Goal: Information Seeking & Learning: Find contact information

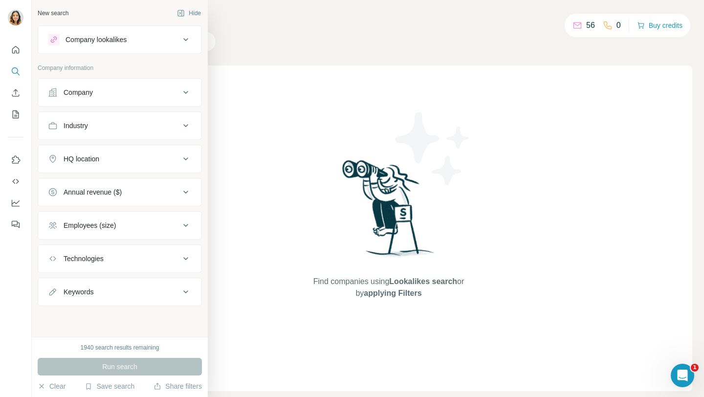
click at [52, 15] on div "New search" at bounding box center [53, 13] width 31 height 9
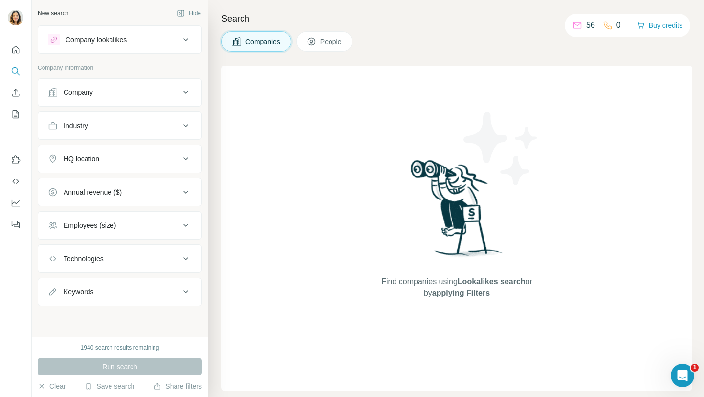
click at [82, 88] on div "Company" at bounding box center [78, 93] width 29 height 10
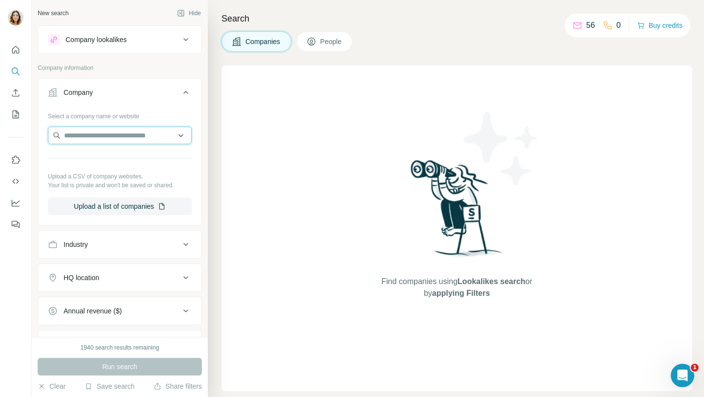
click at [95, 138] on input "text" at bounding box center [120, 136] width 144 height 18
paste input "**********"
type input "*"
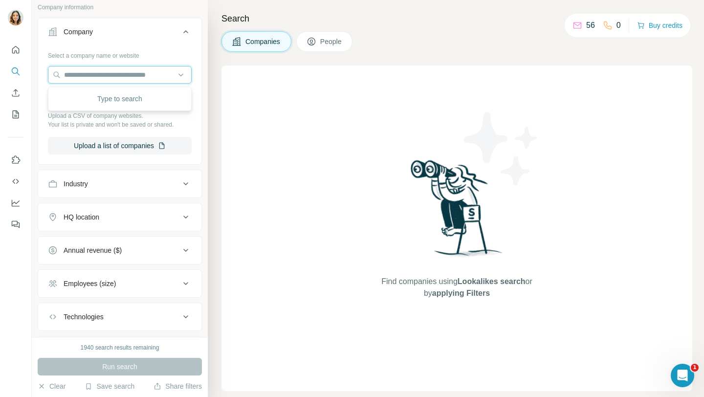
scroll to position [76, 0]
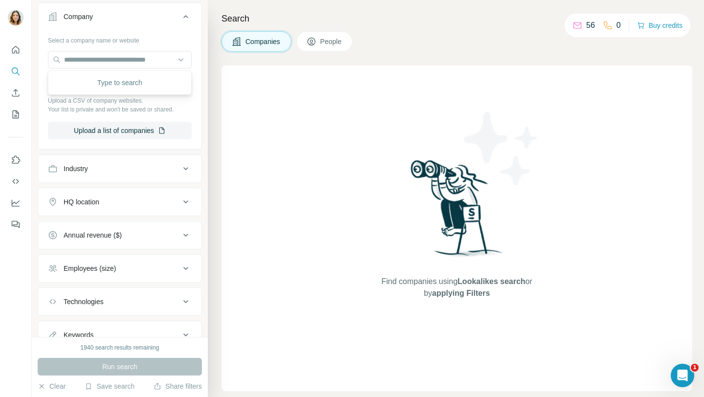
click at [127, 166] on div "Industry" at bounding box center [114, 169] width 132 height 10
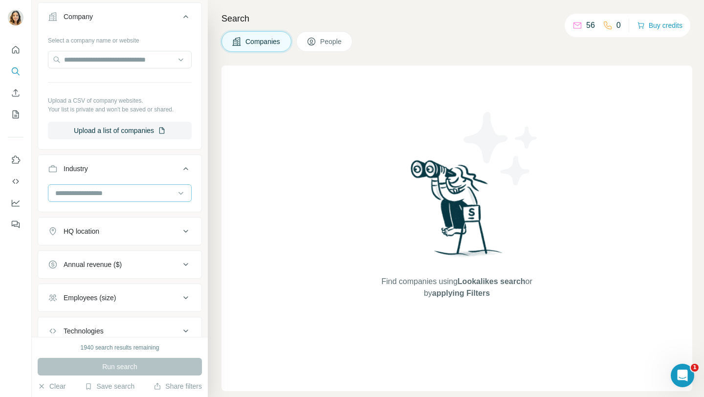
click at [110, 192] on input at bounding box center [114, 193] width 121 height 11
click at [287, 196] on div "Find companies using Lookalikes search or by applying Filters" at bounding box center [456, 229] width 471 height 326
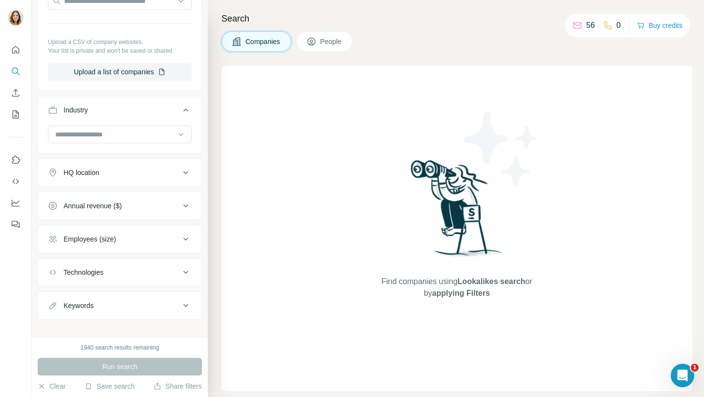
scroll to position [145, 0]
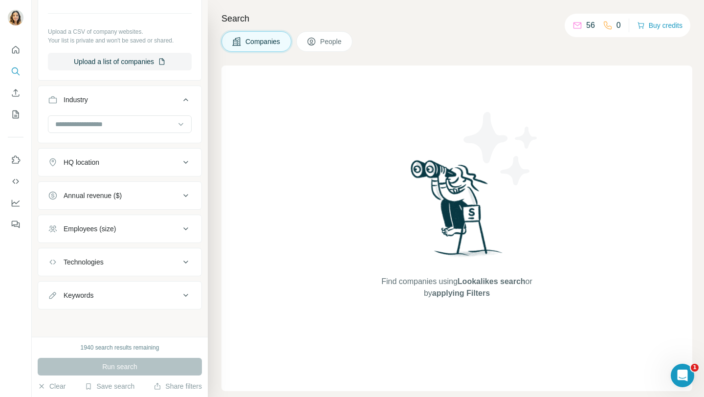
click at [153, 228] on div "Employees (size)" at bounding box center [114, 229] width 132 height 10
click at [140, 197] on div "Annual revenue ($)" at bounding box center [114, 196] width 132 height 10
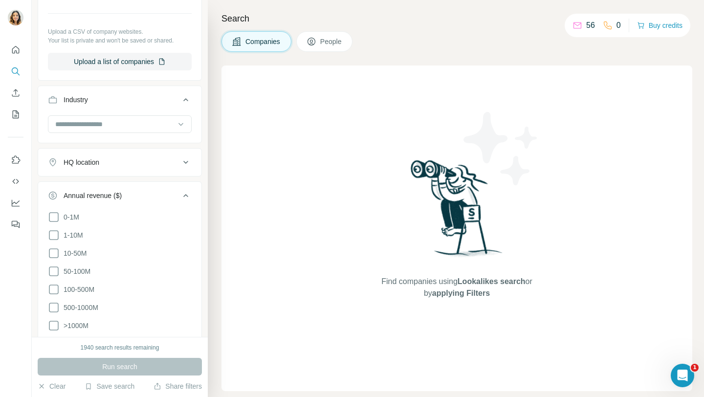
click at [149, 163] on div "HQ location" at bounding box center [114, 162] width 132 height 10
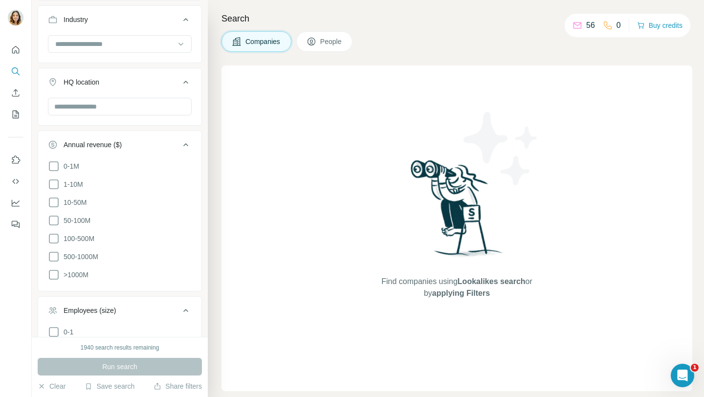
scroll to position [232, 0]
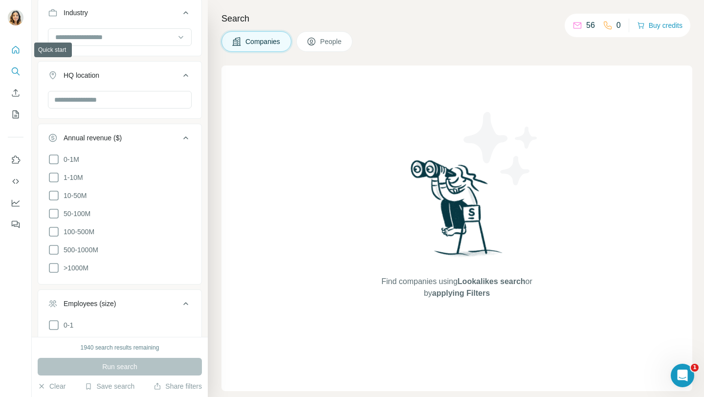
click at [19, 52] on icon "Quick start" at bounding box center [15, 49] width 7 height 7
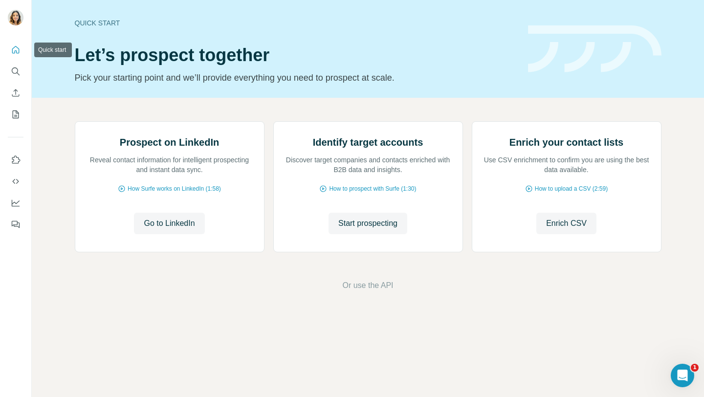
click at [19, 51] on icon "Quick start" at bounding box center [15, 49] width 7 height 7
click at [20, 76] on button "Search" at bounding box center [16, 72] width 16 height 18
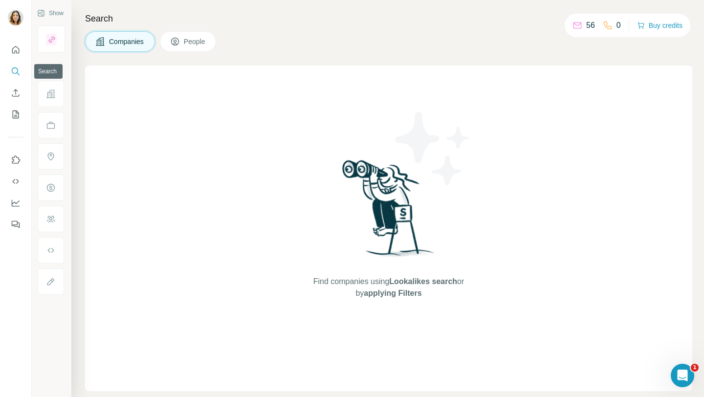
click at [14, 76] on icon "Search" at bounding box center [16, 71] width 10 height 10
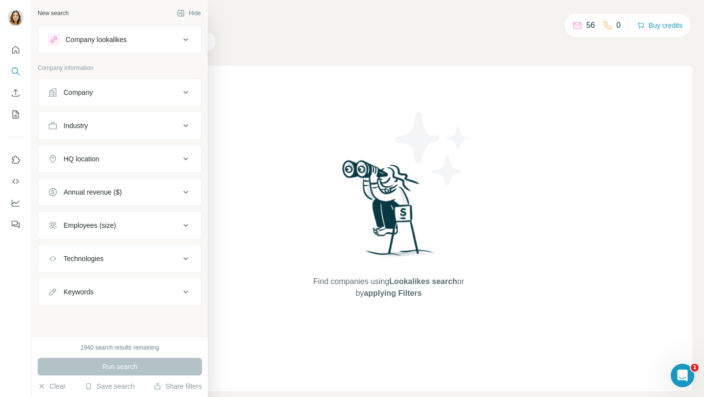
click at [154, 93] on div "Company" at bounding box center [114, 93] width 132 height 10
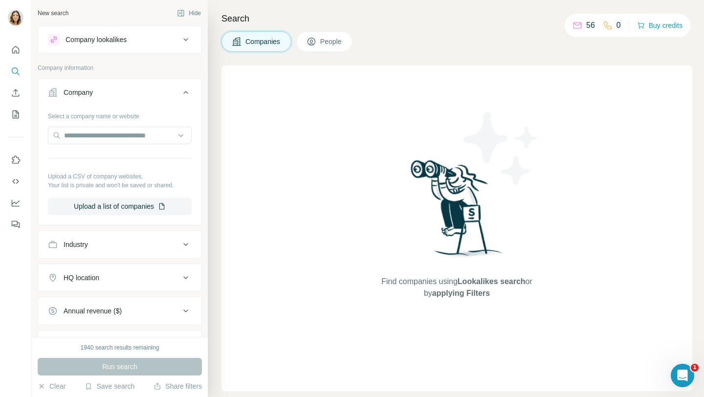
click at [187, 93] on icon at bounding box center [186, 93] width 12 height 12
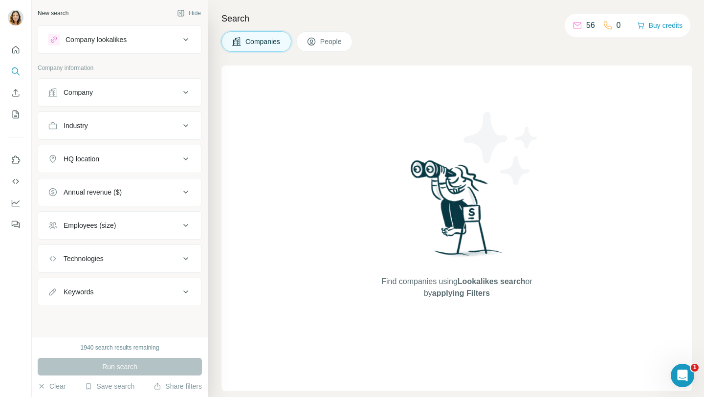
click at [187, 89] on icon at bounding box center [186, 93] width 12 height 12
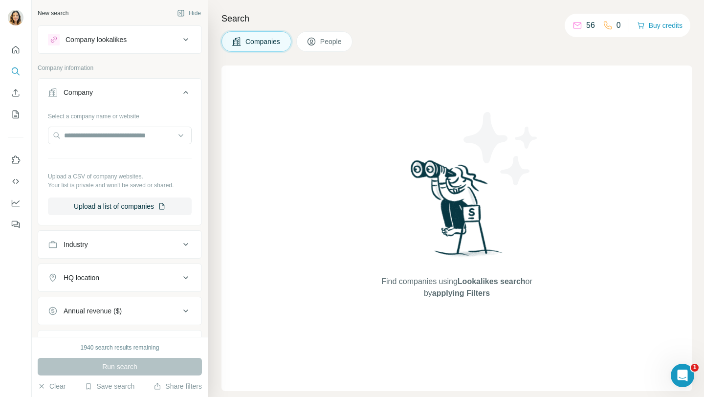
click at [187, 89] on icon at bounding box center [186, 93] width 12 height 12
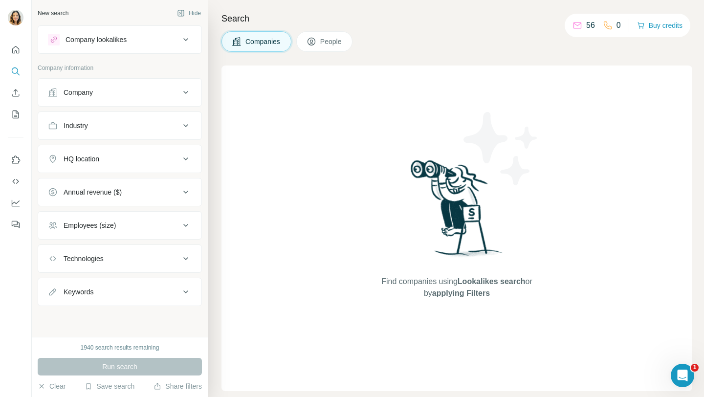
click at [100, 99] on button "Company" at bounding box center [119, 92] width 163 height 23
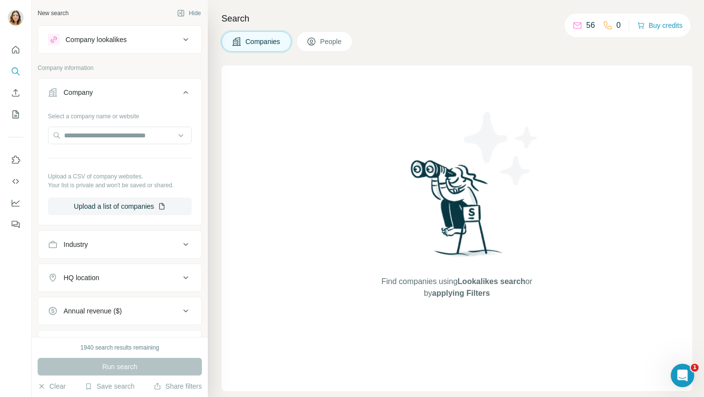
click at [100, 96] on div "Company" at bounding box center [114, 93] width 132 height 10
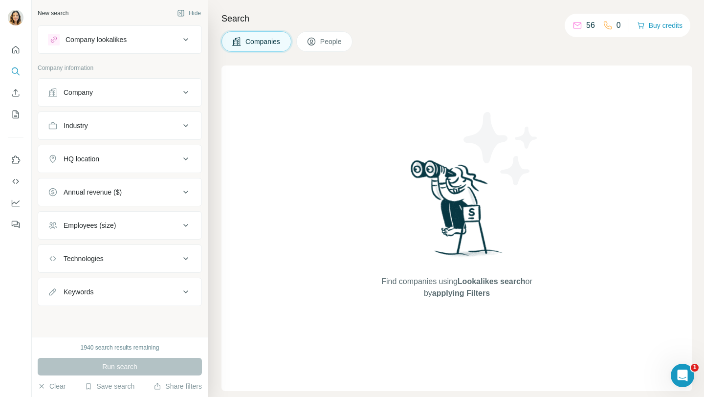
click at [180, 46] on button "Company lookalikes" at bounding box center [119, 39] width 163 height 23
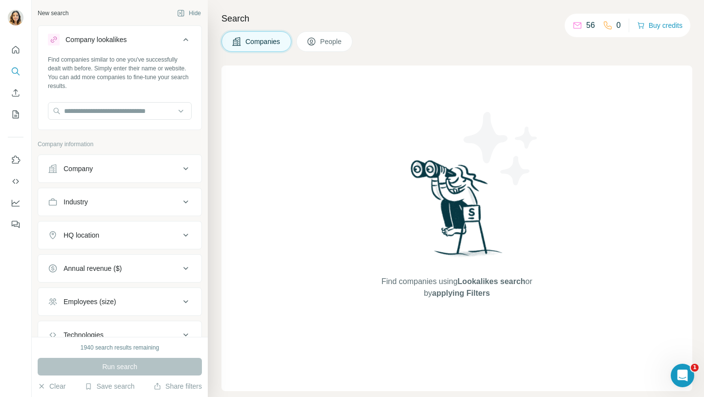
click at [180, 46] on button "Company lookalikes" at bounding box center [119, 41] width 163 height 27
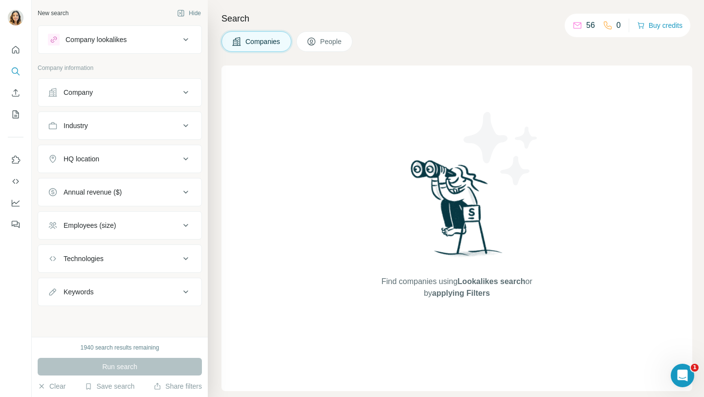
click at [186, 98] on button "Company" at bounding box center [119, 92] width 163 height 23
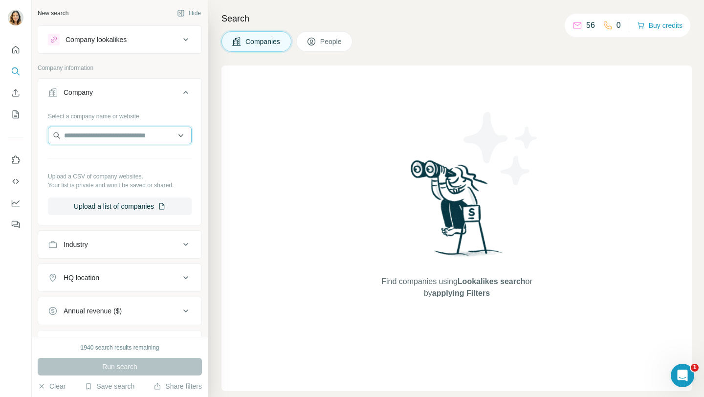
click at [105, 132] on input "text" at bounding box center [120, 136] width 144 height 18
click at [206, 141] on div "New search Hide Company lookalikes Company information Company Select a company…" at bounding box center [120, 168] width 176 height 337
click at [116, 135] on input "text" at bounding box center [120, 136] width 144 height 18
click at [13, 75] on icon "Search" at bounding box center [16, 71] width 10 height 10
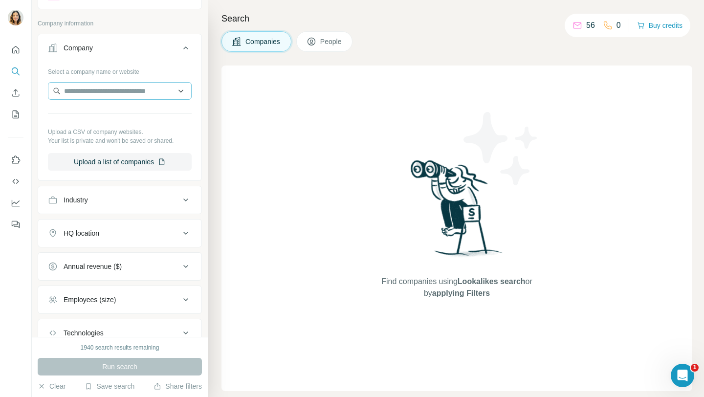
scroll to position [43, 0]
click at [95, 95] on input "text" at bounding box center [120, 93] width 144 height 18
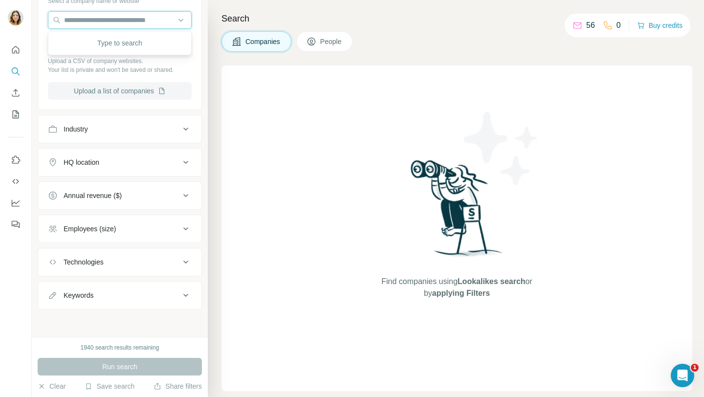
scroll to position [0, 0]
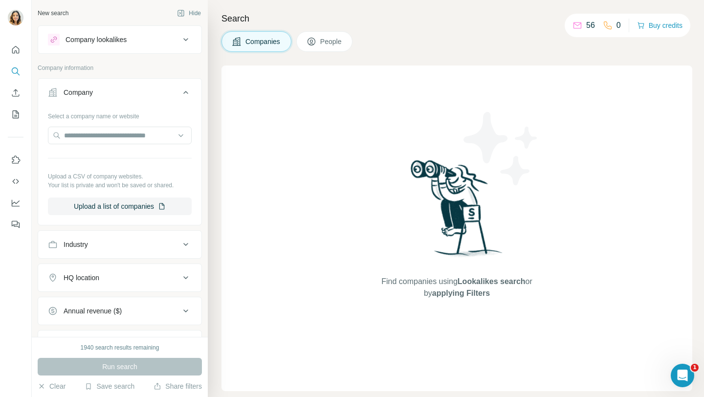
click at [330, 41] on span "People" at bounding box center [331, 42] width 22 height 10
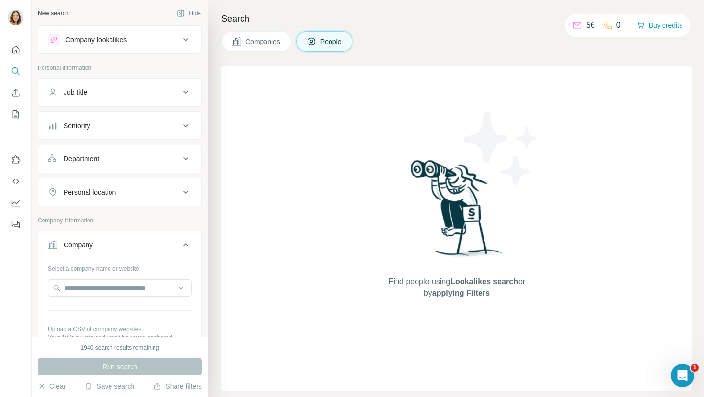
click at [85, 94] on div "Job title" at bounding box center [75, 93] width 23 height 10
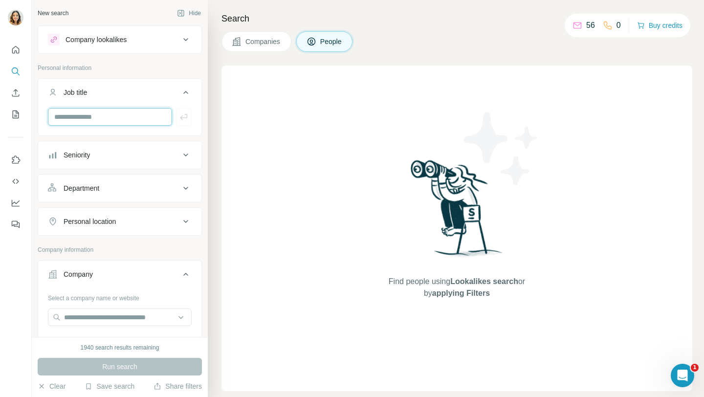
click at [81, 115] on input "text" at bounding box center [110, 117] width 124 height 18
type input "*****"
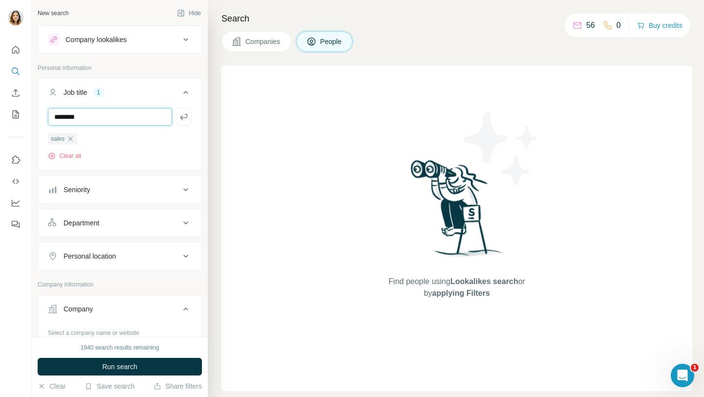
type input "*******"
type input "*"
type input "********"
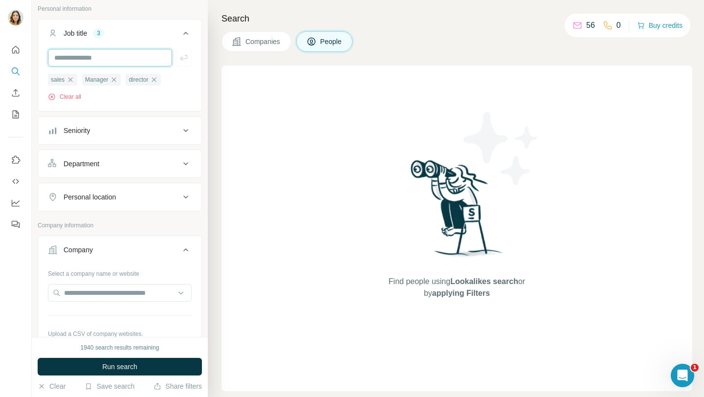
scroll to position [63, 0]
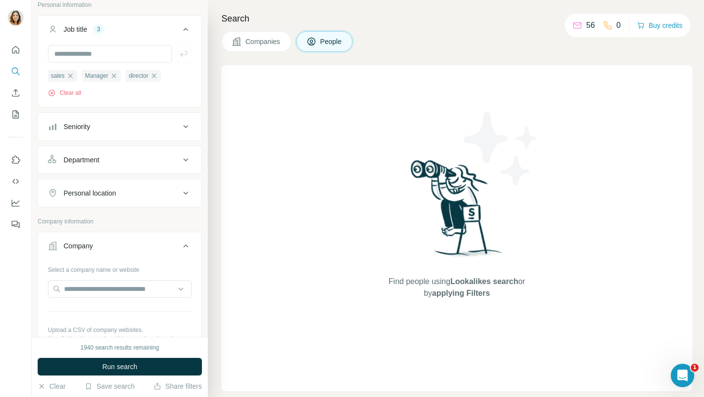
click at [103, 167] on button "Department" at bounding box center [119, 159] width 163 height 23
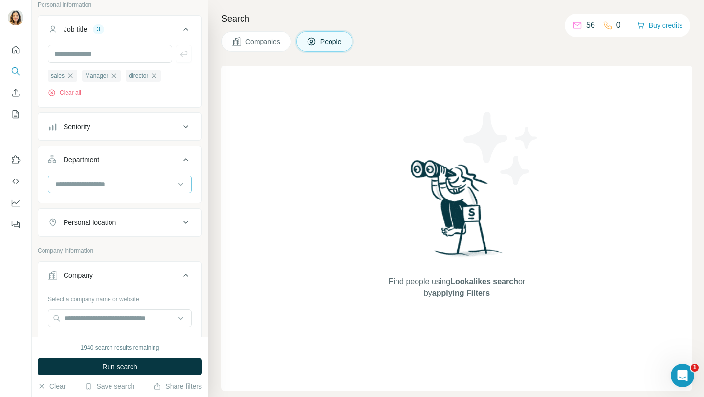
click at [98, 189] on input at bounding box center [114, 184] width 121 height 11
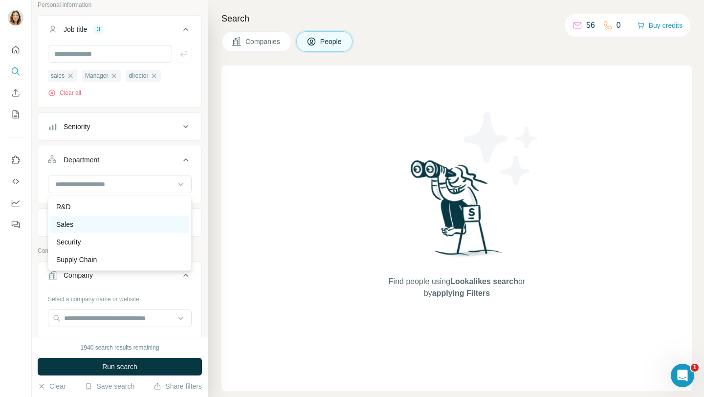
click at [82, 227] on div "Sales" at bounding box center [119, 225] width 127 height 10
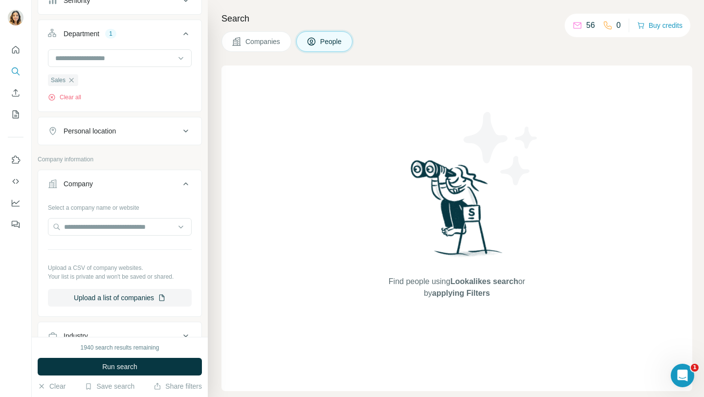
scroll to position [190, 0]
click at [125, 230] on input "text" at bounding box center [120, 226] width 144 height 18
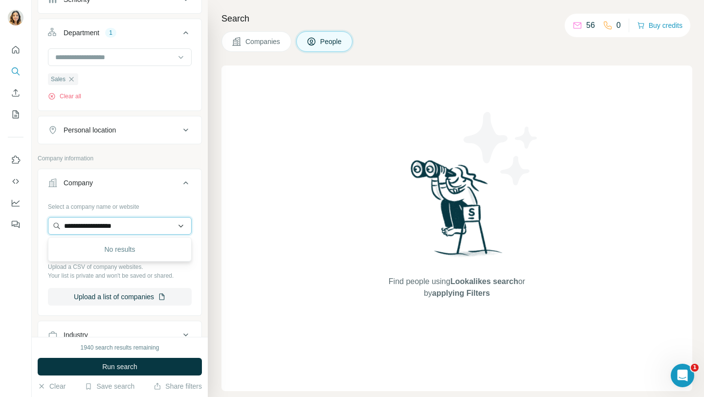
type input "**********"
click at [136, 228] on input "**********" at bounding box center [120, 226] width 144 height 18
click at [165, 228] on input "**********" at bounding box center [120, 226] width 144 height 18
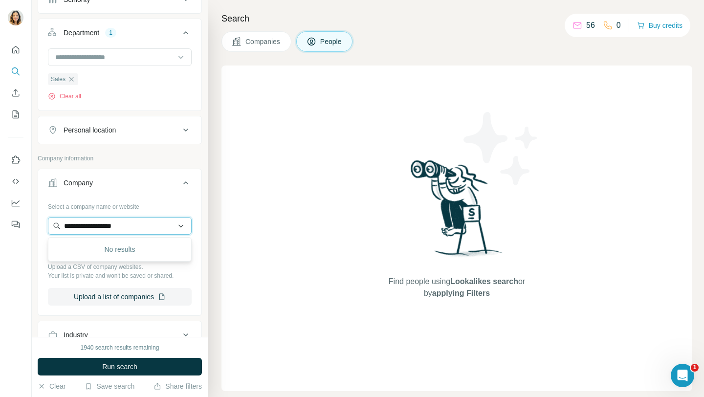
click at [165, 228] on input "**********" at bounding box center [120, 226] width 144 height 18
paste input "**********"
type input "**********"
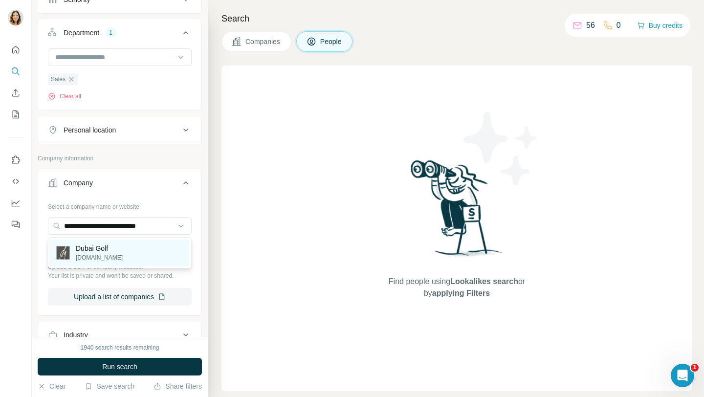
click at [109, 260] on p "dubaigolf.com" at bounding box center [99, 257] width 47 height 9
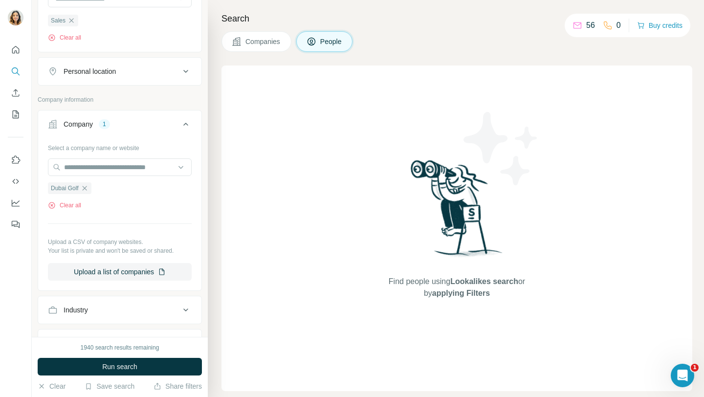
scroll to position [261, 0]
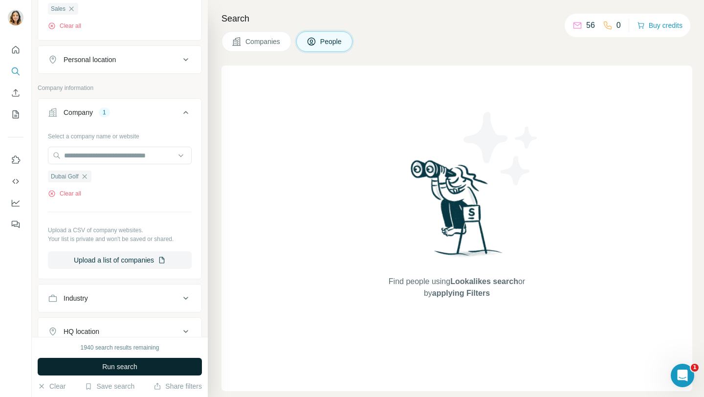
click at [104, 369] on span "Run search" at bounding box center [119, 367] width 35 height 10
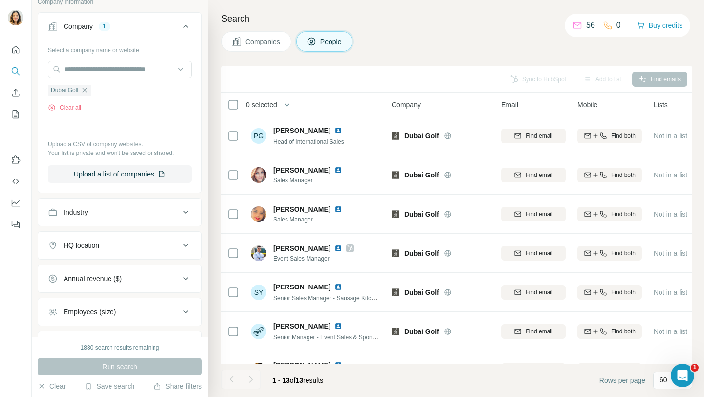
scroll to position [348, 0]
click at [99, 246] on div "HQ location" at bounding box center [82, 245] width 36 height 10
click at [96, 272] on input "text" at bounding box center [120, 269] width 144 height 18
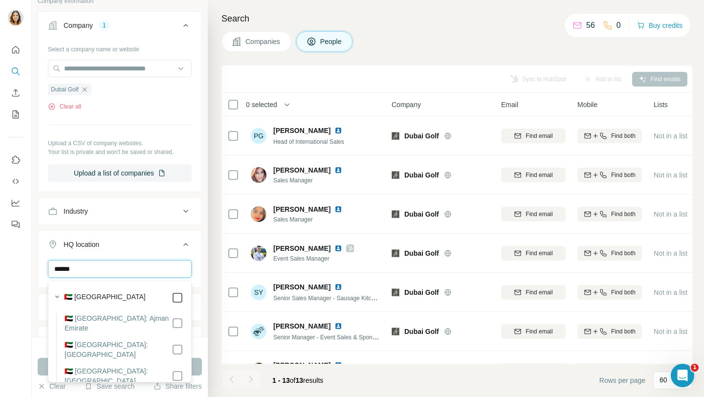
type input "******"
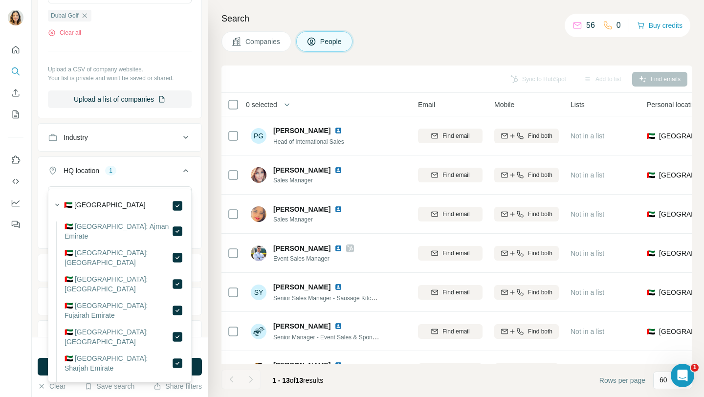
scroll to position [495, 0]
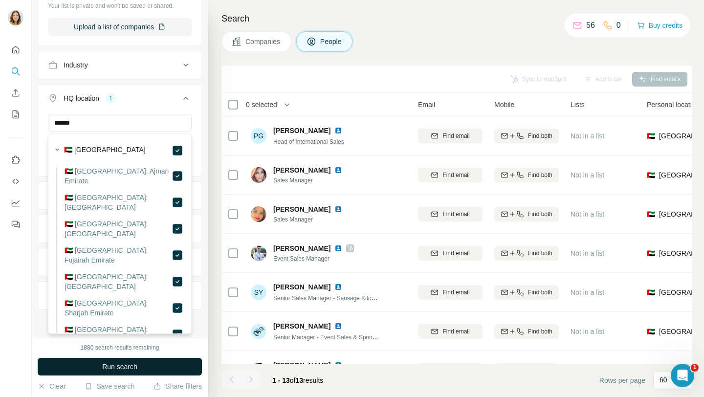
click at [135, 367] on span "Run search" at bounding box center [119, 367] width 35 height 10
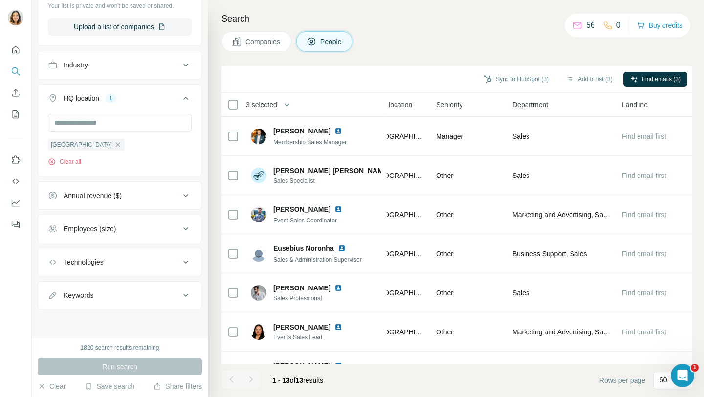
scroll to position [235, 370]
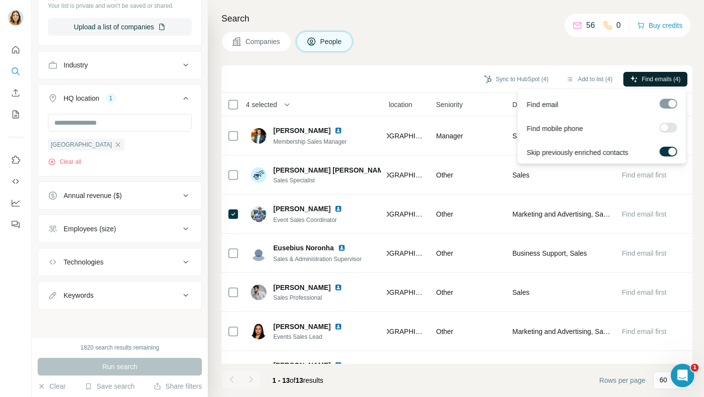
click at [655, 72] on button "Find emails (4)" at bounding box center [655, 79] width 64 height 15
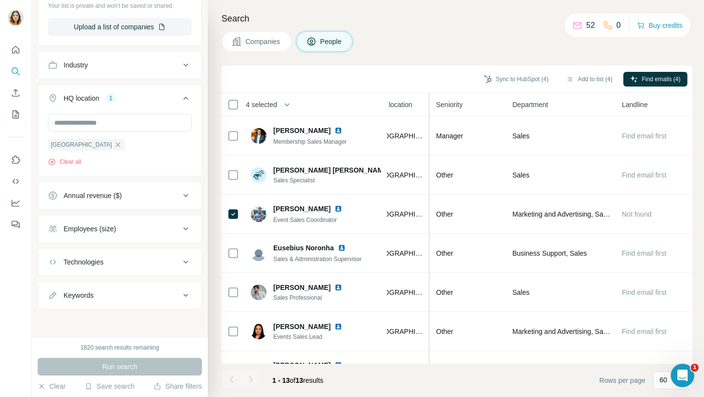
scroll to position [261, 370]
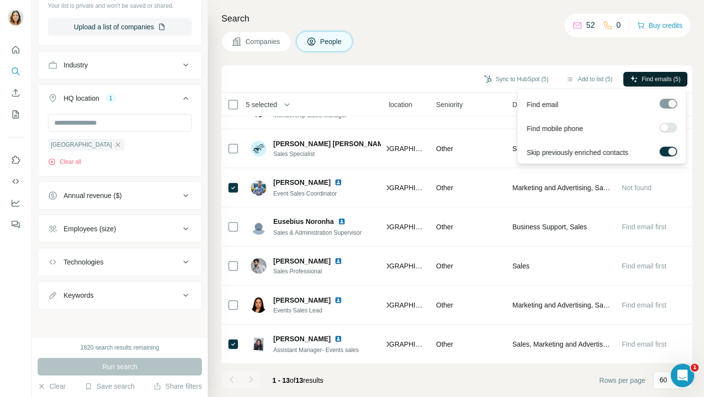
click at [644, 76] on span "Find emails (5)" at bounding box center [661, 79] width 39 height 9
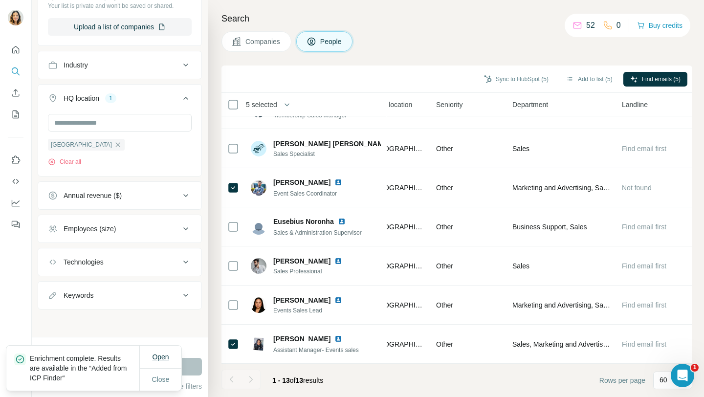
click at [161, 353] on span "Open" at bounding box center [160, 357] width 17 height 8
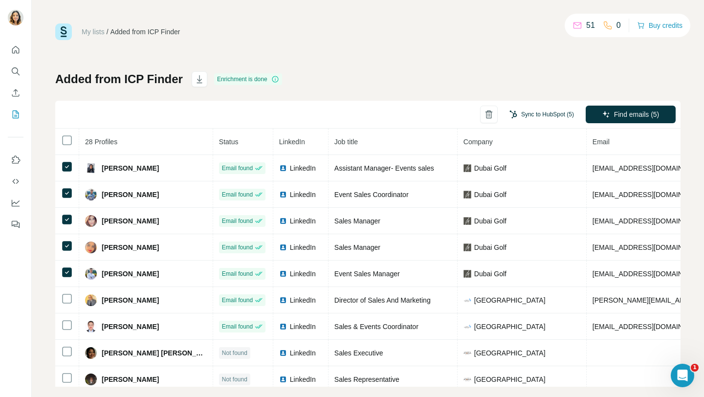
click at [545, 110] on button "Sync to HubSpot (5)" at bounding box center [542, 114] width 78 height 15
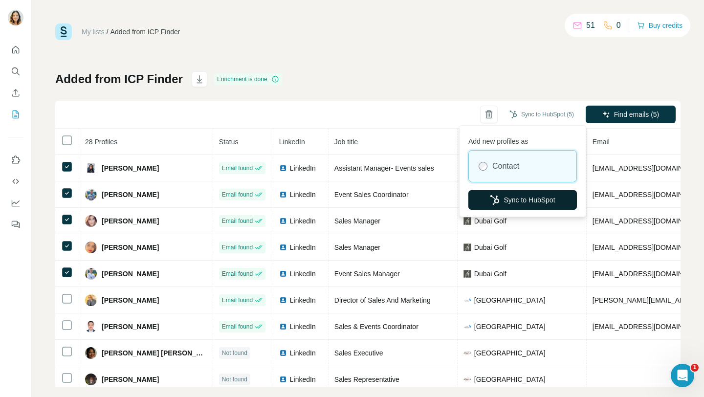
click at [533, 199] on button "Sync to HubSpot" at bounding box center [522, 200] width 109 height 20
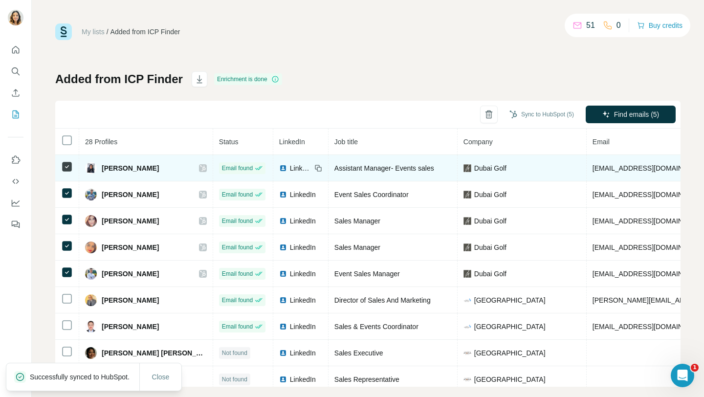
click at [657, 171] on td "spoojary@dubaigolf.com" at bounding box center [679, 168] width 184 height 26
drag, startPoint x: 646, startPoint y: 169, endPoint x: 559, endPoint y: 167, distance: 86.6
click at [587, 167] on td "spoojary@dubaigolf.com" at bounding box center [679, 168] width 184 height 26
copy span "spoojary@dubaigolf.com"
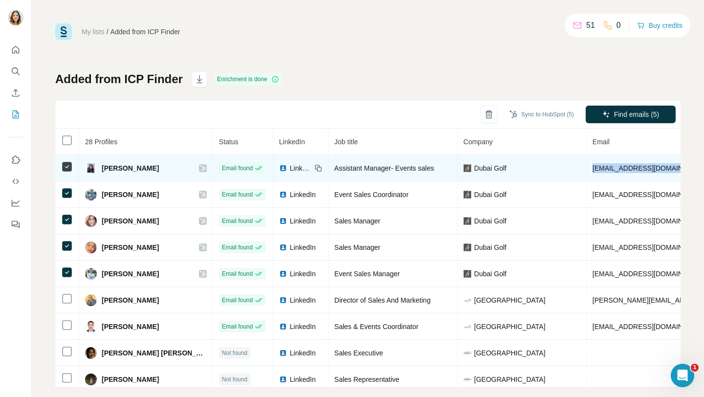
click at [636, 170] on span "spoojary@dubaigolf.com" at bounding box center [651, 168] width 116 height 8
drag, startPoint x: 649, startPoint y: 170, endPoint x: 561, endPoint y: 169, distance: 87.5
click at [587, 169] on td "spoojary@dubaigolf.com" at bounding box center [679, 168] width 184 height 26
copy span "spoojary@dubaigolf.com"
click at [634, 171] on span "spoojary@dubaigolf.com" at bounding box center [651, 168] width 116 height 8
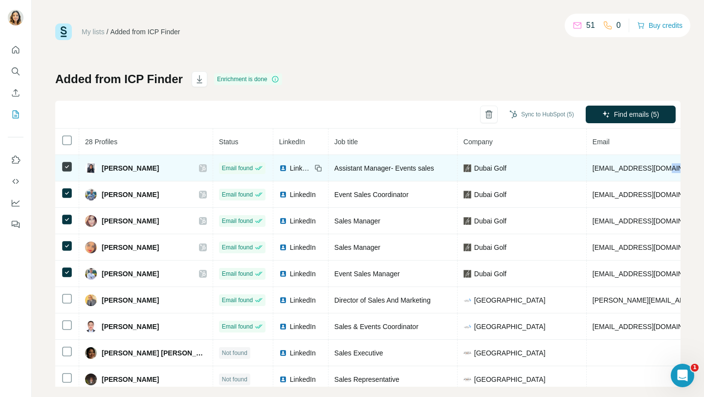
click at [634, 171] on span "spoojary@dubaigolf.com" at bounding box center [651, 168] width 116 height 8
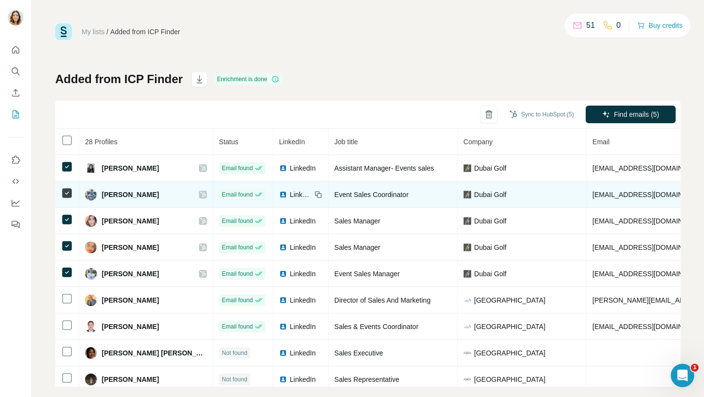
click at [593, 196] on span "ddeshpande@dubaigolf.com" at bounding box center [651, 195] width 116 height 8
copy span "ddeshpande@dubaigolf.com"
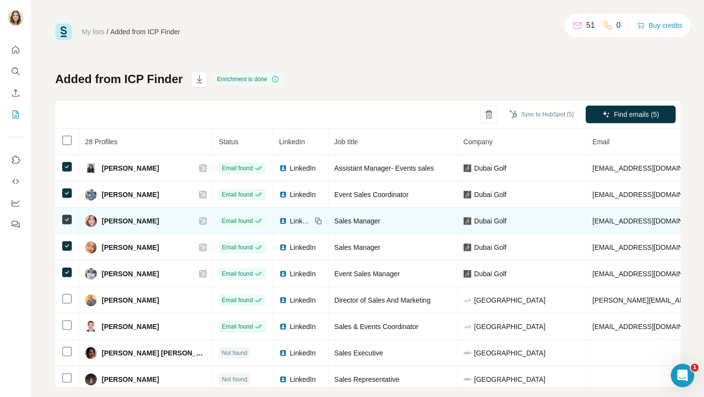
click at [595, 220] on span "deddine@dubaigolf.com" at bounding box center [651, 221] width 116 height 8
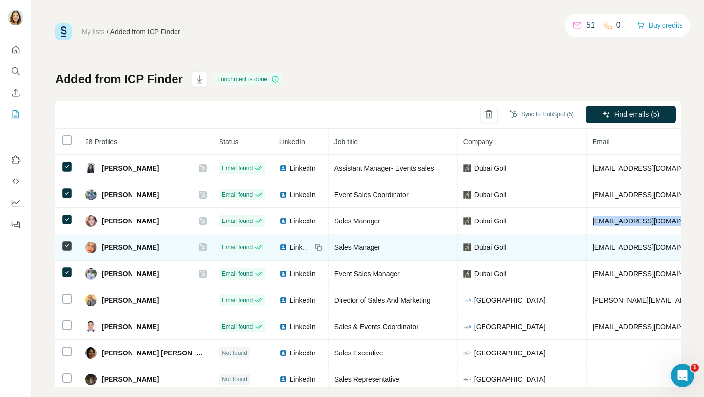
scroll to position [32, 0]
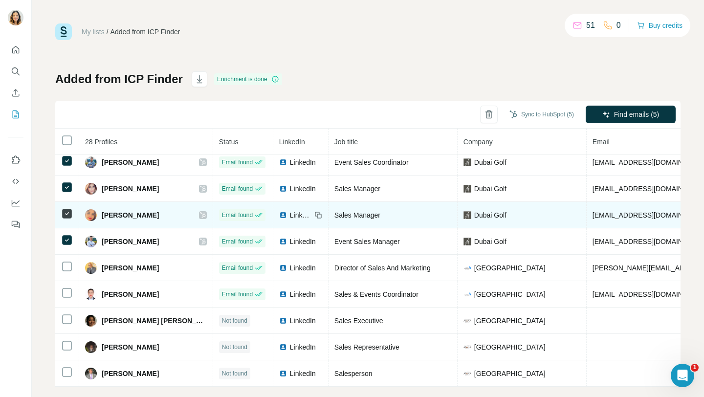
click at [600, 215] on span "[EMAIL_ADDRESS][DOMAIN_NAME]" at bounding box center [651, 215] width 116 height 8
copy span "[EMAIL_ADDRESS][DOMAIN_NAME]"
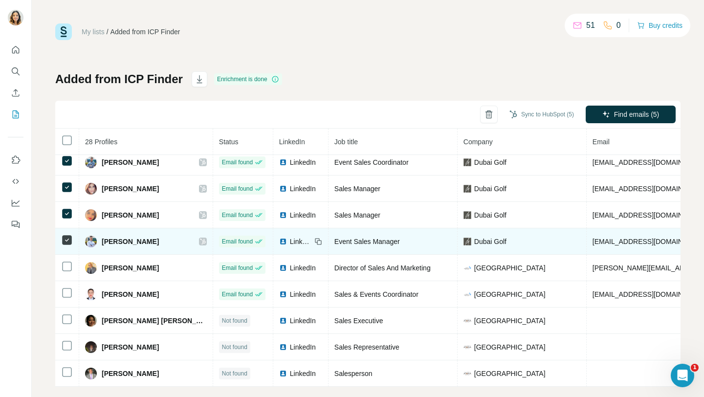
click at [629, 239] on span "[EMAIL_ADDRESS][DOMAIN_NAME]" at bounding box center [651, 242] width 116 height 8
copy span "[EMAIL_ADDRESS][DOMAIN_NAME]"
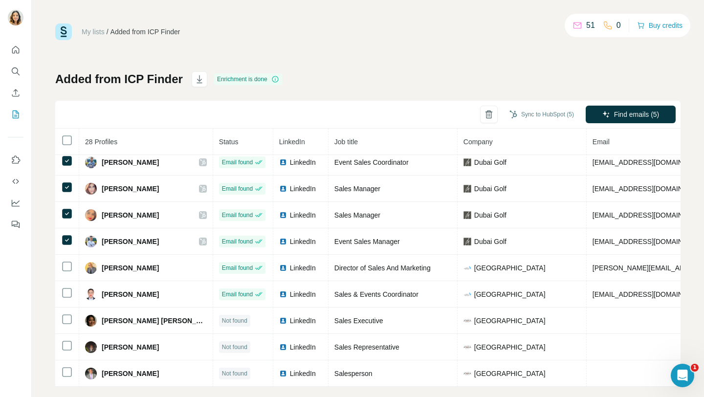
click at [21, 80] on nav at bounding box center [16, 82] width 16 height 82
click at [19, 73] on icon "Search" at bounding box center [16, 71] width 10 height 10
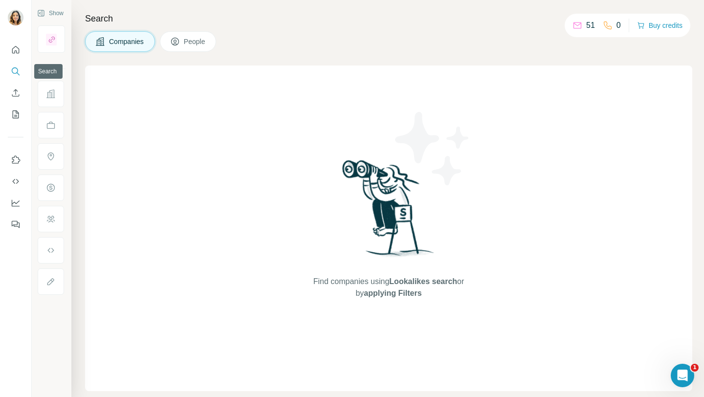
click at [16, 72] on icon "Search" at bounding box center [15, 70] width 6 height 6
click at [178, 42] on icon at bounding box center [175, 42] width 10 height 10
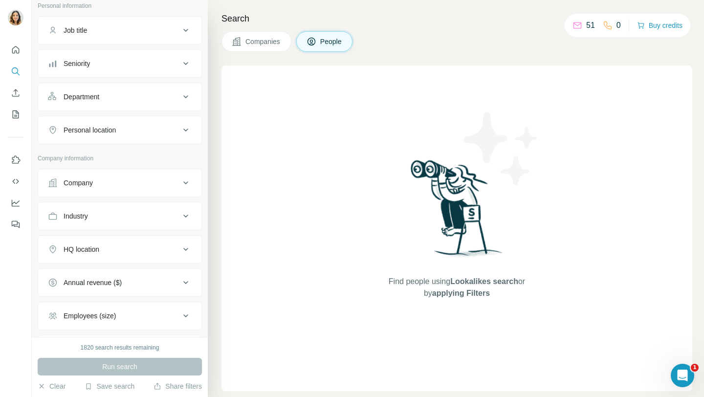
scroll to position [63, 0]
click at [106, 94] on div "Department" at bounding box center [114, 96] width 132 height 10
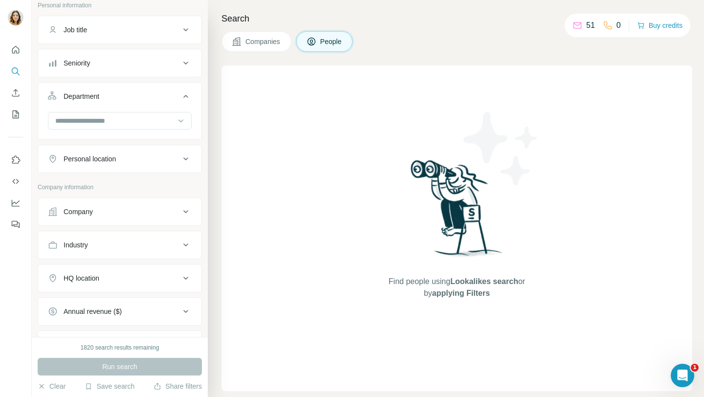
click at [113, 62] on div "Seniority" at bounding box center [114, 63] width 132 height 10
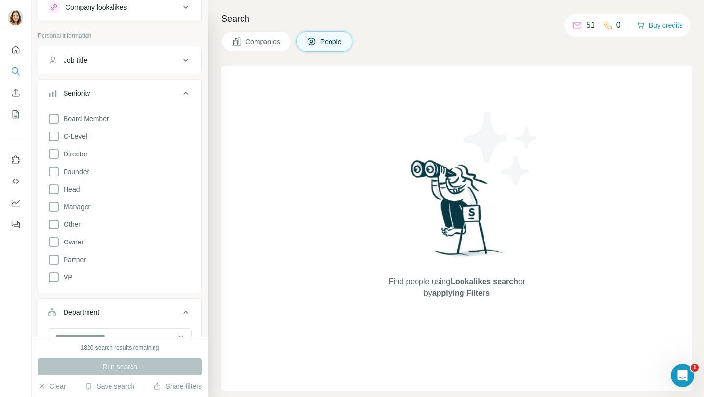
scroll to position [29, 0]
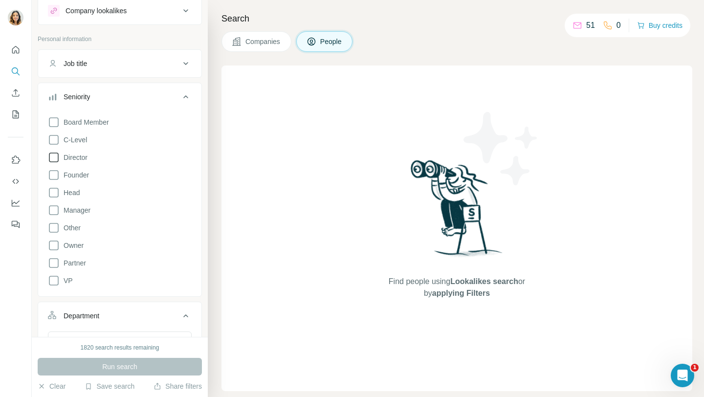
click at [55, 158] on icon at bounding box center [54, 158] width 12 height 12
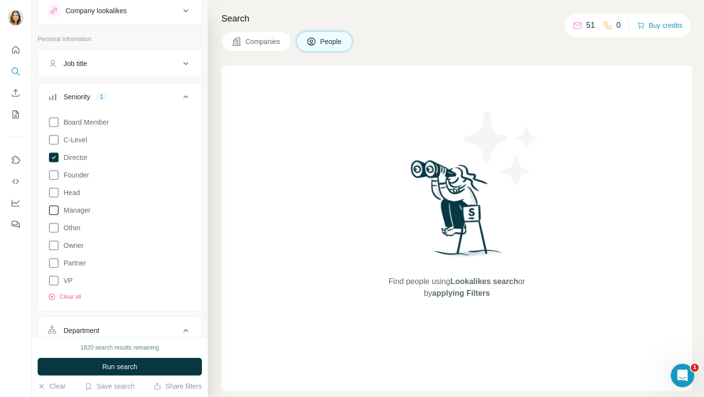
click at [51, 213] on icon at bounding box center [54, 210] width 12 height 12
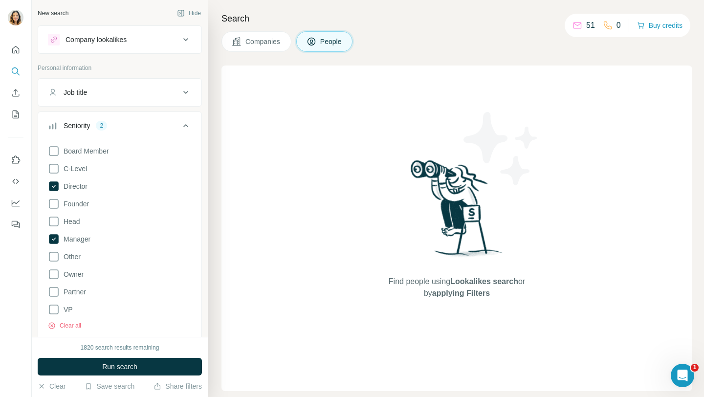
click at [101, 94] on div "Job title" at bounding box center [114, 93] width 132 height 10
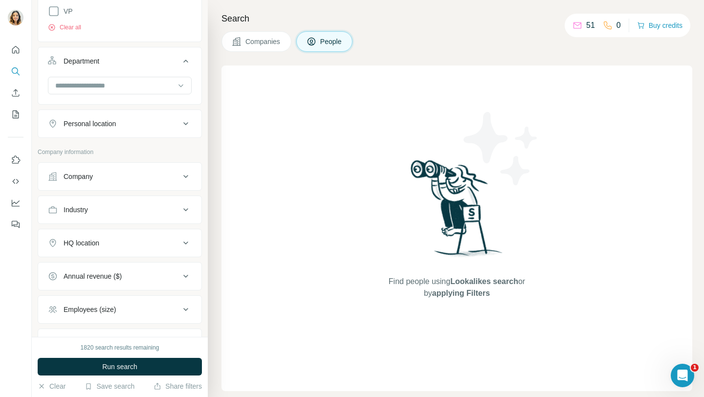
scroll to position [328, 0]
click at [87, 176] on div "Company" at bounding box center [78, 176] width 29 height 10
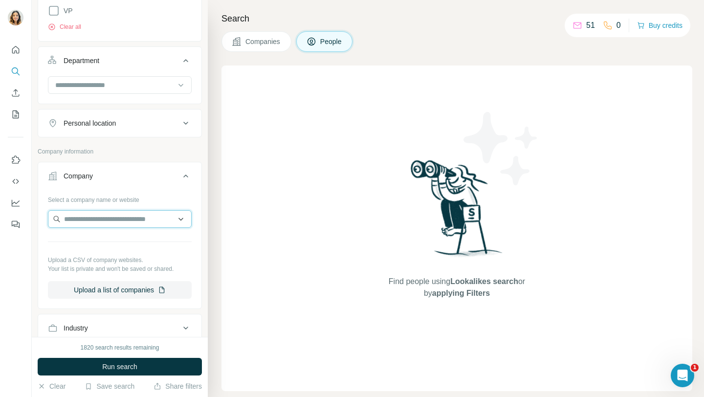
click at [80, 220] on input "text" at bounding box center [120, 219] width 144 height 18
paste input "**********"
type input "**********"
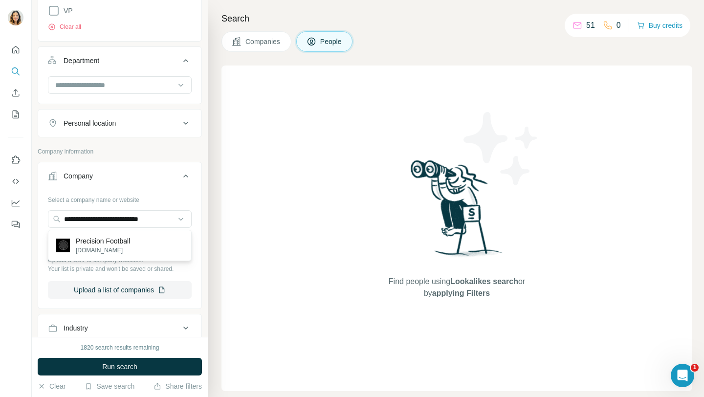
click at [90, 243] on p "Precision Football" at bounding box center [103, 241] width 54 height 10
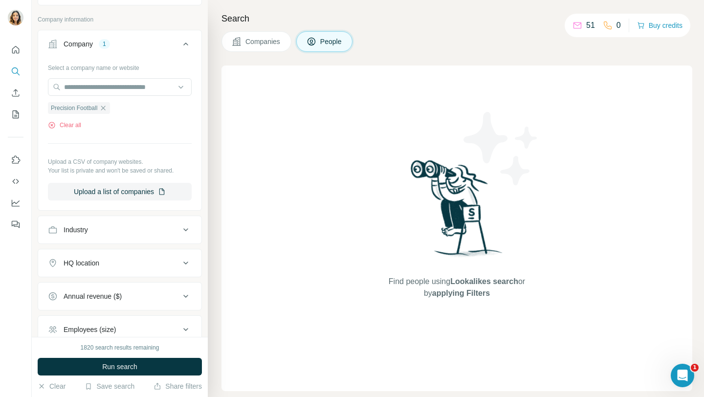
scroll to position [561, 0]
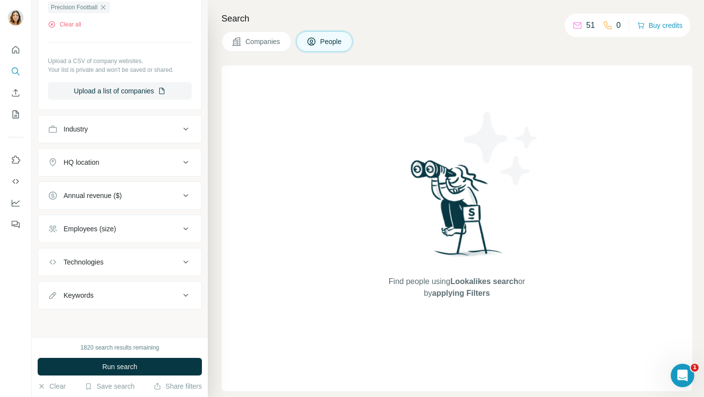
click at [139, 158] on div "HQ location" at bounding box center [114, 162] width 132 height 10
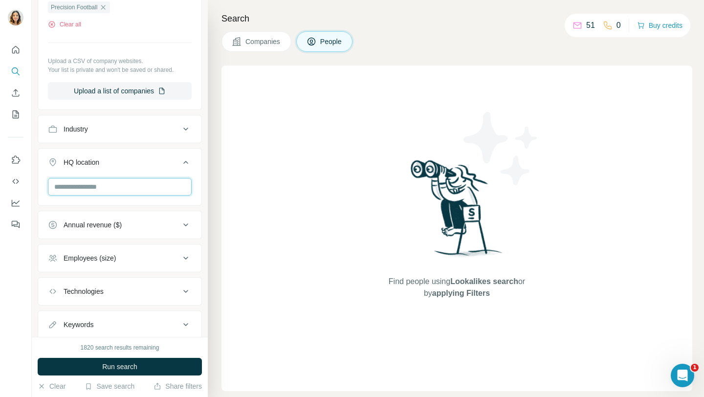
click at [105, 184] on input "text" at bounding box center [120, 187] width 144 height 18
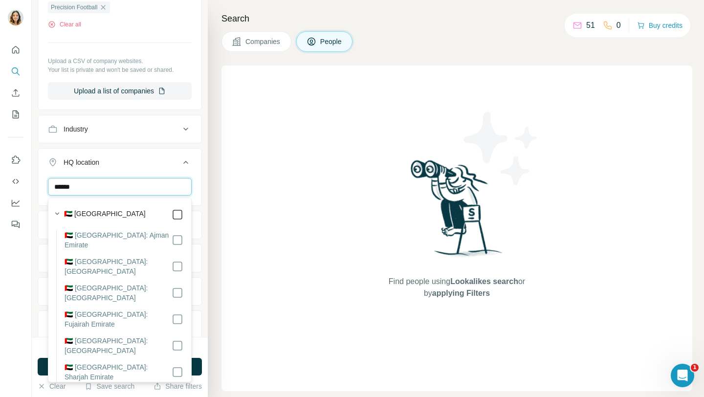
type input "******"
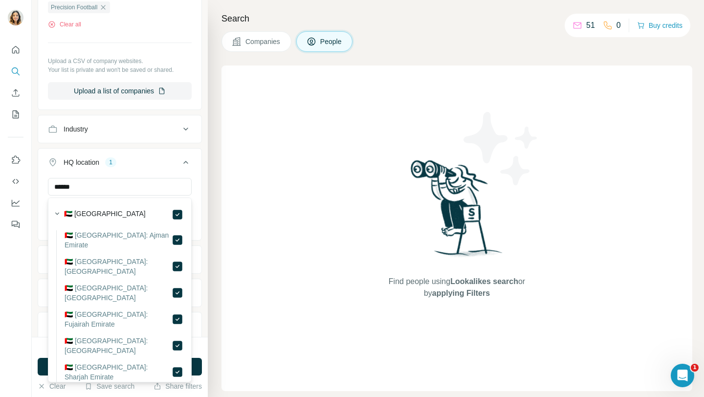
click at [275, 333] on div "Find people using Lookalikes search or by applying Filters" at bounding box center [456, 229] width 471 height 326
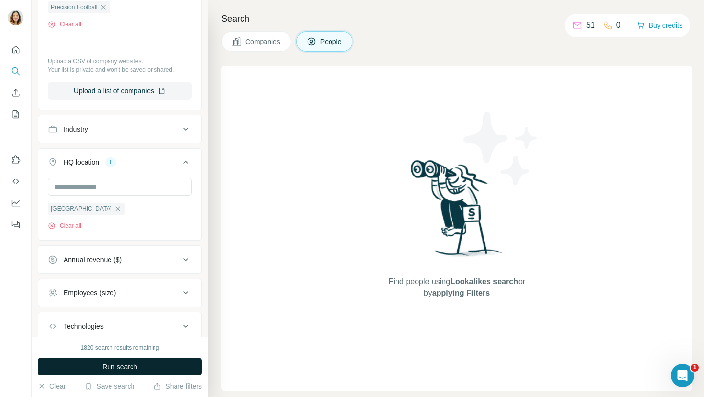
click at [144, 367] on button "Run search" at bounding box center [120, 367] width 164 height 18
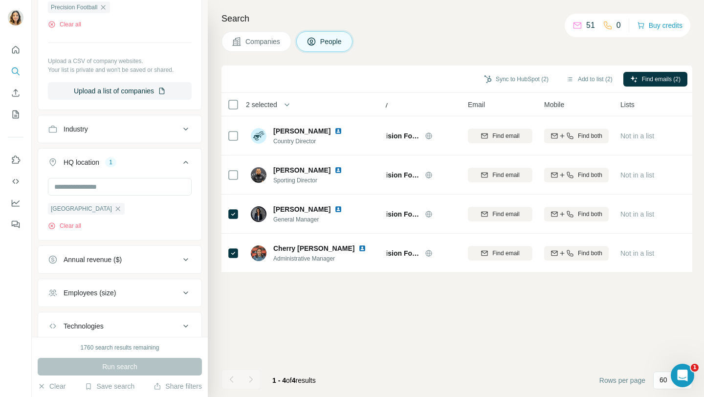
scroll to position [0, 39]
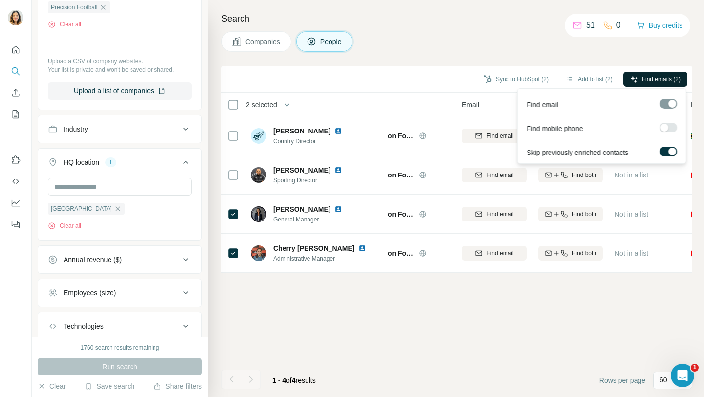
click at [645, 79] on span "Find emails (2)" at bounding box center [661, 79] width 39 height 9
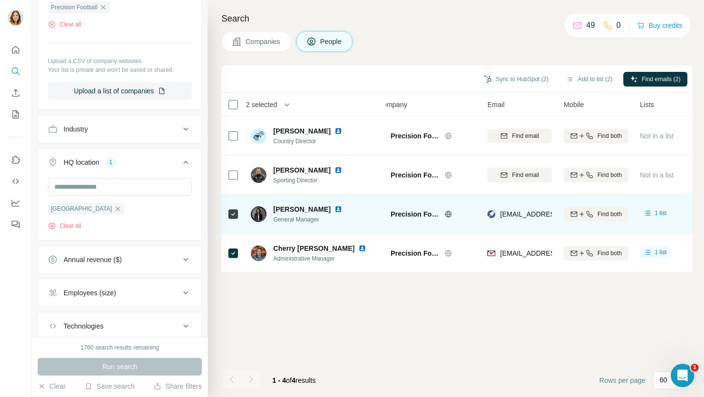
scroll to position [0, 0]
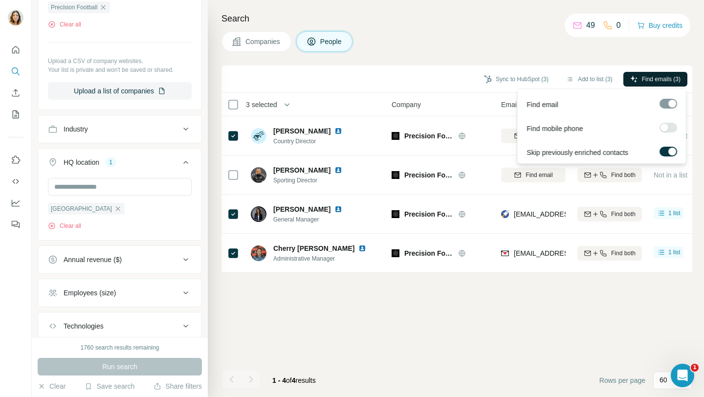
click at [662, 82] on span "Find emails (3)" at bounding box center [661, 79] width 39 height 9
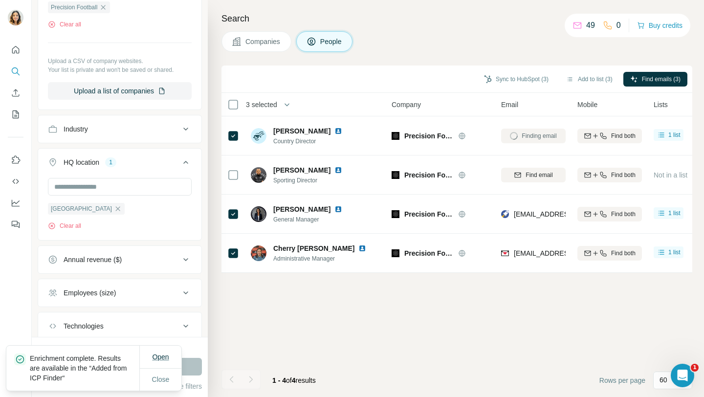
click at [158, 353] on span "Open" at bounding box center [160, 357] width 17 height 8
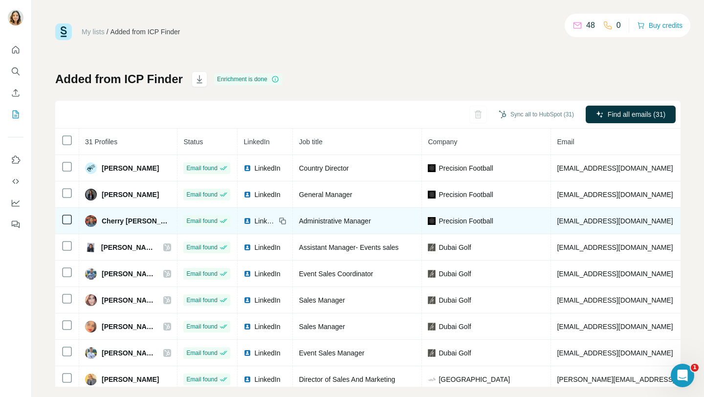
click at [68, 214] on icon at bounding box center [67, 220] width 12 height 12
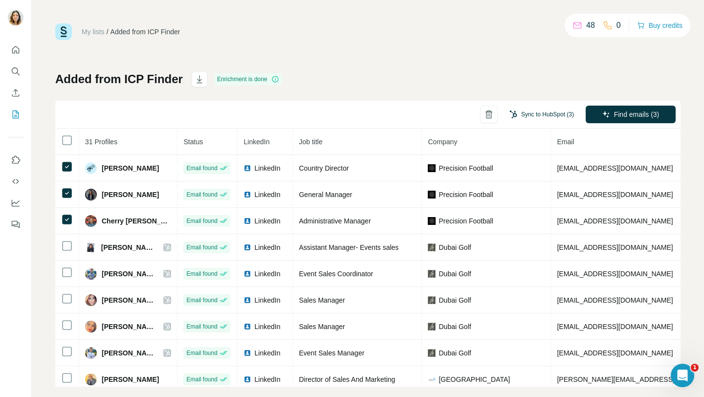
click at [533, 110] on button "Sync to HubSpot (3)" at bounding box center [542, 114] width 78 height 15
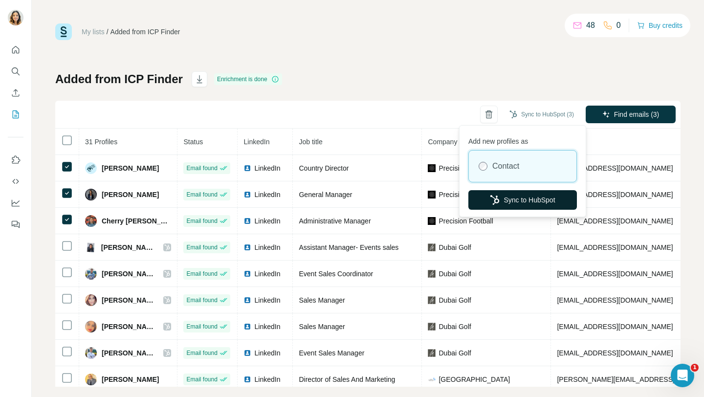
click at [508, 204] on button "Sync to HubSpot" at bounding box center [522, 200] width 109 height 20
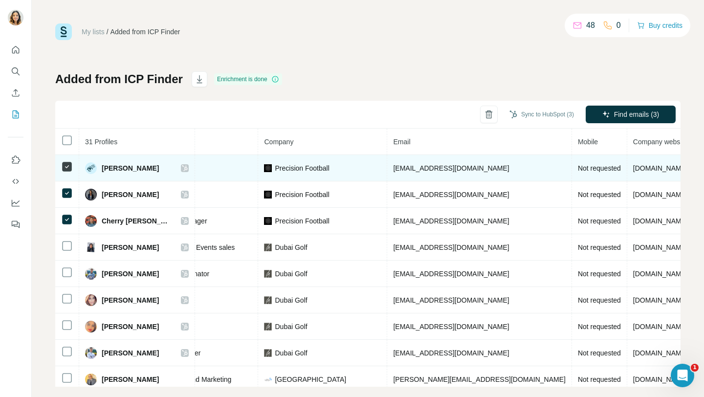
scroll to position [0, 177]
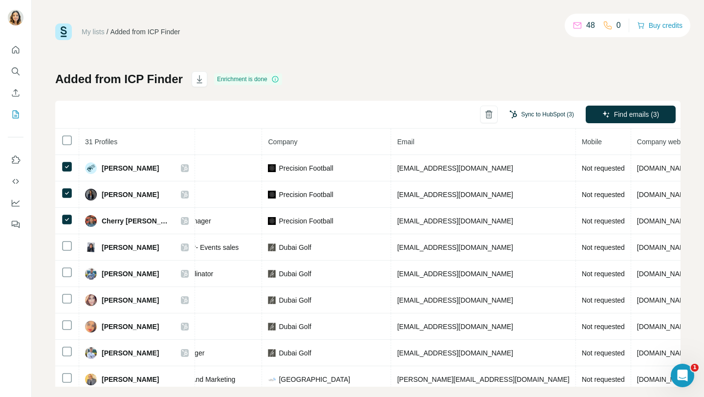
click at [541, 111] on button "Sync to HubSpot (3)" at bounding box center [542, 114] width 78 height 15
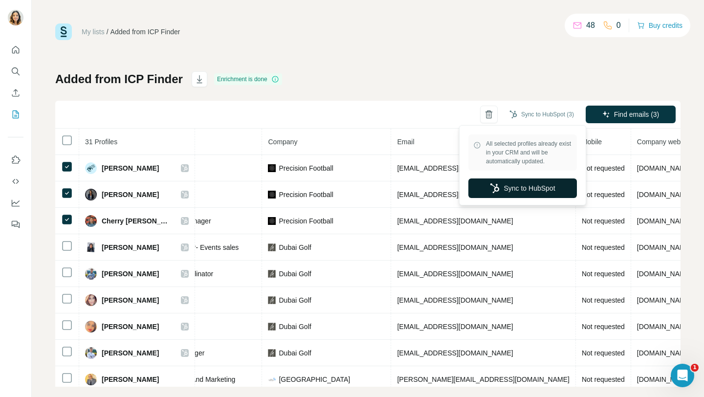
click at [520, 187] on button "Sync to HubSpot" at bounding box center [522, 188] width 109 height 20
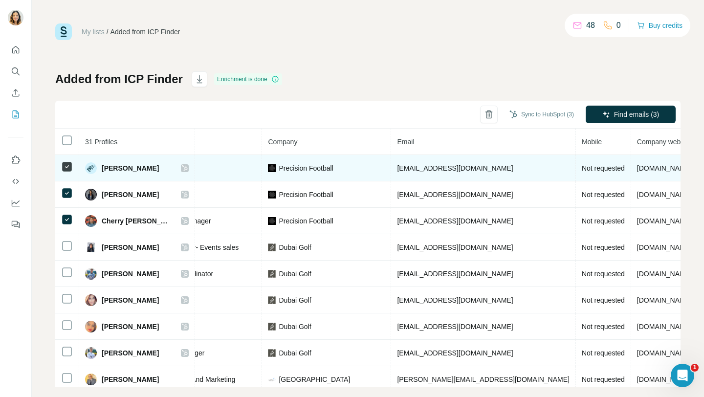
click at [397, 165] on span "[EMAIL_ADDRESS][DOMAIN_NAME]" at bounding box center [455, 168] width 116 height 8
copy span "[EMAIL_ADDRESS][DOMAIN_NAME]"
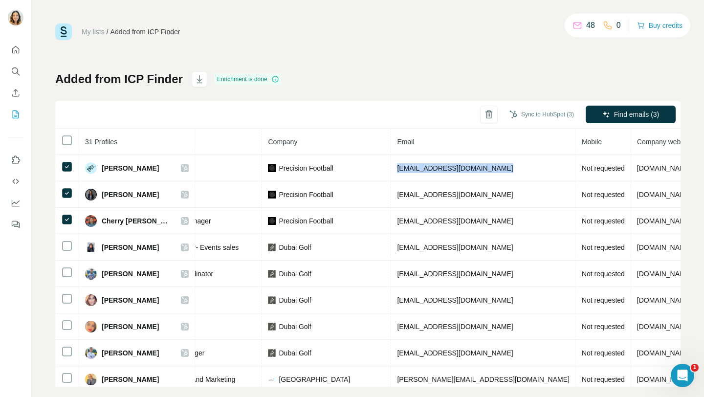
copy span "[EMAIL_ADDRESS][DOMAIN_NAME]"
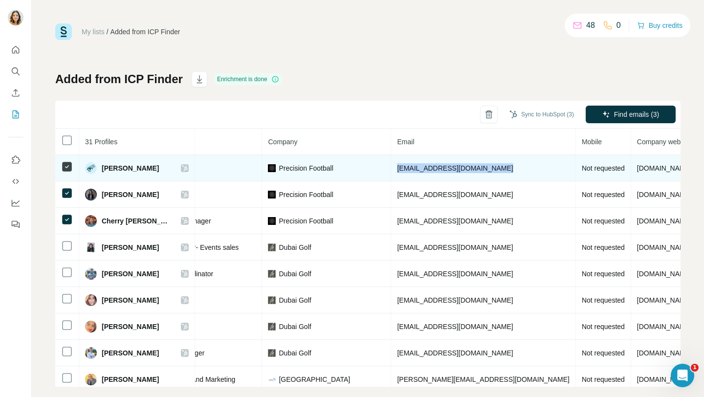
click at [459, 167] on span "[EMAIL_ADDRESS][DOMAIN_NAME]" at bounding box center [455, 168] width 116 height 8
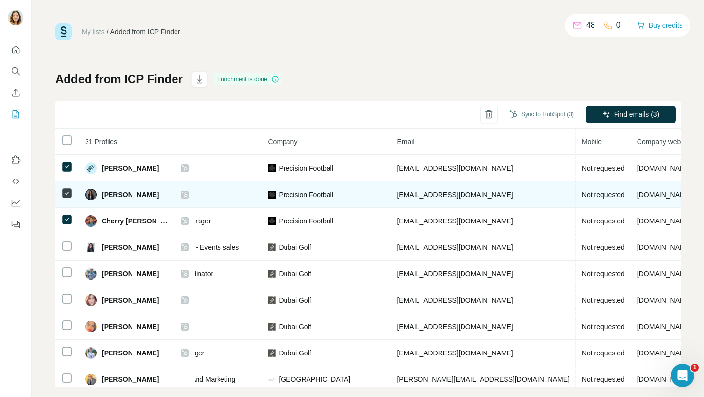
click at [398, 197] on span "[EMAIL_ADDRESS][DOMAIN_NAME]" at bounding box center [455, 195] width 116 height 8
drag, startPoint x: 100, startPoint y: 194, endPoint x: 151, endPoint y: 195, distance: 50.9
click at [151, 195] on div "[PERSON_NAME]" at bounding box center [122, 195] width 74 height 12
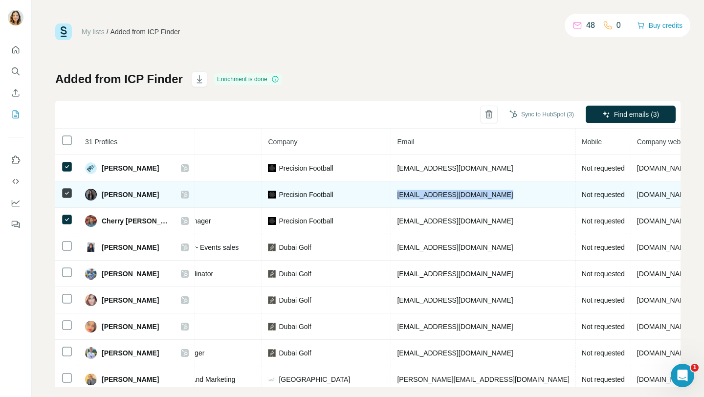
copy span "Angelita Martin"
click at [421, 193] on span "[EMAIL_ADDRESS][DOMAIN_NAME]" at bounding box center [455, 195] width 116 height 8
copy span "[EMAIL_ADDRESS][DOMAIN_NAME]"
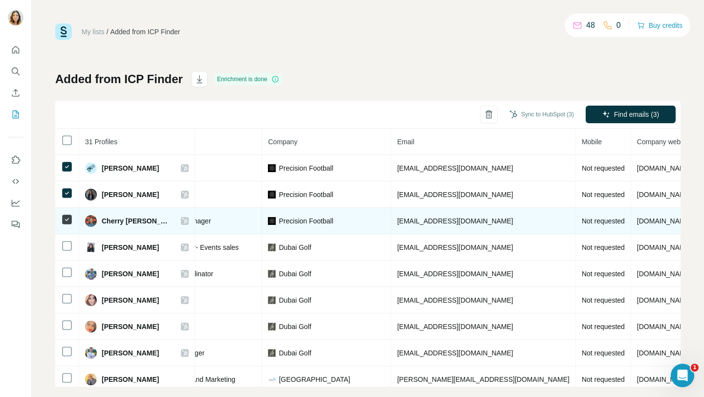
click at [426, 225] on td "[EMAIL_ADDRESS][DOMAIN_NAME]" at bounding box center [483, 221] width 184 height 26
click at [421, 219] on span "[EMAIL_ADDRESS][DOMAIN_NAME]" at bounding box center [455, 221] width 116 height 8
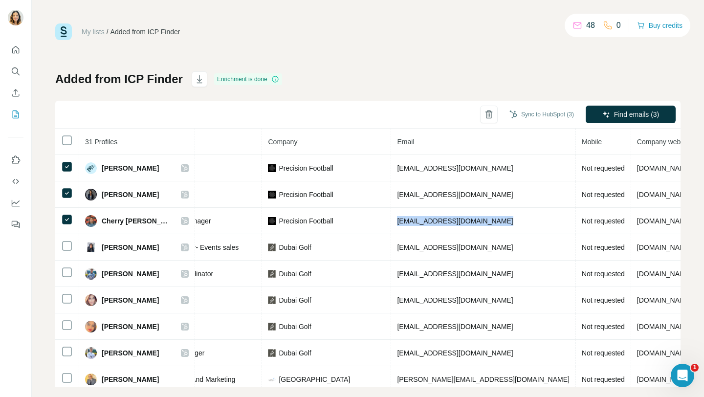
click at [16, 73] on icon "Search" at bounding box center [15, 70] width 6 height 6
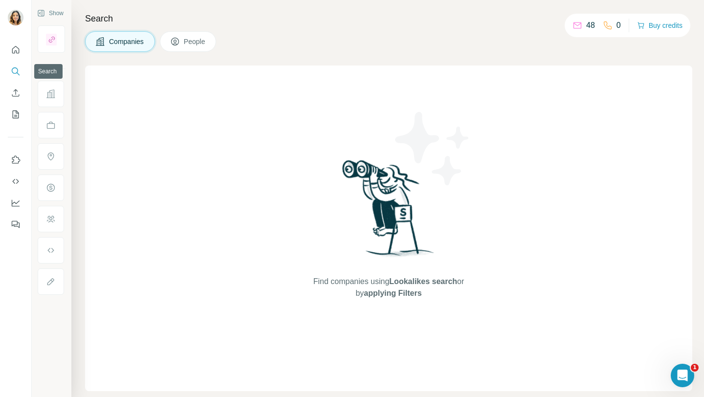
click at [6, 75] on div at bounding box center [15, 134] width 31 height 198
click at [257, 52] on div "Search Companies People Find companies using Lookalikes search or by applying F…" at bounding box center [387, 198] width 633 height 397
click at [205, 44] on span "People" at bounding box center [195, 42] width 22 height 10
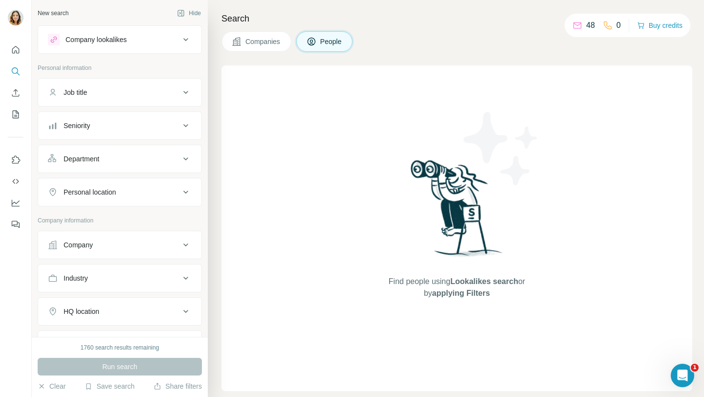
click at [109, 154] on div "Department" at bounding box center [114, 159] width 132 height 10
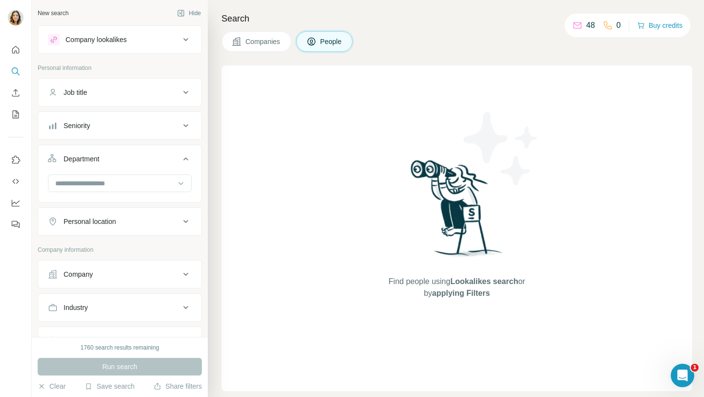
click at [150, 102] on button "Job title" at bounding box center [119, 92] width 163 height 23
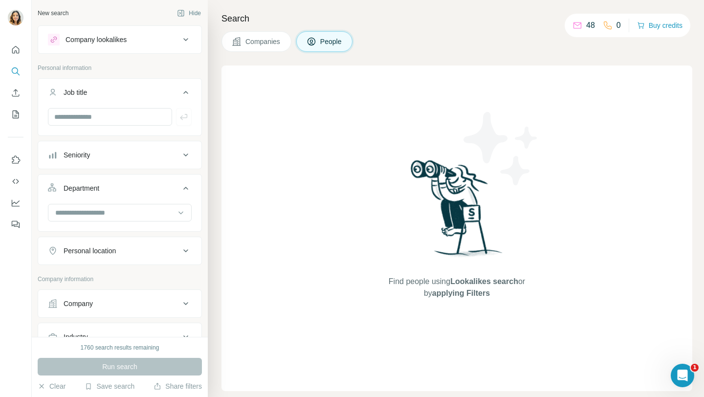
click at [122, 127] on div at bounding box center [119, 120] width 163 height 25
click at [120, 162] on button "Seniority" at bounding box center [119, 154] width 163 height 23
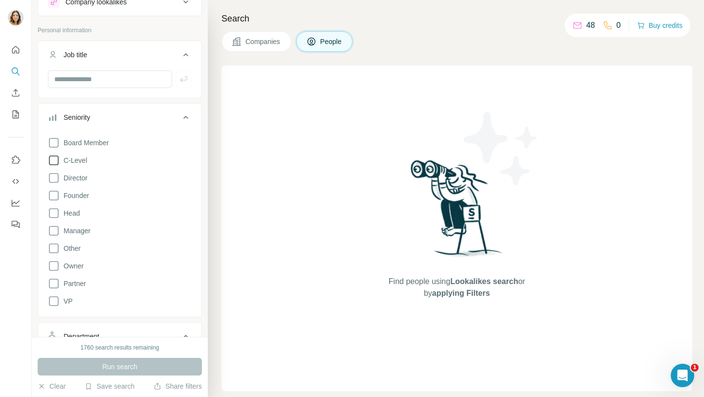
scroll to position [42, 0]
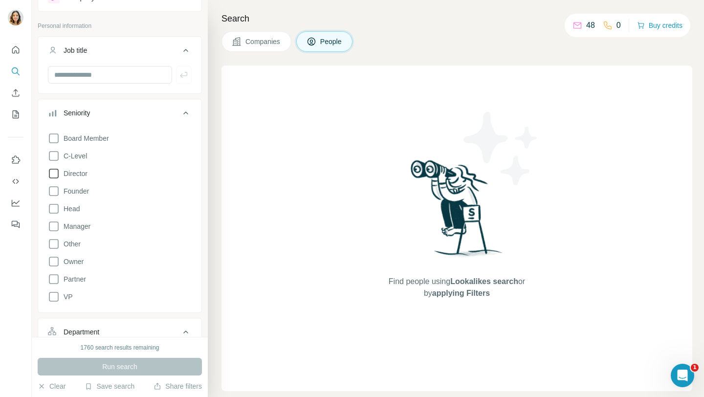
click at [57, 172] on icon at bounding box center [54, 174] width 12 height 12
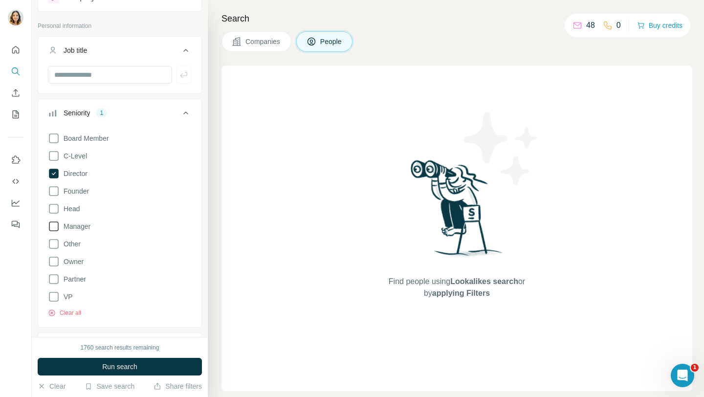
click at [54, 228] on icon at bounding box center [54, 227] width 12 height 12
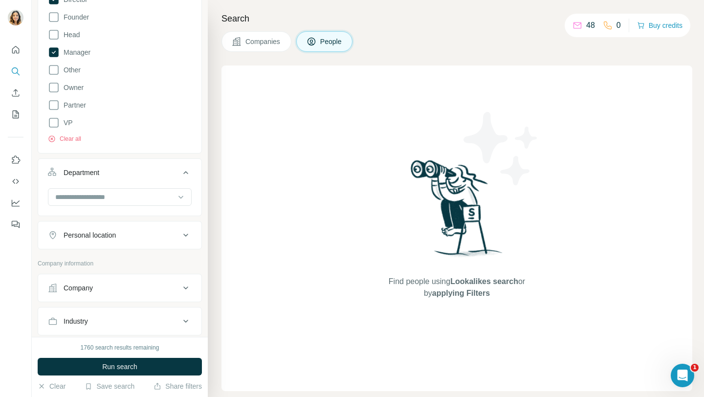
scroll to position [281, 0]
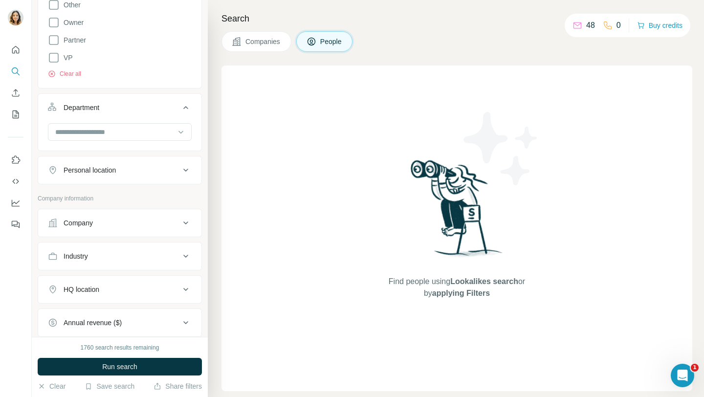
click at [98, 228] on button "Company" at bounding box center [119, 222] width 163 height 23
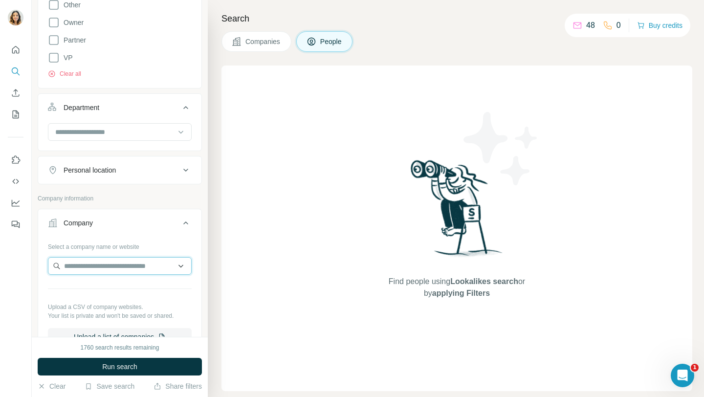
click at [90, 267] on input "text" at bounding box center [120, 266] width 144 height 18
paste input "**********"
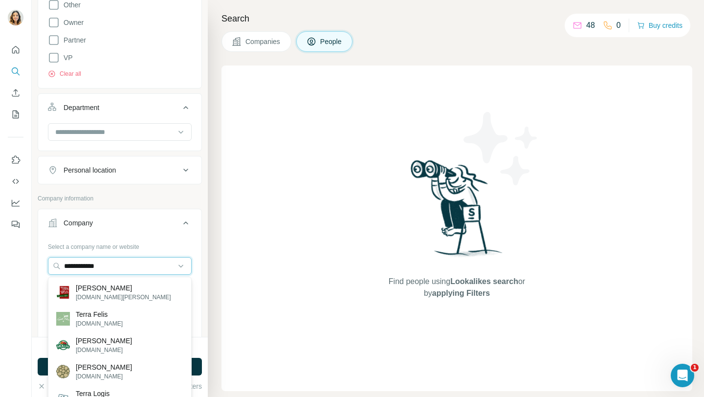
type input "**********"
click at [142, 265] on input "**********" at bounding box center [120, 266] width 144 height 18
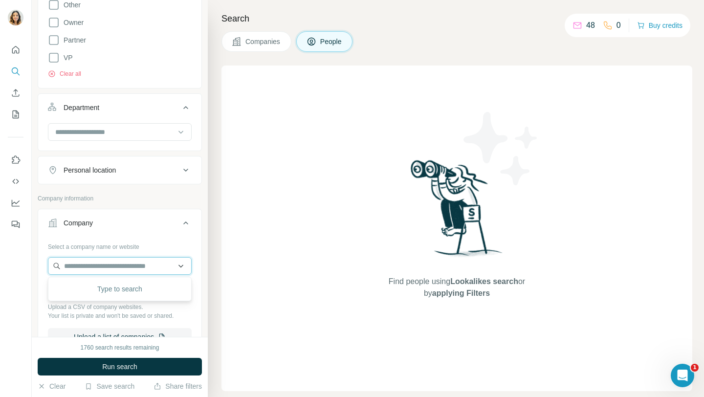
click at [80, 261] on input "text" at bounding box center [120, 266] width 144 height 18
paste input "**********"
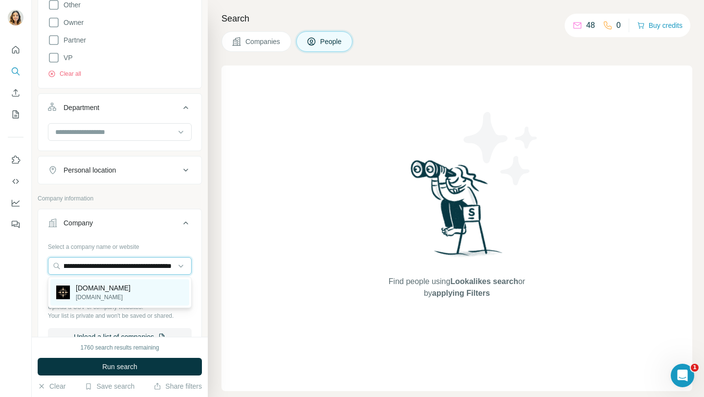
type input "**********"
click at [88, 287] on p "[DOMAIN_NAME]" at bounding box center [103, 288] width 55 height 10
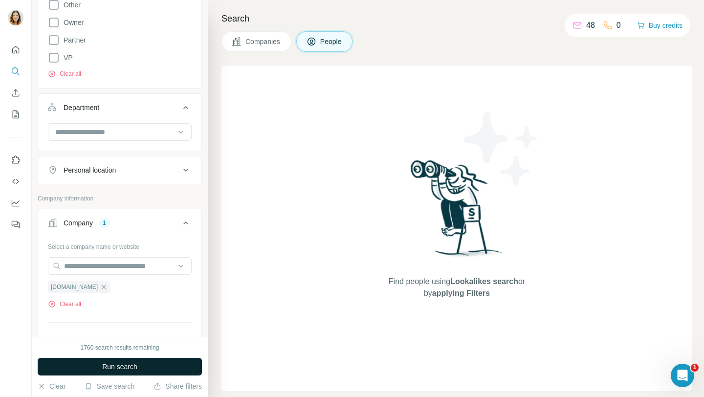
click at [80, 370] on button "Run search" at bounding box center [120, 367] width 164 height 18
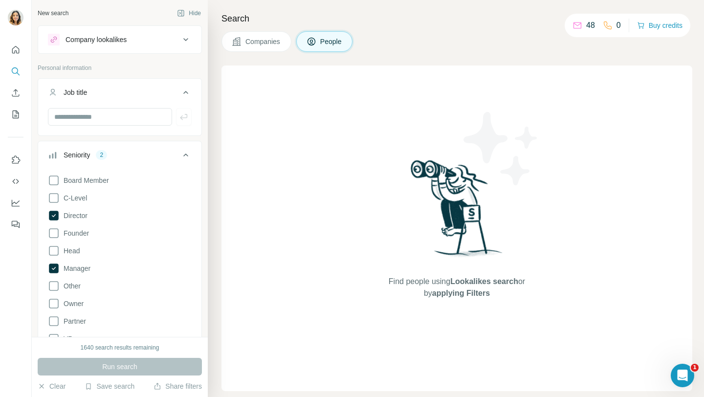
click at [93, 367] on div "Run search" at bounding box center [120, 367] width 164 height 18
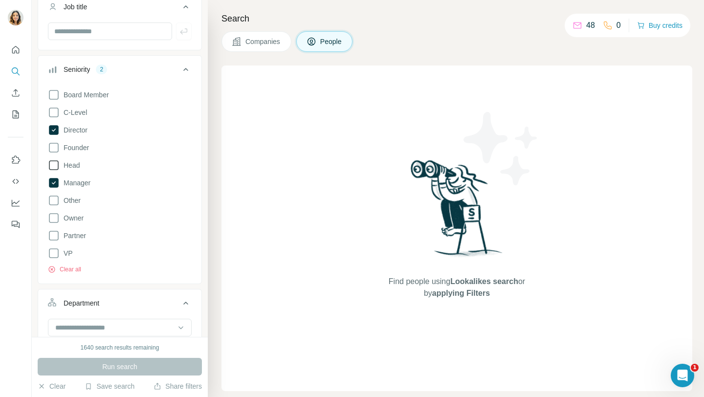
click at [54, 165] on icon at bounding box center [54, 165] width 12 height 12
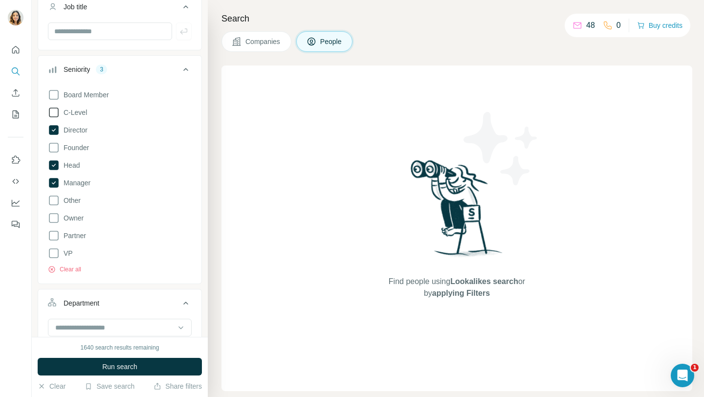
click at [52, 113] on icon at bounding box center [54, 113] width 12 height 12
click at [79, 365] on button "Run search" at bounding box center [120, 367] width 164 height 18
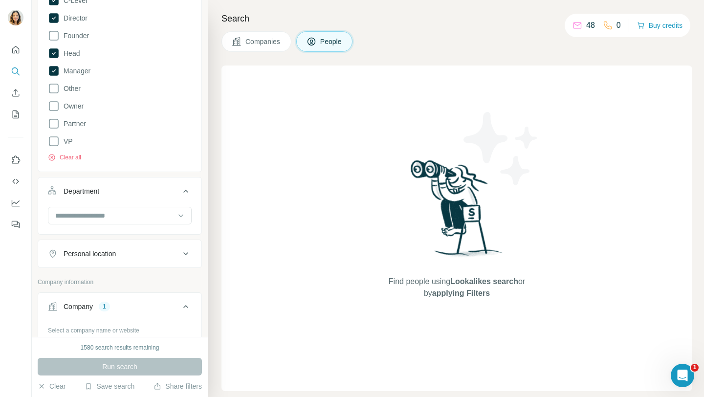
scroll to position [219, 0]
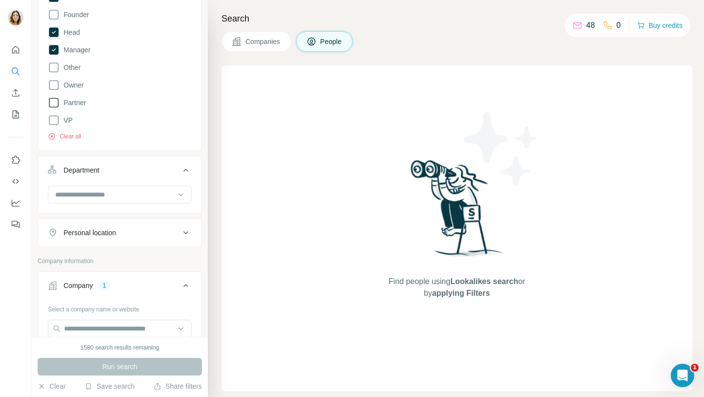
click at [52, 104] on icon at bounding box center [54, 103] width 12 height 12
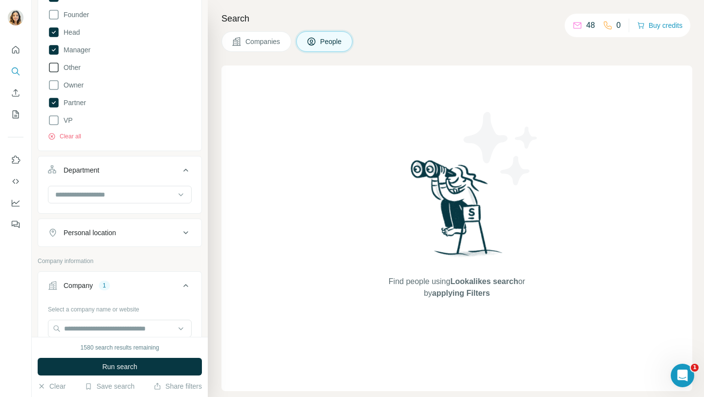
click at [52, 65] on icon at bounding box center [54, 68] width 12 height 12
click at [95, 360] on button "Run search" at bounding box center [120, 367] width 164 height 18
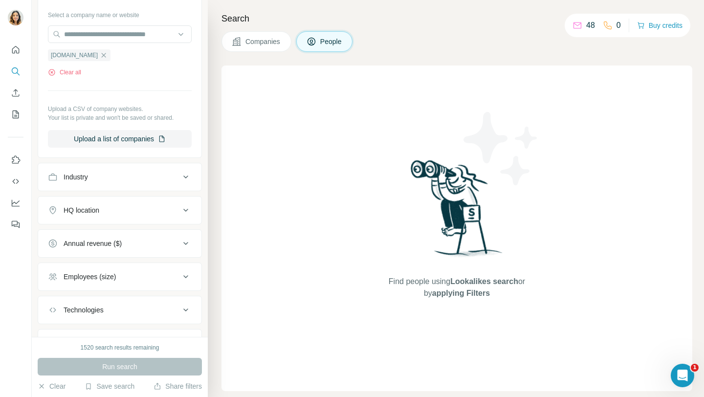
scroll to position [534, 0]
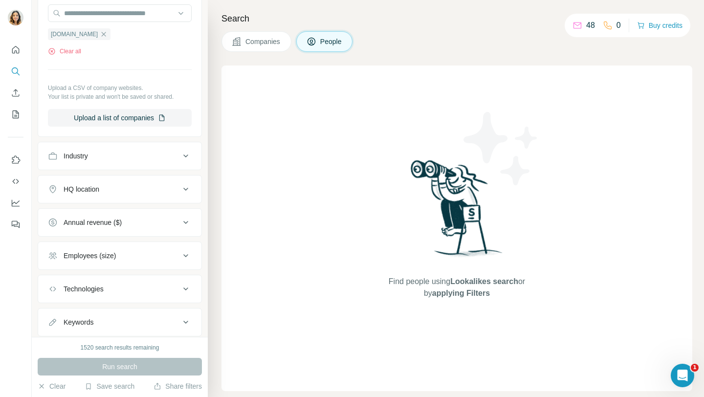
click at [141, 189] on div "HQ location" at bounding box center [114, 189] width 132 height 10
click at [121, 213] on input "text" at bounding box center [120, 214] width 144 height 18
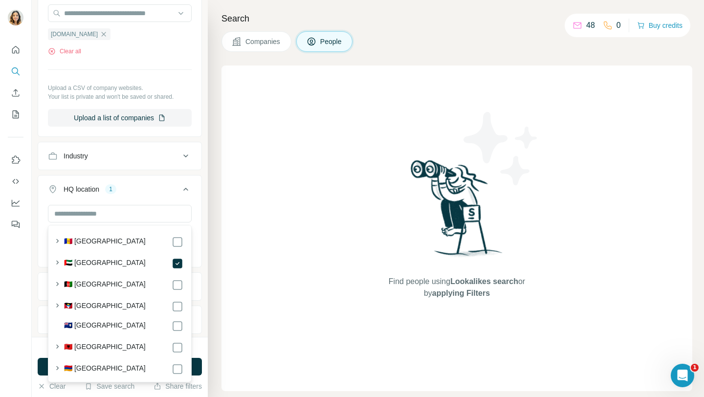
click at [242, 315] on div "Find people using Lookalikes search or by applying Filters" at bounding box center [456, 229] width 471 height 326
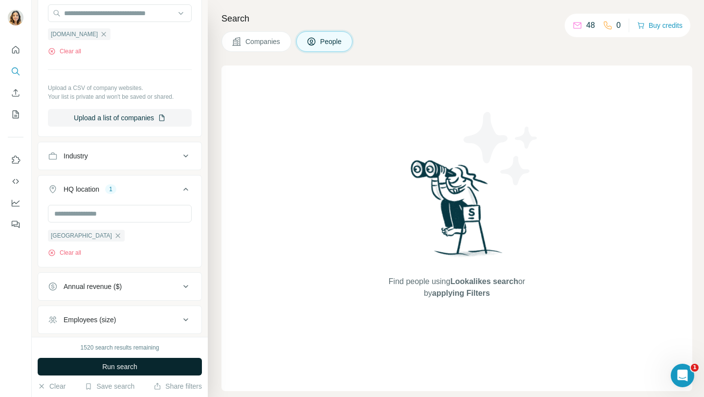
click at [178, 362] on button "Run search" at bounding box center [120, 367] width 164 height 18
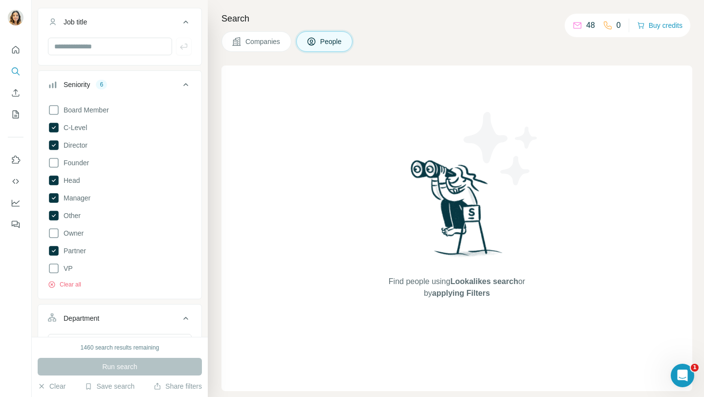
scroll to position [64, 0]
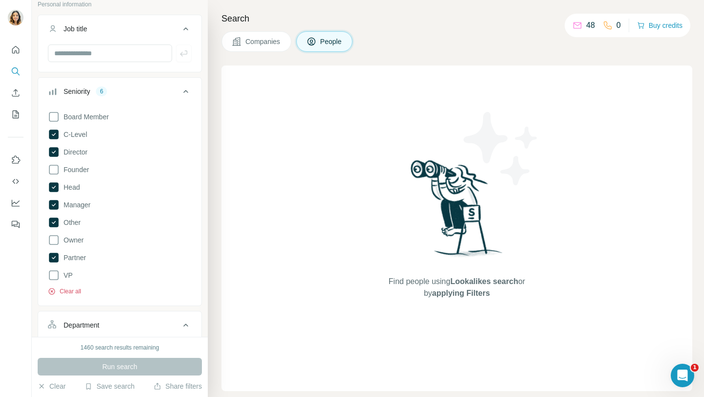
click at [62, 289] on button "Clear all" at bounding box center [64, 291] width 33 height 9
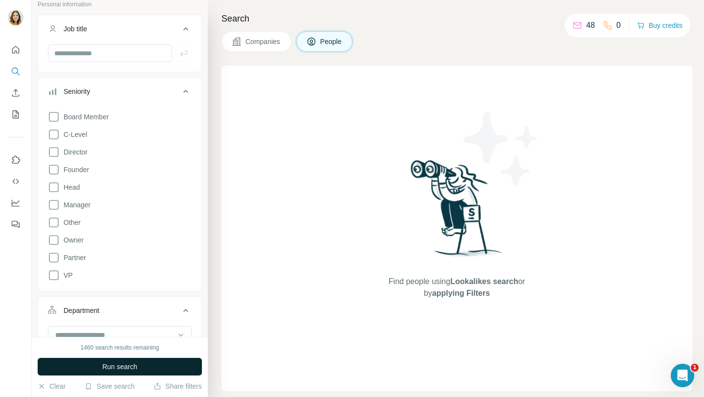
click at [82, 370] on button "Run search" at bounding box center [120, 367] width 164 height 18
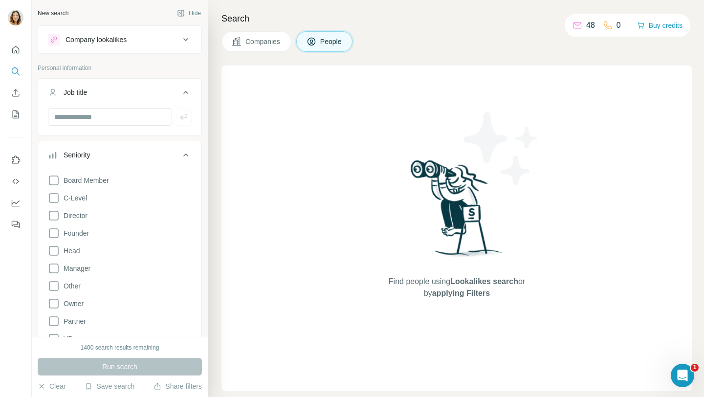
scroll to position [77, 0]
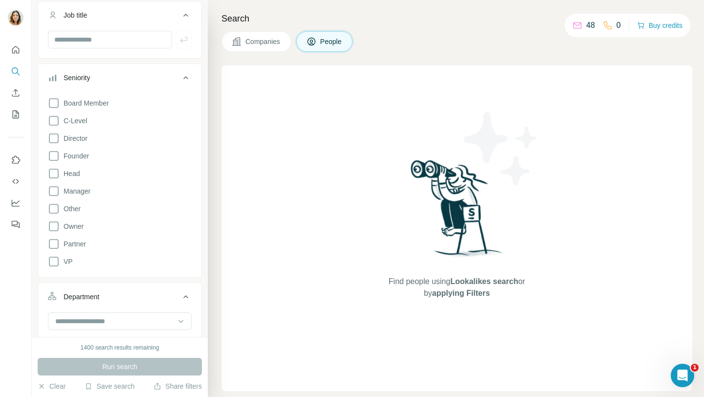
click at [189, 77] on icon at bounding box center [186, 78] width 12 height 12
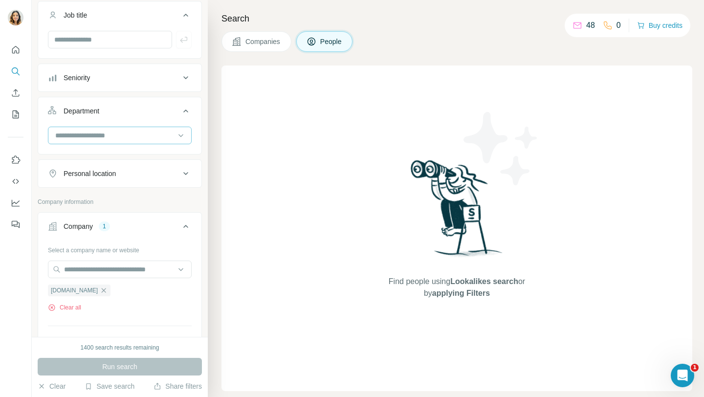
click at [139, 135] on input at bounding box center [114, 135] width 121 height 11
type input "**"
click at [134, 150] on div "Sales" at bounding box center [120, 157] width 144 height 22
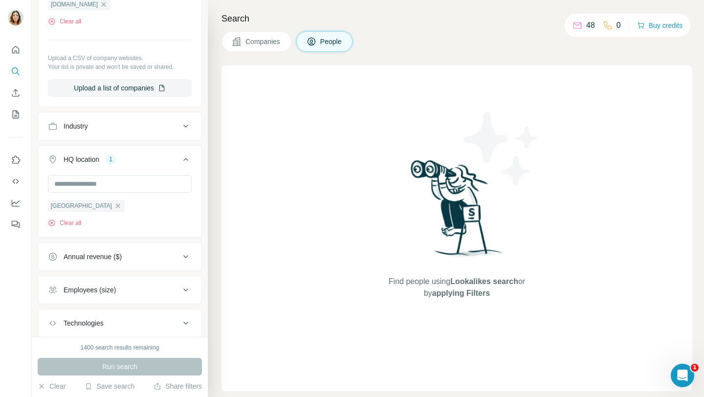
scroll to position [365, 0]
click at [109, 372] on div "Run search" at bounding box center [120, 367] width 164 height 18
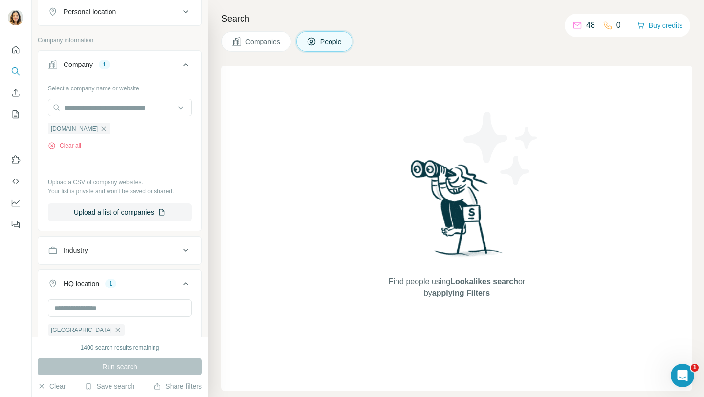
scroll to position [0, 0]
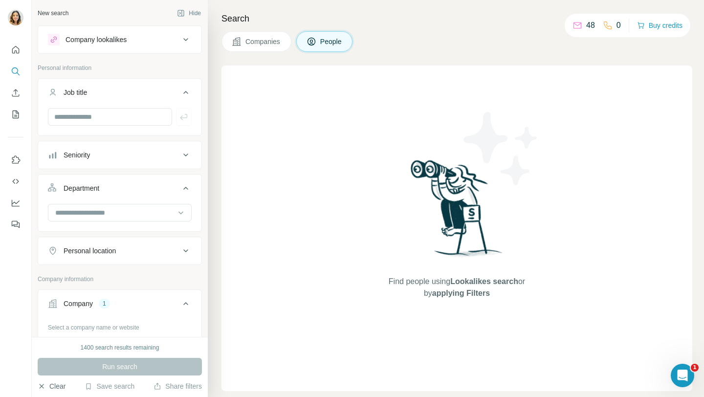
click at [53, 391] on button "Clear" at bounding box center [52, 386] width 28 height 10
click at [53, 389] on button "Clear" at bounding box center [52, 386] width 28 height 10
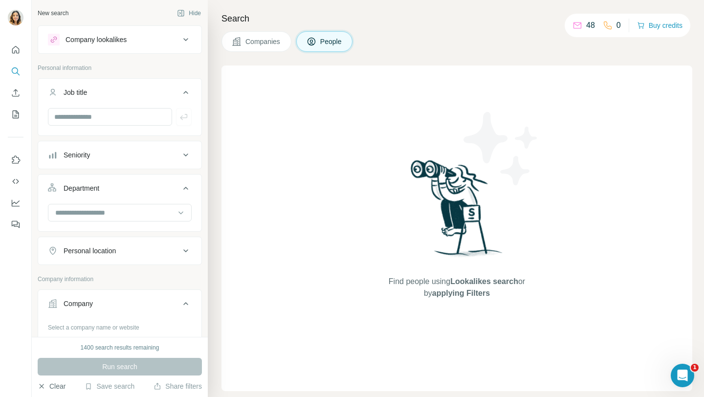
click at [53, 389] on button "Clear" at bounding box center [52, 386] width 28 height 10
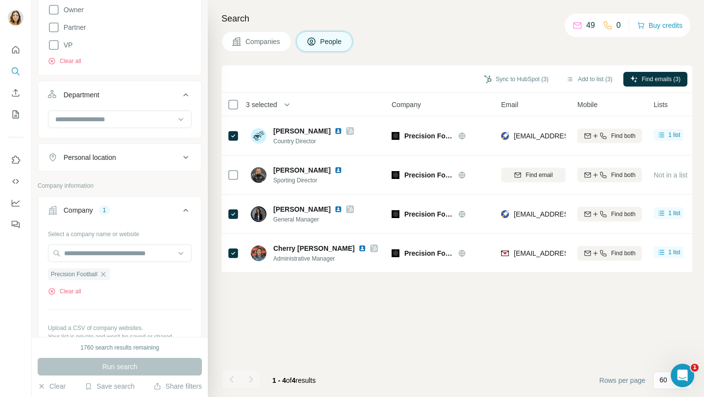
scroll to position [333, 0]
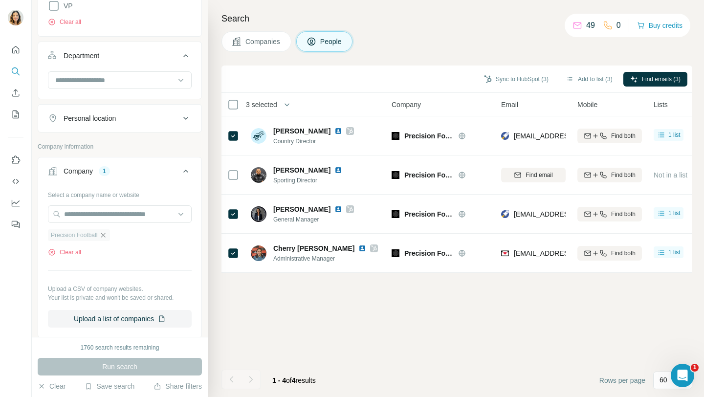
click at [105, 239] on icon "button" at bounding box center [103, 235] width 8 height 8
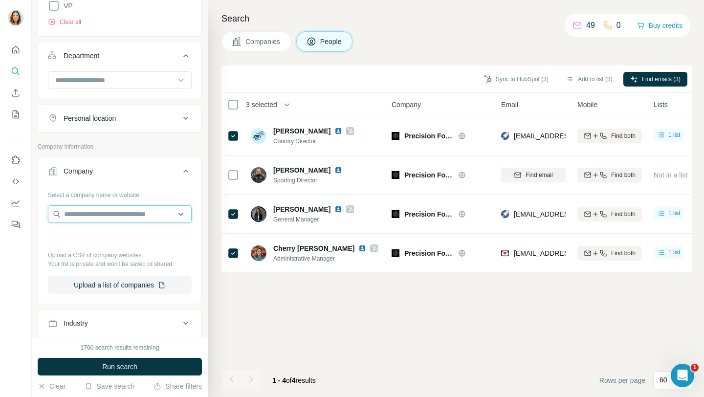
click at [105, 216] on input "text" at bounding box center [120, 214] width 144 height 18
type input "**********"
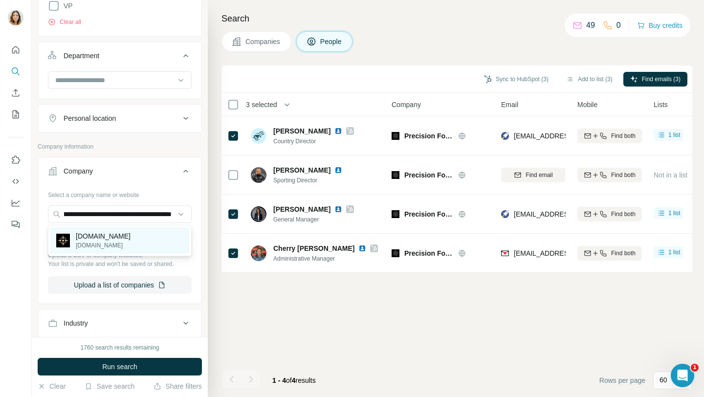
click at [105, 238] on p "[DOMAIN_NAME]" at bounding box center [103, 236] width 55 height 10
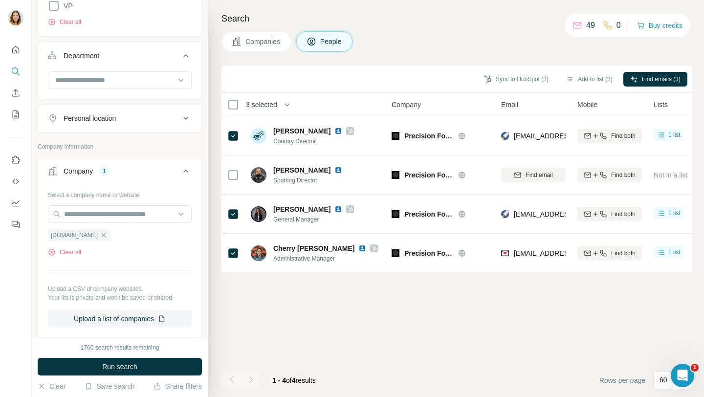
scroll to position [0, 0]
click at [103, 364] on span "Run search" at bounding box center [119, 367] width 35 height 10
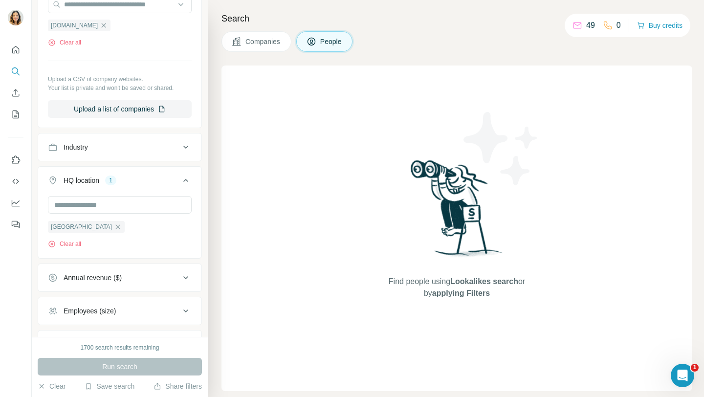
scroll to position [545, 0]
click at [98, 372] on div "Run search" at bounding box center [120, 367] width 164 height 18
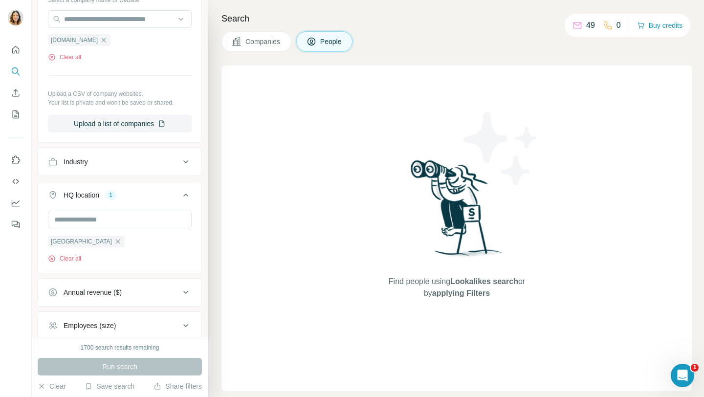
scroll to position [625, 0]
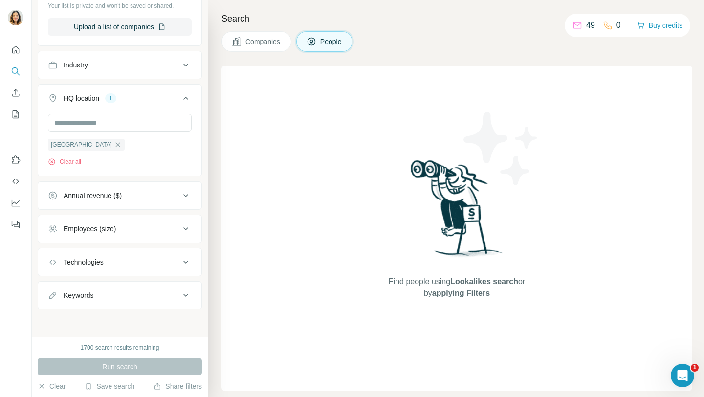
click at [579, 29] on div "49" at bounding box center [584, 26] width 22 height 12
click at [87, 371] on div "Run search" at bounding box center [120, 367] width 164 height 18
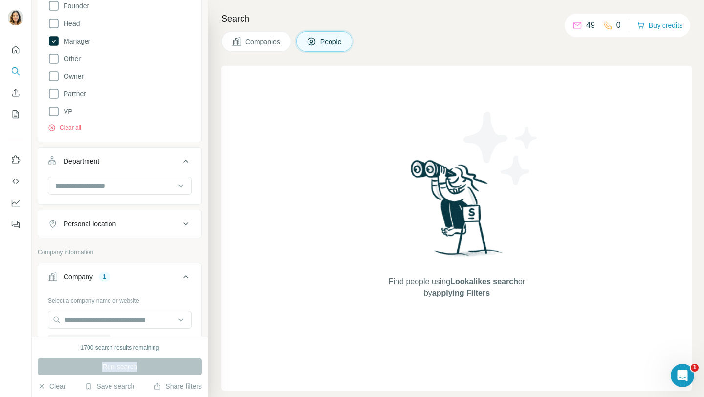
scroll to position [87, 0]
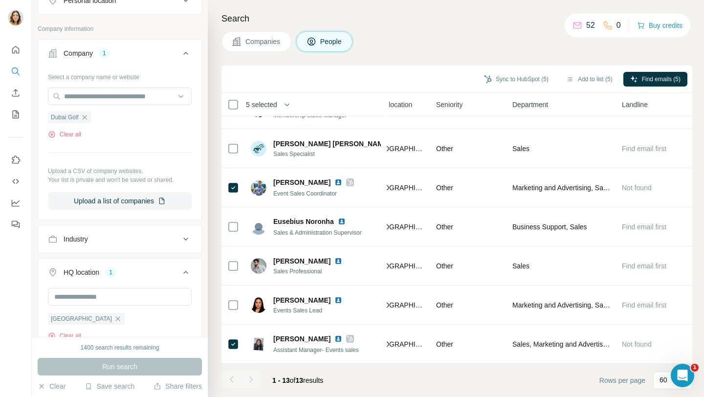
scroll to position [303, 0]
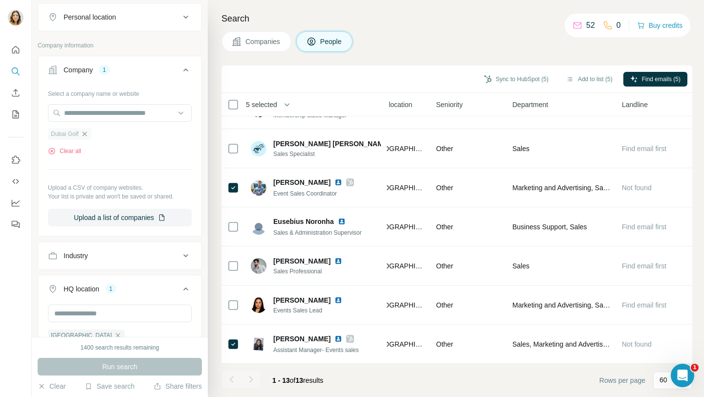
click at [87, 133] on icon "button" at bounding box center [85, 134] width 8 height 8
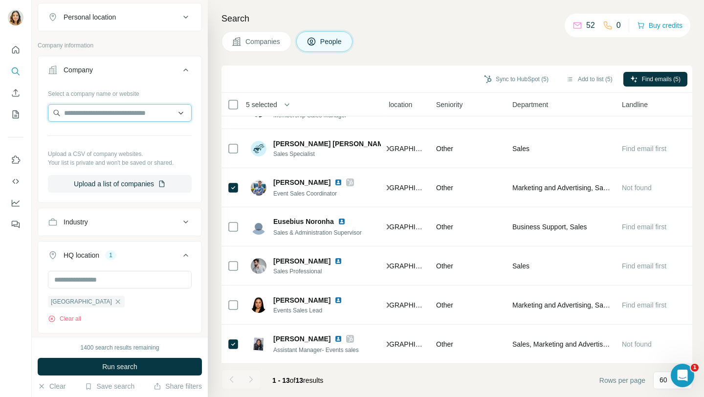
click at [97, 114] on input "text" at bounding box center [120, 113] width 144 height 18
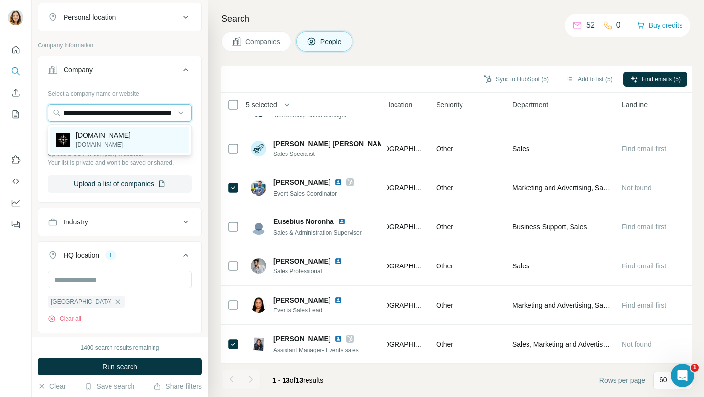
type input "**********"
click at [97, 133] on p "[DOMAIN_NAME]" at bounding box center [103, 136] width 55 height 10
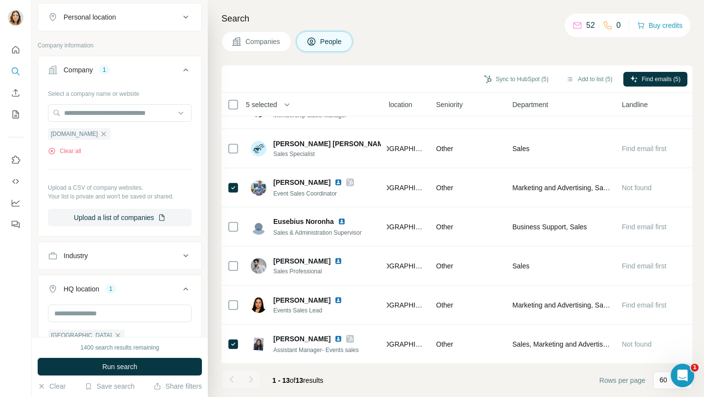
scroll to position [0, 0]
click at [98, 370] on button "Run search" at bounding box center [120, 367] width 164 height 18
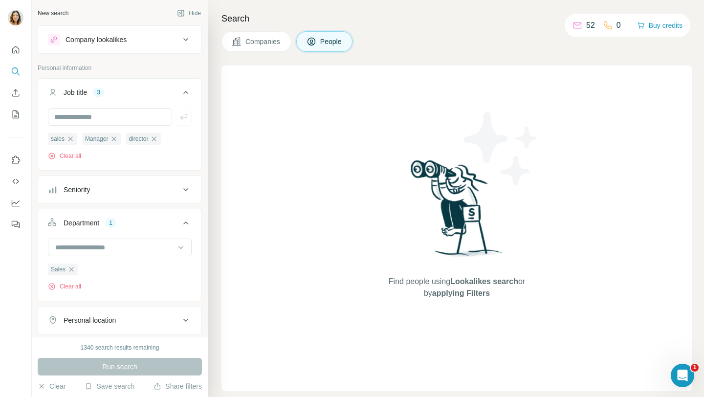
scroll to position [9, 0]
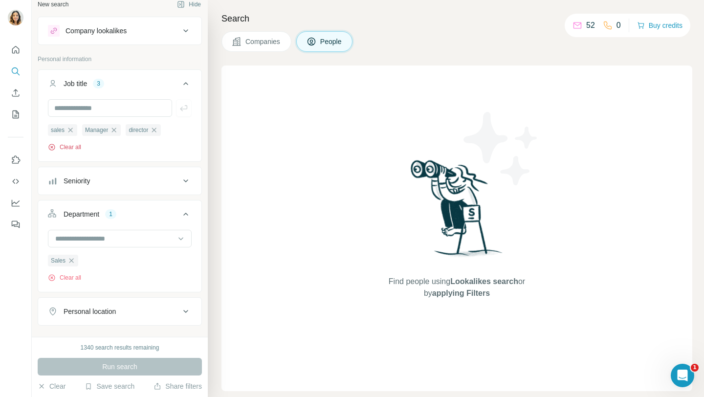
click at [75, 151] on button "Clear all" at bounding box center [64, 147] width 33 height 9
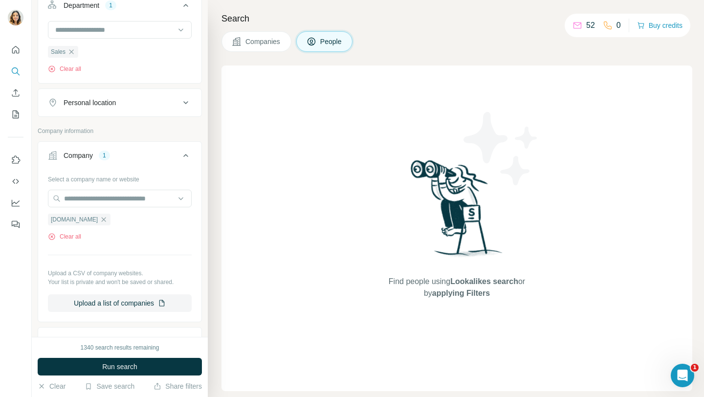
scroll to position [294, 0]
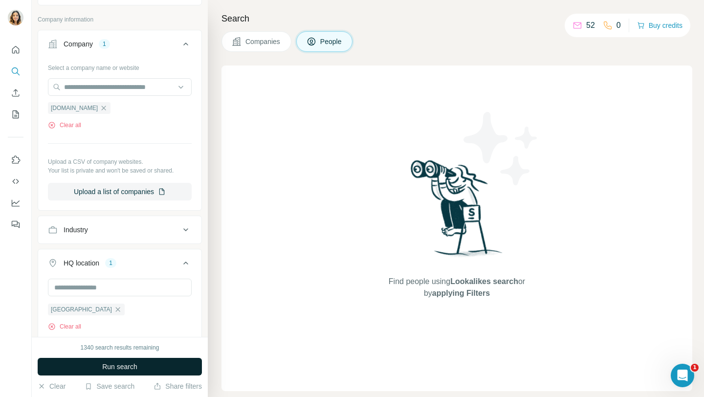
click at [78, 372] on button "Run search" at bounding box center [120, 367] width 164 height 18
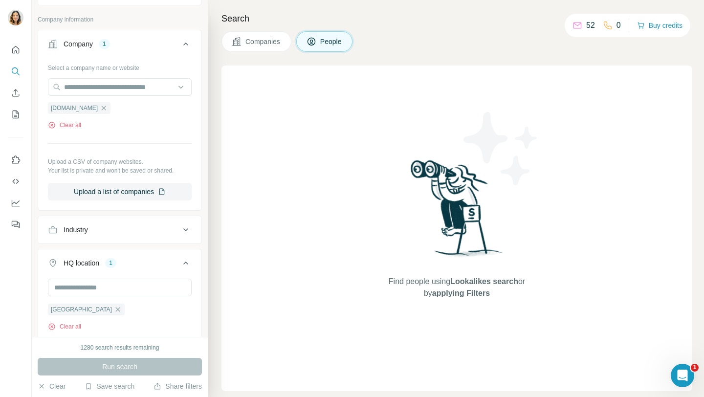
scroll to position [0, 0]
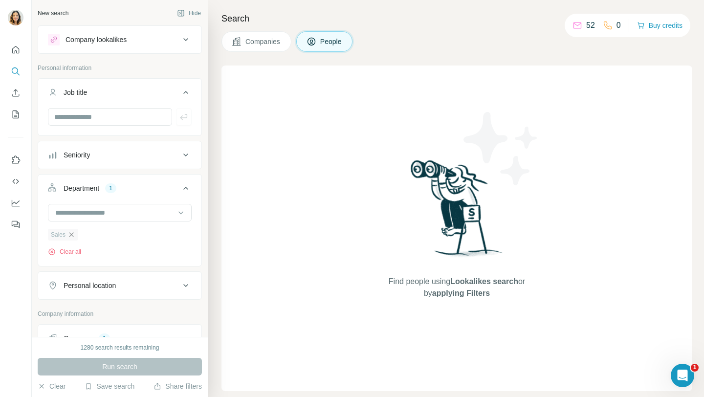
click at [72, 235] on icon "button" at bounding box center [71, 234] width 4 height 4
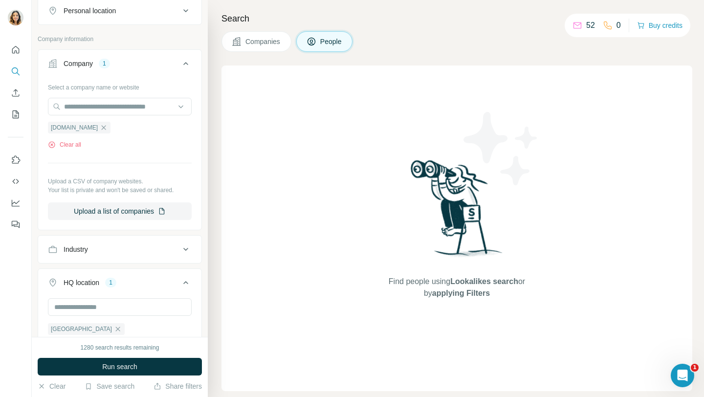
scroll to position [243, 0]
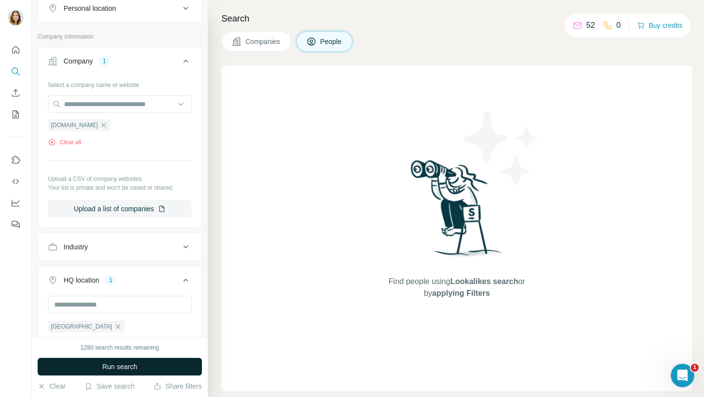
click at [104, 371] on span "Run search" at bounding box center [119, 367] width 35 height 10
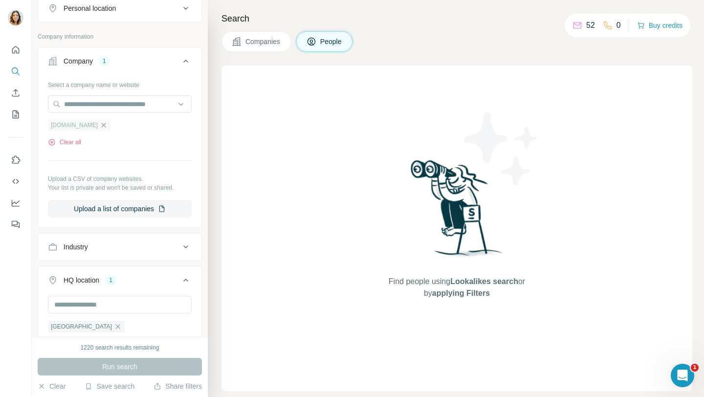
click at [108, 127] on icon "button" at bounding box center [104, 125] width 8 height 8
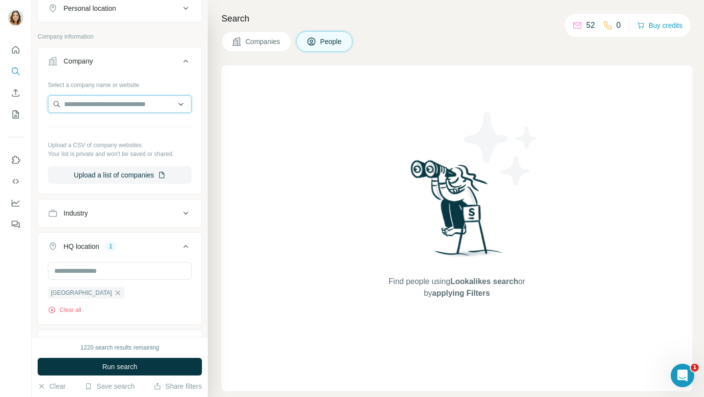
click at [112, 106] on input "text" at bounding box center [120, 104] width 144 height 18
click at [165, 105] on input "**********" at bounding box center [120, 104] width 144 height 18
paste input "**********"
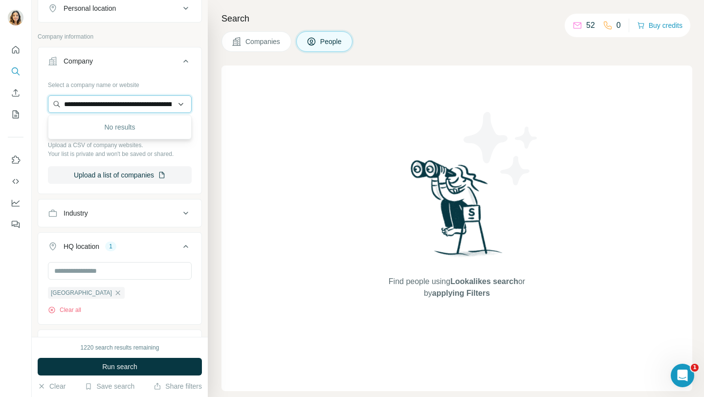
scroll to position [0, 383]
type input "**********"
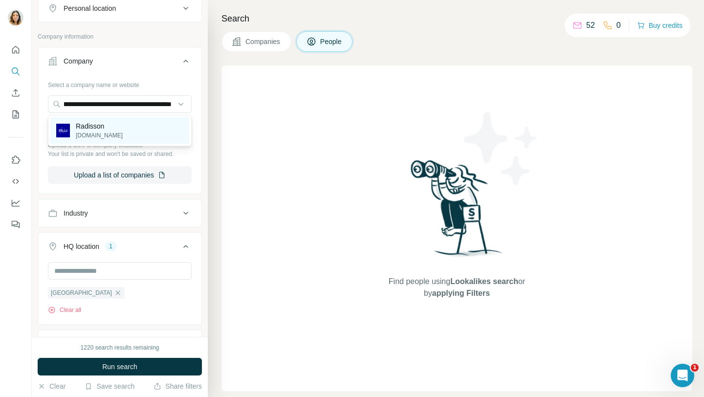
scroll to position [0, 0]
click at [141, 126] on div "[PERSON_NAME][DOMAIN_NAME]" at bounding box center [119, 130] width 139 height 26
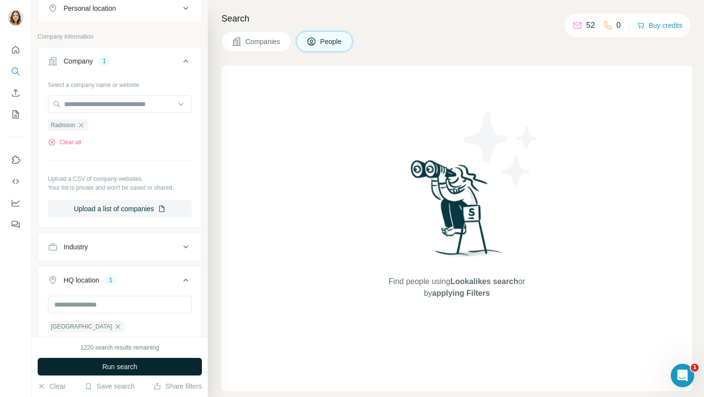
click at [101, 373] on button "Run search" at bounding box center [120, 367] width 164 height 18
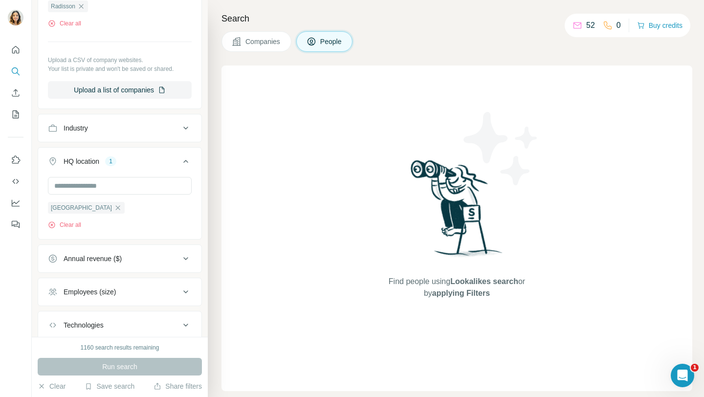
scroll to position [425, 0]
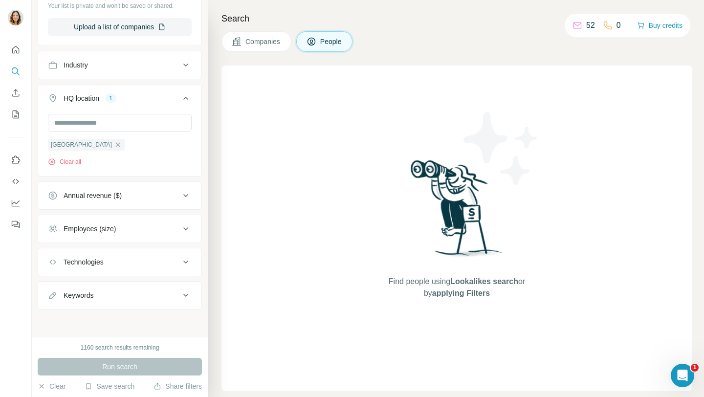
click at [106, 369] on div "Run search" at bounding box center [120, 367] width 164 height 18
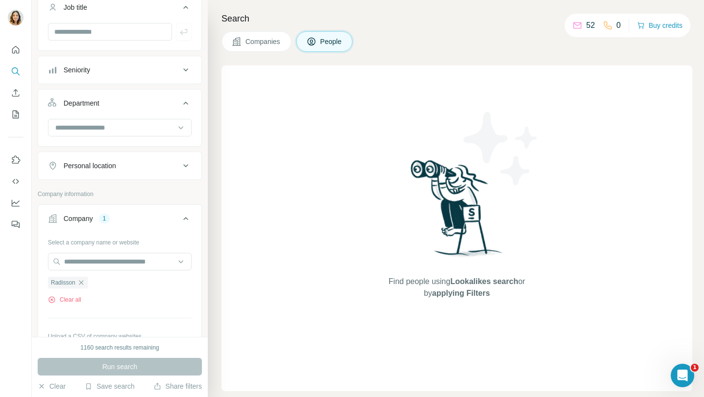
scroll to position [87, 0]
click at [170, 160] on div "Personal location" at bounding box center [114, 164] width 132 height 10
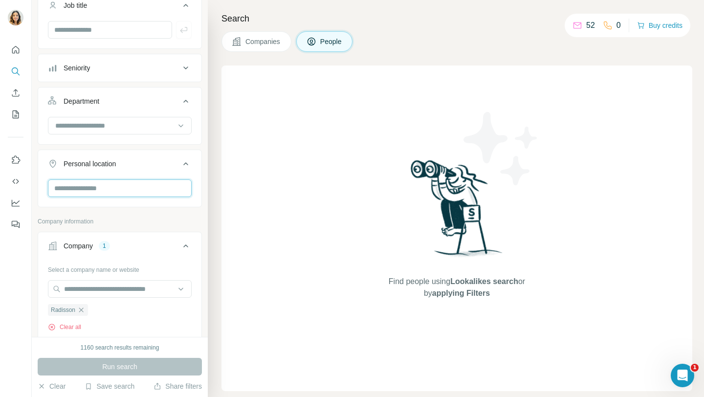
click at [119, 185] on input "text" at bounding box center [120, 188] width 144 height 18
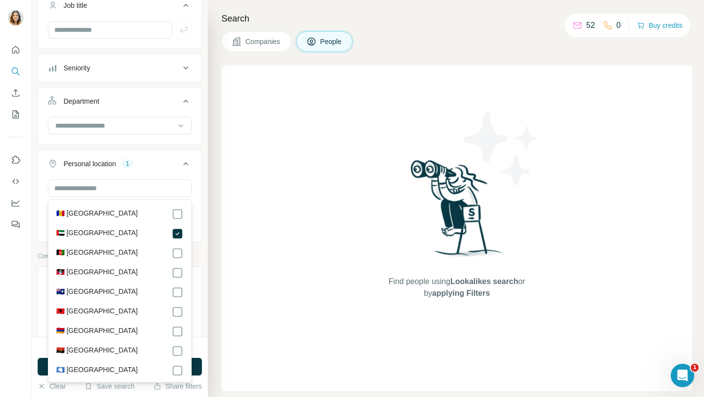
click at [246, 268] on div "Find people using Lookalikes search or by applying Filters" at bounding box center [456, 229] width 471 height 326
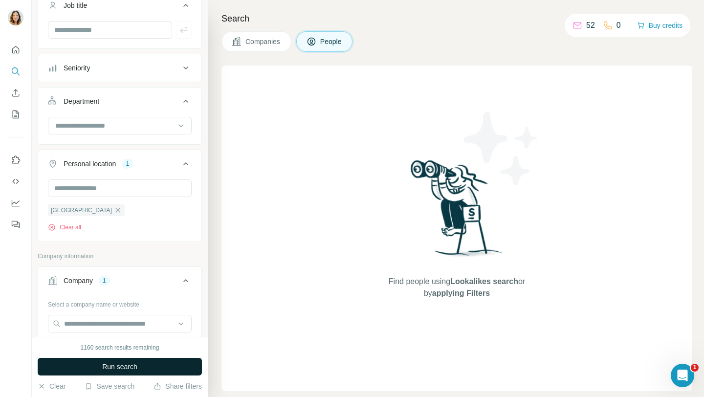
click at [105, 369] on span "Run search" at bounding box center [119, 367] width 35 height 10
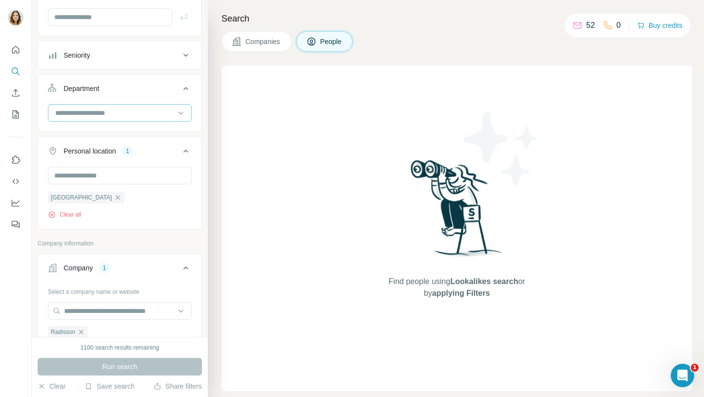
scroll to position [102, 0]
click at [117, 113] on input at bounding box center [114, 111] width 121 height 11
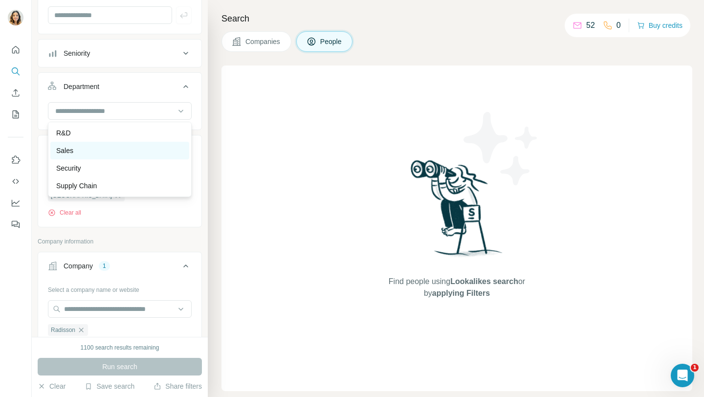
click at [105, 147] on div "Sales" at bounding box center [119, 151] width 127 height 10
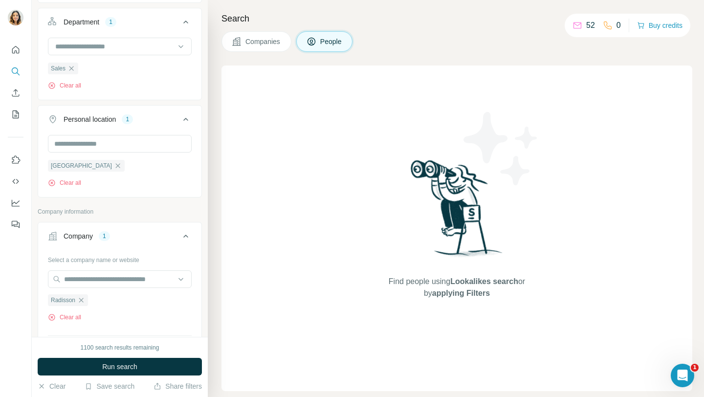
scroll to position [168, 0]
click at [81, 299] on icon "button" at bounding box center [81, 298] width 8 height 8
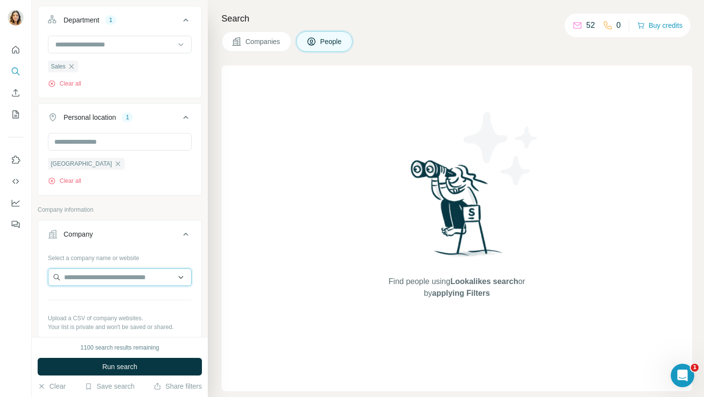
click at [86, 282] on input "text" at bounding box center [120, 277] width 144 height 18
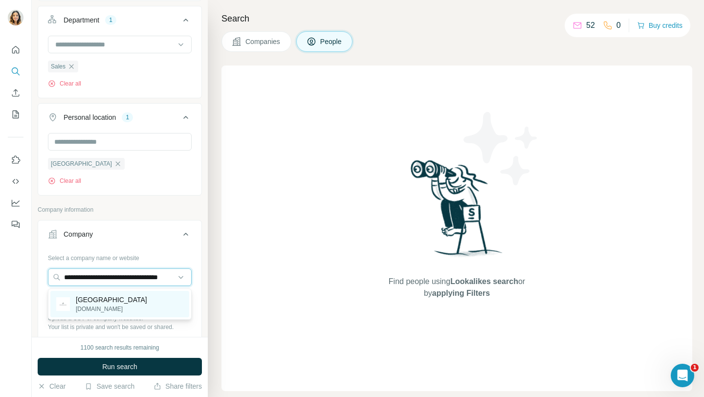
type input "**********"
click at [96, 311] on p "metropolitanhoteldubai.com" at bounding box center [111, 309] width 71 height 9
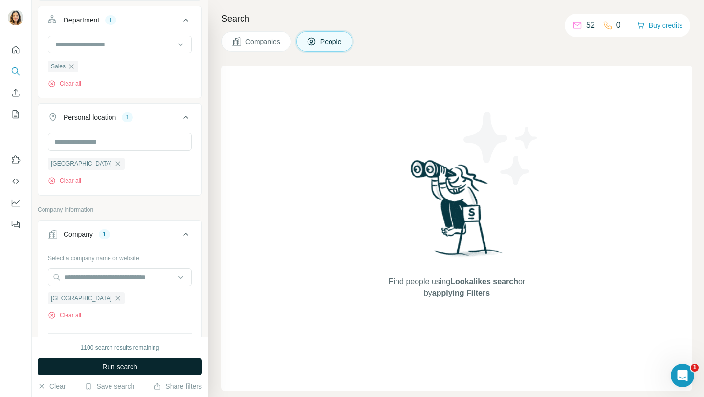
click at [89, 363] on button "Run search" at bounding box center [120, 367] width 164 height 18
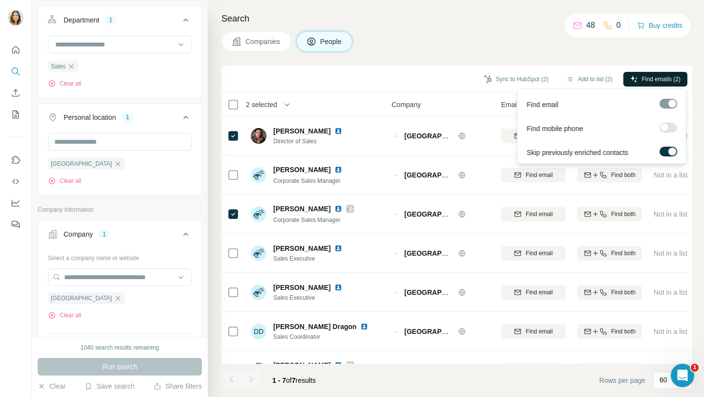
click at [651, 81] on span "Find emails (2)" at bounding box center [661, 79] width 39 height 9
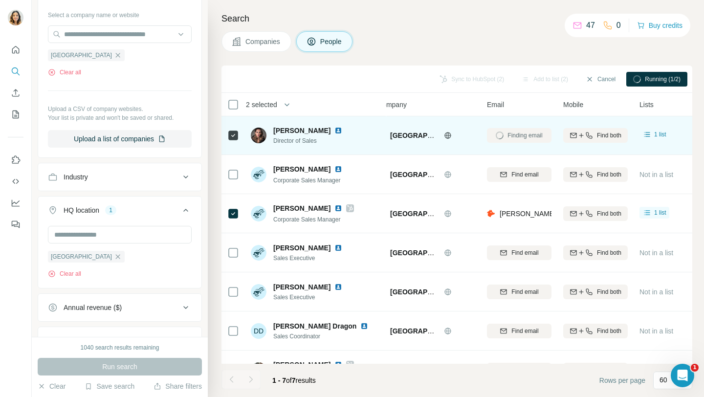
scroll to position [0, 0]
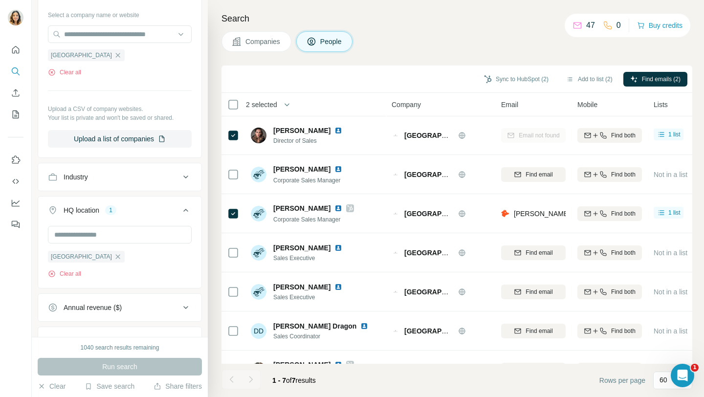
click at [673, 70] on div "Sync to HubSpot (2) Add to list (2) Find emails (2)" at bounding box center [456, 78] width 461 height 17
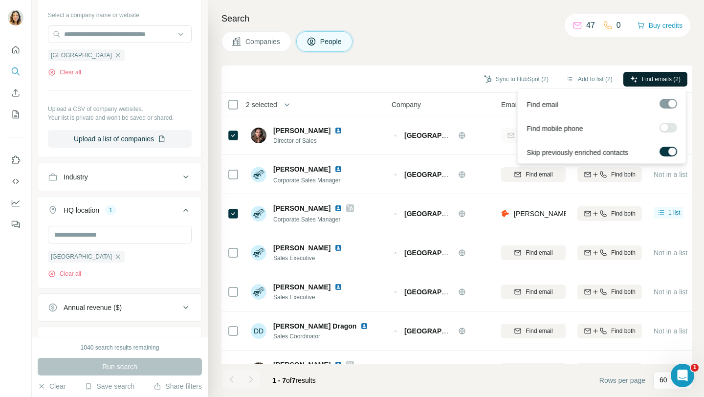
click at [666, 77] on span "Find emails (2)" at bounding box center [661, 79] width 39 height 9
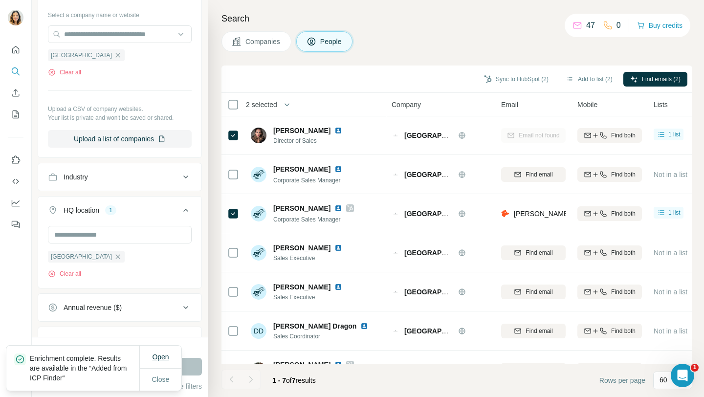
click at [169, 349] on button "Open" at bounding box center [160, 357] width 30 height 18
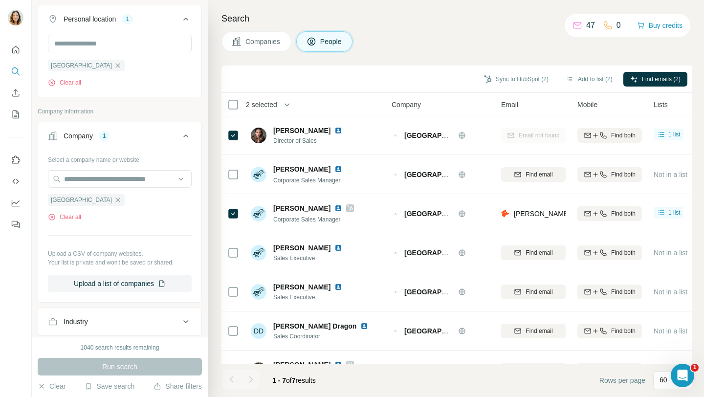
scroll to position [254, 0]
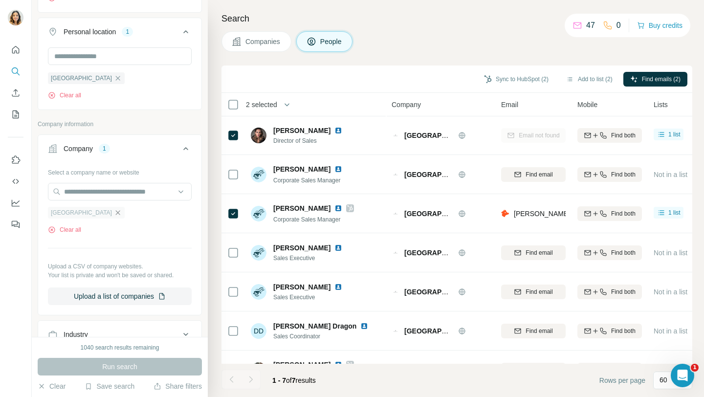
click at [122, 210] on icon "button" at bounding box center [118, 213] width 8 height 8
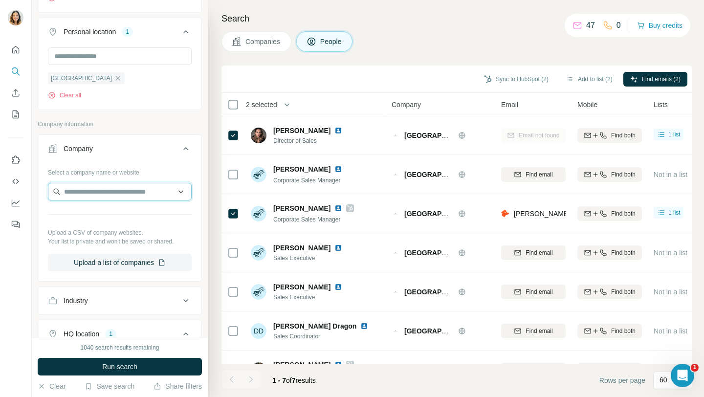
click at [128, 194] on input "text" at bounding box center [120, 192] width 144 height 18
type input "*"
click at [95, 185] on input "text" at bounding box center [120, 192] width 144 height 18
paste input "**********"
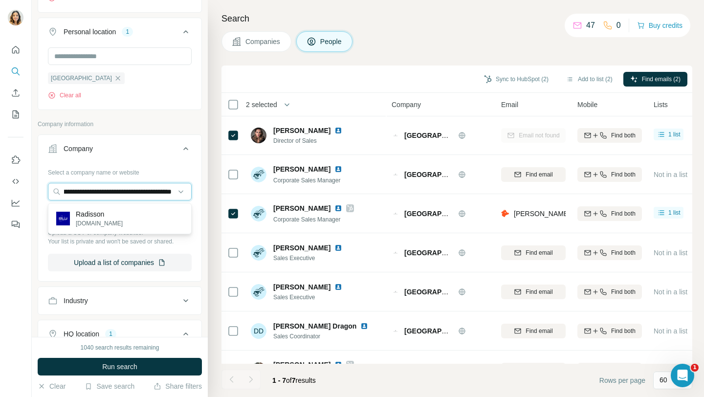
type input "**********"
click at [102, 212] on p "Radisson" at bounding box center [99, 214] width 47 height 10
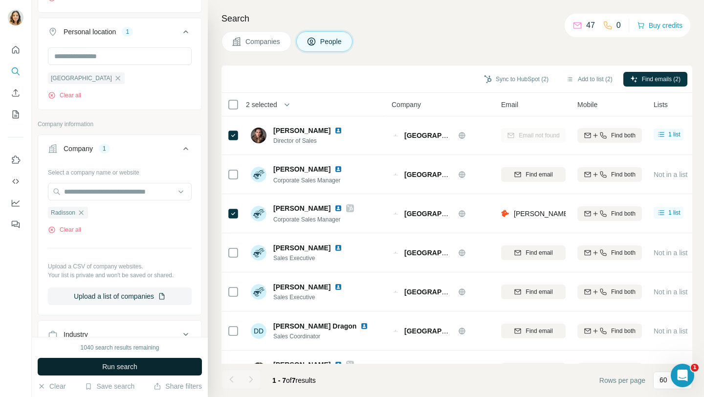
click at [92, 365] on button "Run search" at bounding box center [120, 367] width 164 height 18
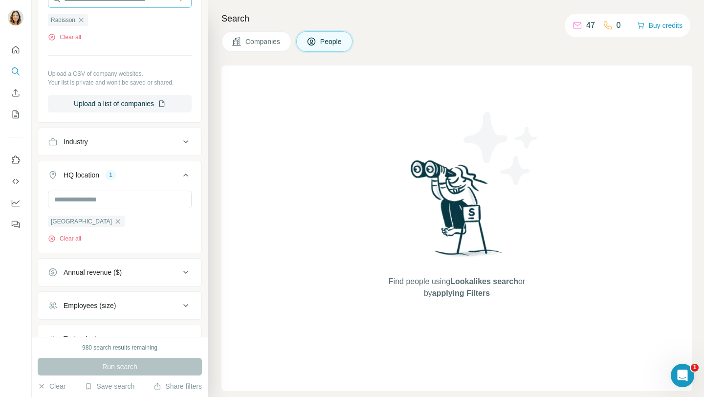
scroll to position [449, 0]
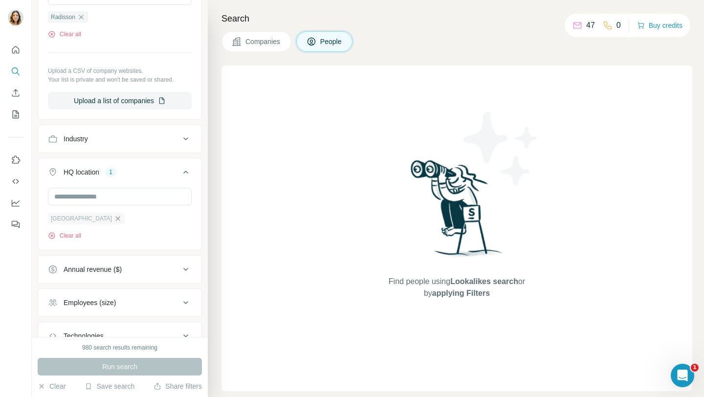
click at [115, 221] on icon "button" at bounding box center [118, 219] width 8 height 8
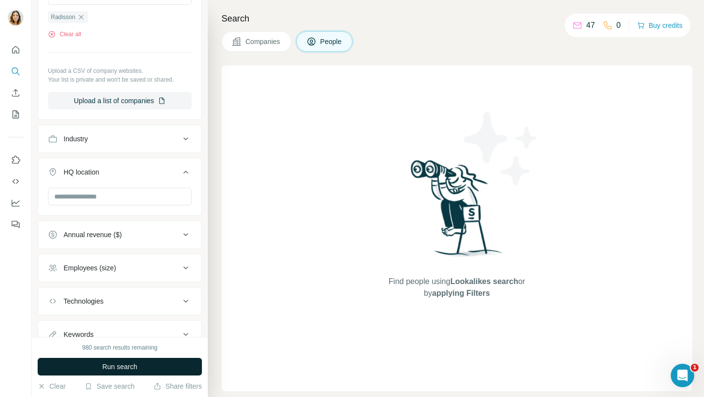
click at [89, 360] on button "Run search" at bounding box center [120, 367] width 164 height 18
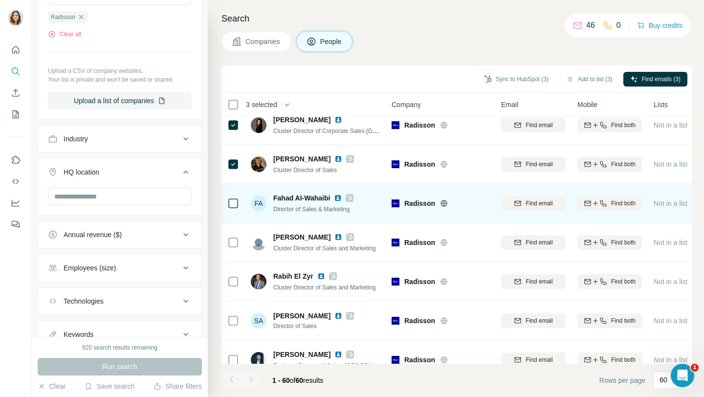
scroll to position [89, 0]
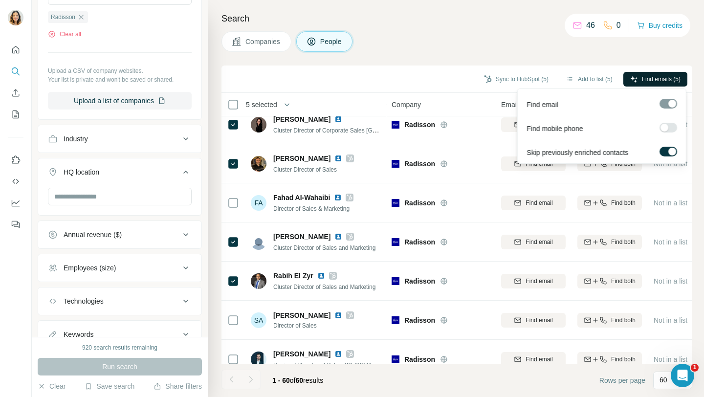
click at [671, 81] on span "Find emails (5)" at bounding box center [661, 79] width 39 height 9
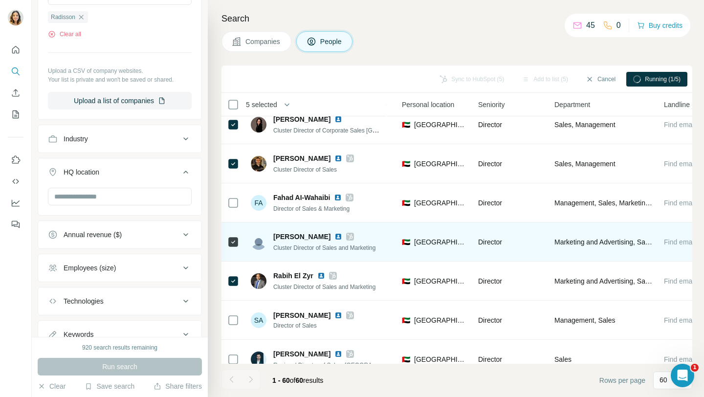
scroll to position [89, 324]
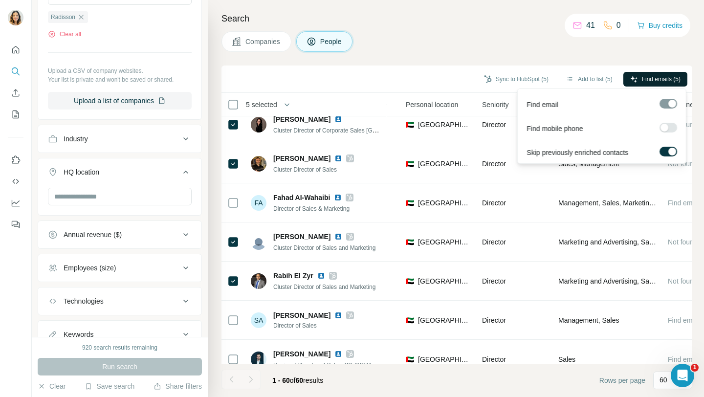
click at [651, 80] on span "Find emails (5)" at bounding box center [661, 79] width 39 height 9
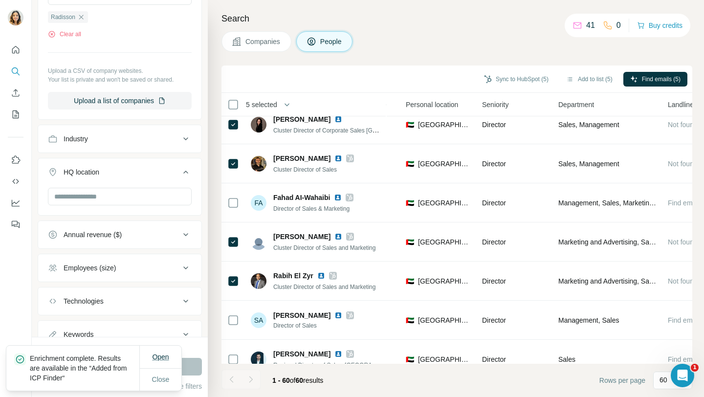
click at [157, 360] on span "Open" at bounding box center [160, 357] width 17 height 8
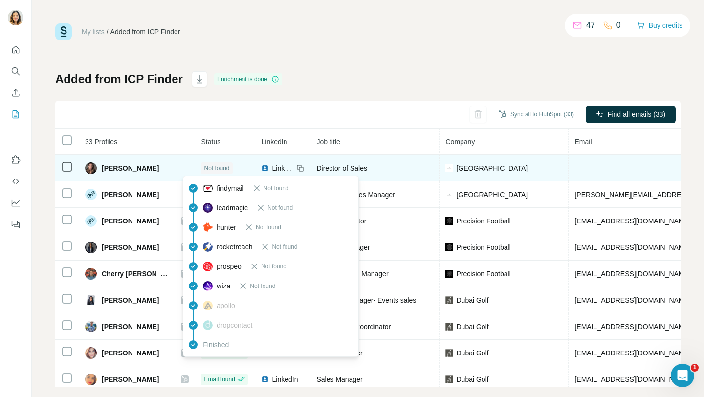
click at [204, 168] on span "Not found" at bounding box center [216, 168] width 25 height 9
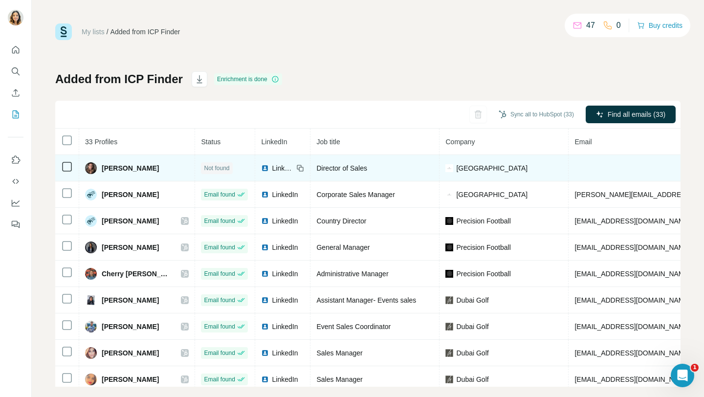
click at [129, 169] on span "[PERSON_NAME]" at bounding box center [130, 168] width 57 height 10
click at [272, 171] on span "LinkedIn" at bounding box center [283, 168] width 22 height 10
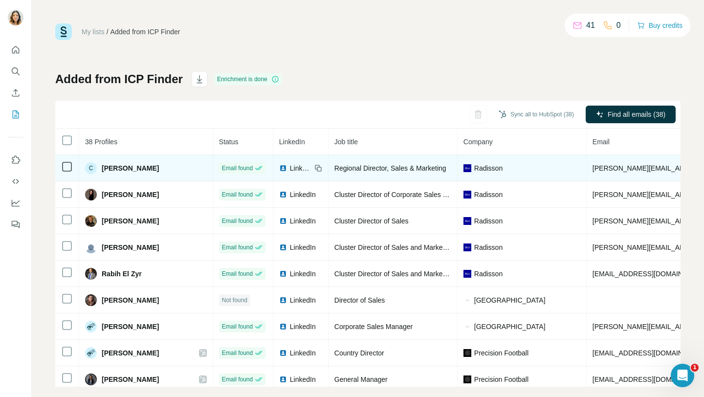
click at [644, 169] on span "[PERSON_NAME][EMAIL_ADDRESS][DOMAIN_NAME]" at bounding box center [679, 168] width 172 height 8
copy span "[PERSON_NAME][EMAIL_ADDRESS][DOMAIN_NAME]"
click at [633, 170] on span "[PERSON_NAME][EMAIL_ADDRESS][DOMAIN_NAME]" at bounding box center [679, 168] width 172 height 8
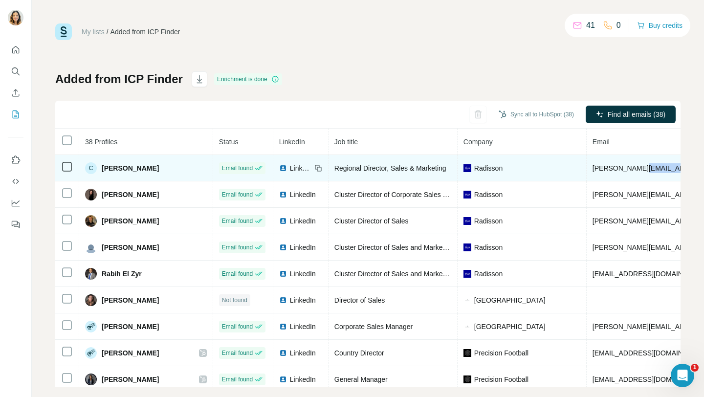
click at [633, 170] on span "[PERSON_NAME][EMAIL_ADDRESS][DOMAIN_NAME]" at bounding box center [679, 168] width 172 height 8
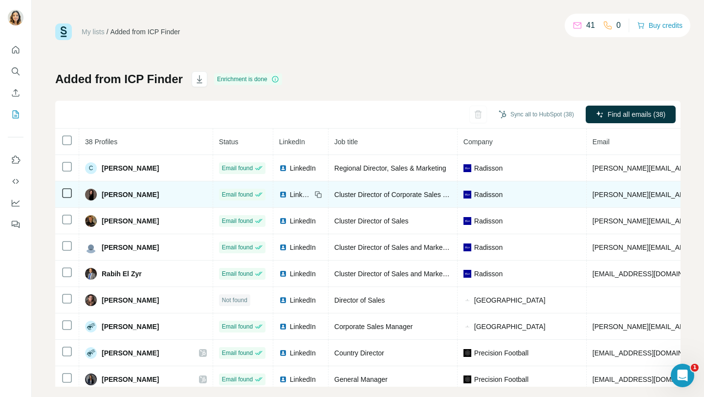
click at [596, 194] on span "[PERSON_NAME][EMAIL_ADDRESS][DOMAIN_NAME]" at bounding box center [679, 195] width 172 height 8
copy span "[PERSON_NAME][EMAIL_ADDRESS][DOMAIN_NAME]"
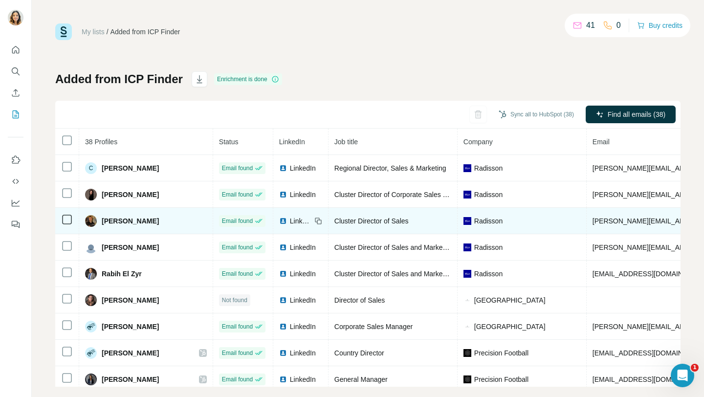
click at [593, 221] on span "[PERSON_NAME][EMAIL_ADDRESS][PERSON_NAME][DOMAIN_NAME]" at bounding box center [707, 221] width 229 height 8
copy span "[PERSON_NAME][EMAIL_ADDRESS][PERSON_NAME][DOMAIN_NAME]"
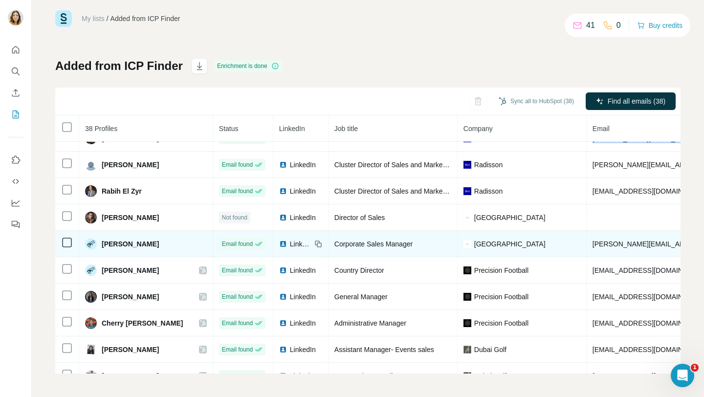
scroll to position [29, 0]
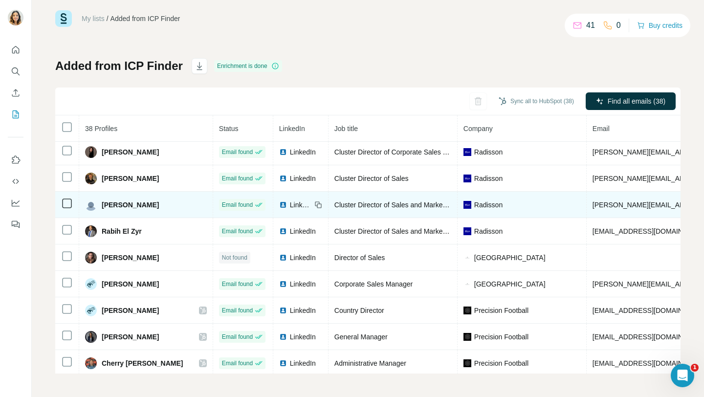
click at [593, 206] on span "[PERSON_NAME][EMAIL_ADDRESS][DOMAIN_NAME]" at bounding box center [679, 205] width 172 height 8
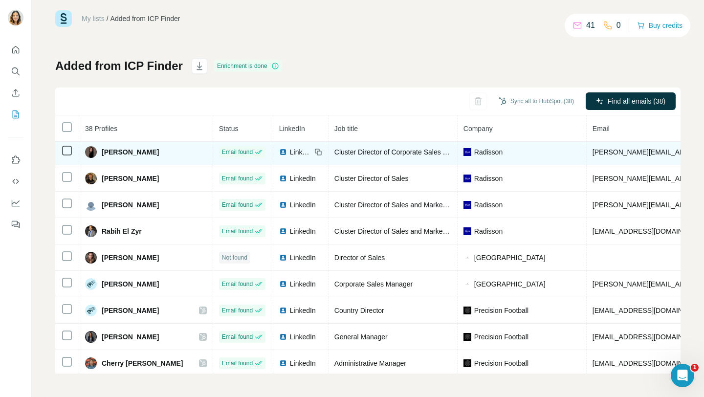
click at [314, 152] on icon at bounding box center [318, 152] width 8 height 8
click at [279, 155] on img at bounding box center [283, 152] width 8 height 8
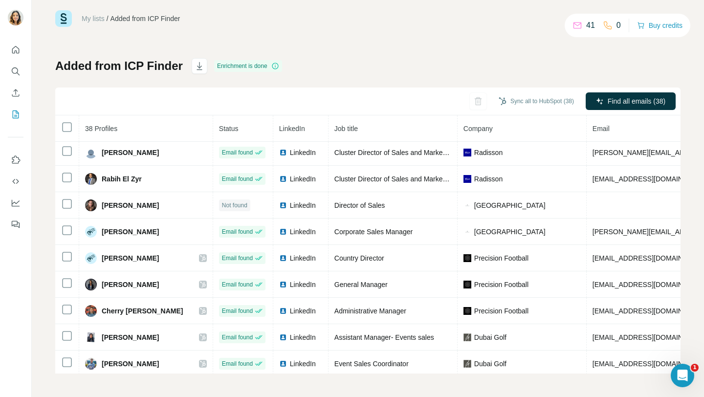
scroll to position [0, 0]
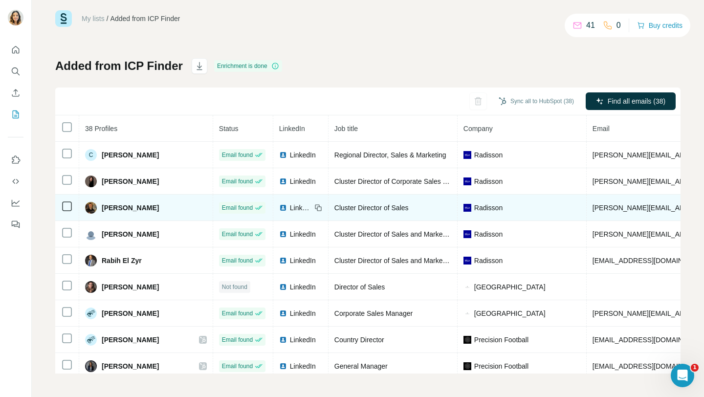
click at [290, 209] on span "LinkedIn" at bounding box center [301, 208] width 22 height 10
click at [605, 209] on span "[PERSON_NAME][EMAIL_ADDRESS][PERSON_NAME][DOMAIN_NAME]" at bounding box center [707, 208] width 229 height 8
copy span "[PERSON_NAME][EMAIL_ADDRESS][PERSON_NAME][DOMAIN_NAME]"
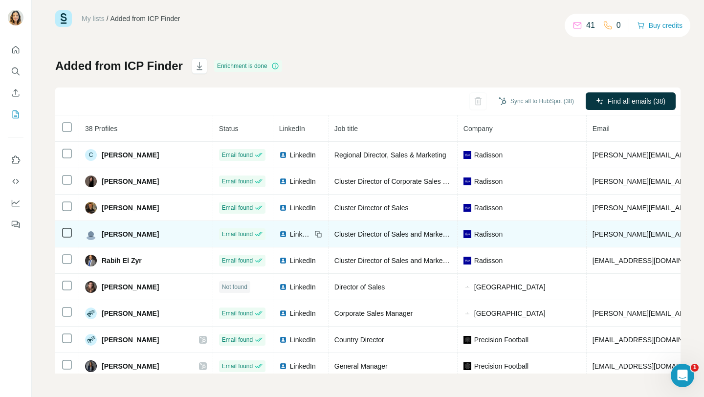
click at [597, 232] on span "[PERSON_NAME][EMAIL_ADDRESS][DOMAIN_NAME]" at bounding box center [679, 234] width 172 height 8
copy span "[PERSON_NAME][EMAIL_ADDRESS][DOMAIN_NAME]"
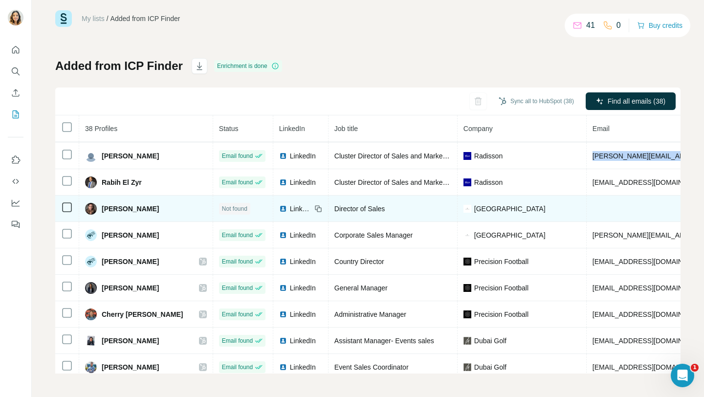
scroll to position [93, 0]
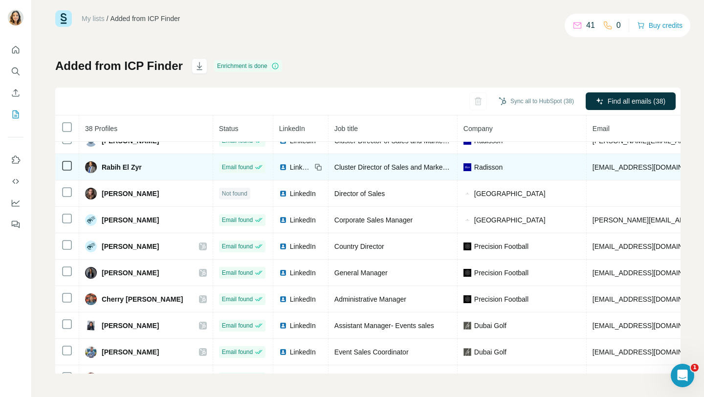
click at [600, 166] on span "[EMAIL_ADDRESS][DOMAIN_NAME]" at bounding box center [651, 167] width 116 height 8
copy span "[EMAIL_ADDRESS][DOMAIN_NAME]"
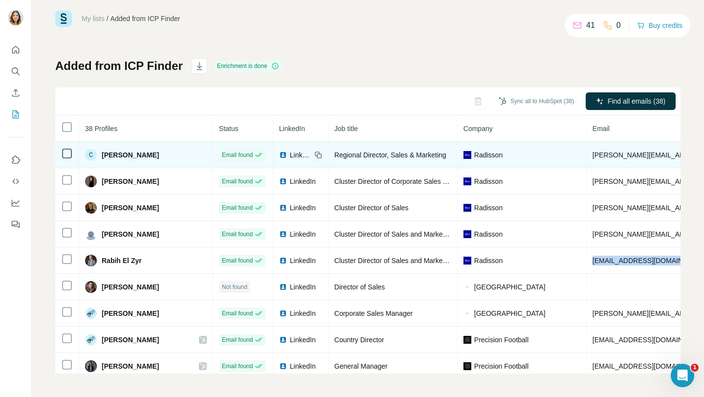
scroll to position [0, 0]
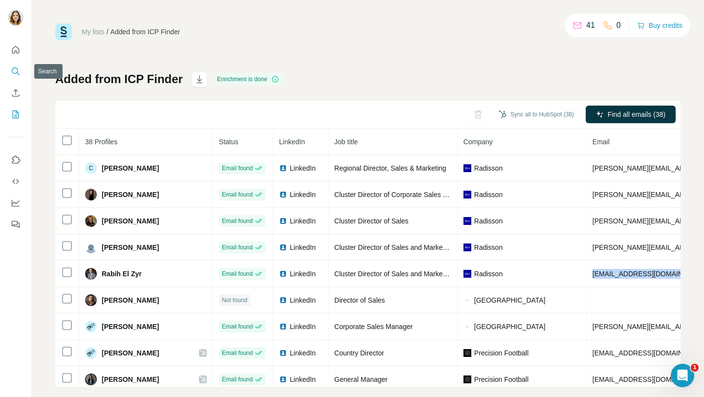
click at [16, 77] on button "Search" at bounding box center [16, 72] width 16 height 18
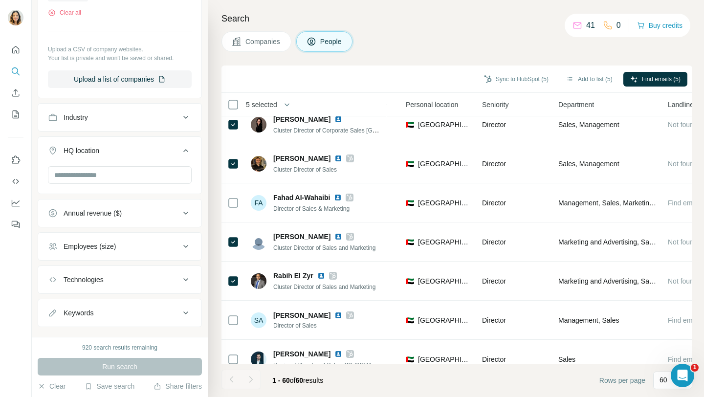
scroll to position [471, 0]
click at [98, 180] on input "text" at bounding box center [120, 175] width 144 height 18
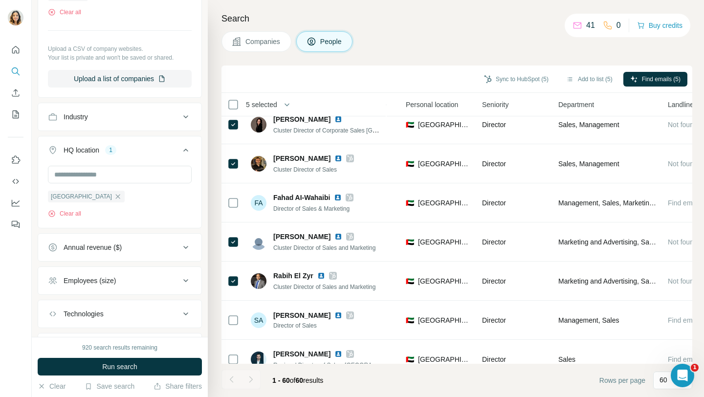
click at [17, 347] on div at bounding box center [16, 198] width 32 height 397
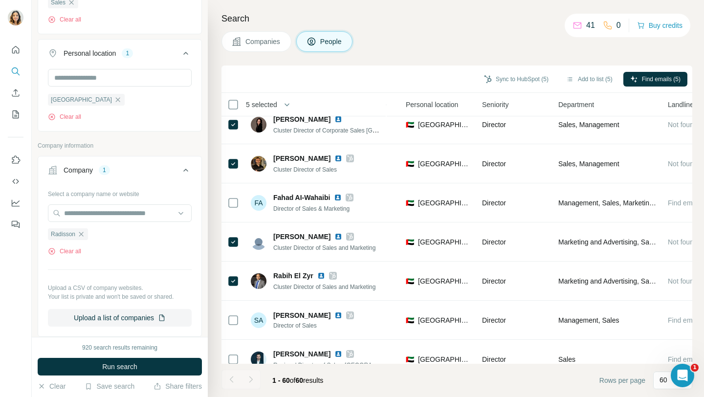
scroll to position [233, 0]
click at [107, 213] on input "text" at bounding box center [120, 212] width 144 height 18
click at [22, 255] on div at bounding box center [16, 198] width 32 height 397
click at [80, 238] on div "Radisson" at bounding box center [68, 233] width 40 height 12
click at [93, 216] on input "text" at bounding box center [120, 212] width 144 height 18
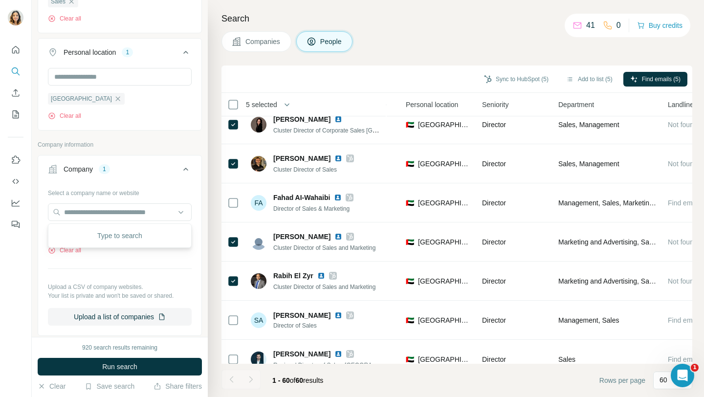
click at [30, 254] on div at bounding box center [16, 198] width 32 height 397
click at [82, 236] on icon "button" at bounding box center [81, 233] width 8 height 8
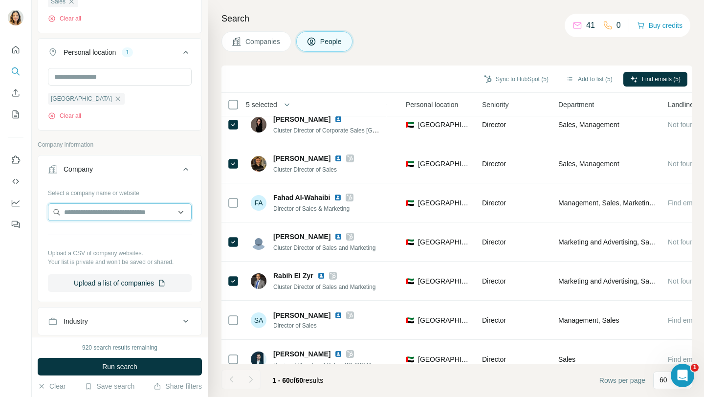
click at [88, 209] on input "text" at bounding box center [120, 212] width 144 height 18
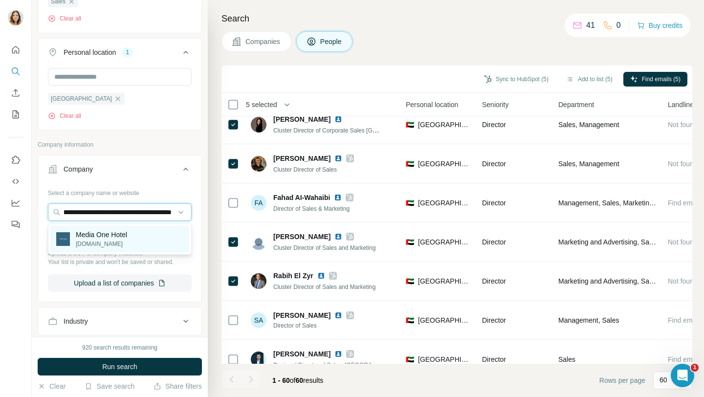
type input "**********"
click at [94, 236] on p "Media One Hotel" at bounding box center [101, 235] width 51 height 10
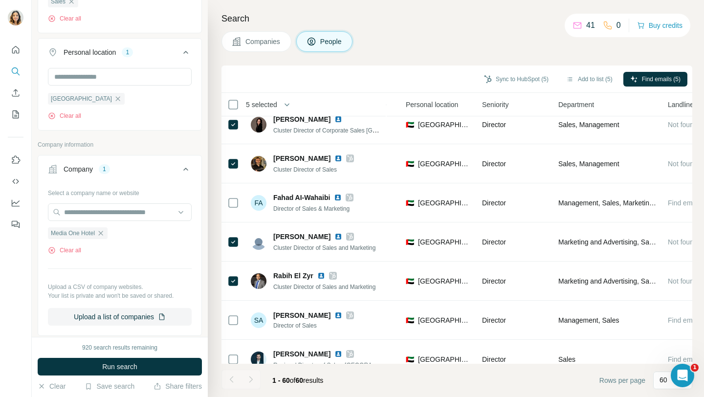
scroll to position [0, 0]
click at [102, 369] on span "Run search" at bounding box center [119, 367] width 35 height 10
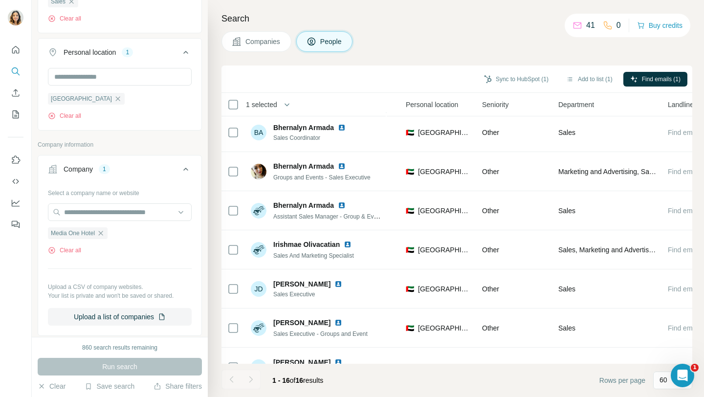
scroll to position [357, 324]
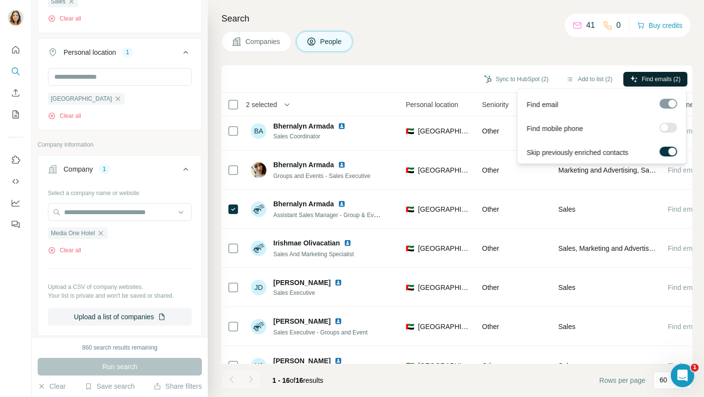
click at [650, 75] on span "Find emails (2)" at bounding box center [661, 79] width 39 height 9
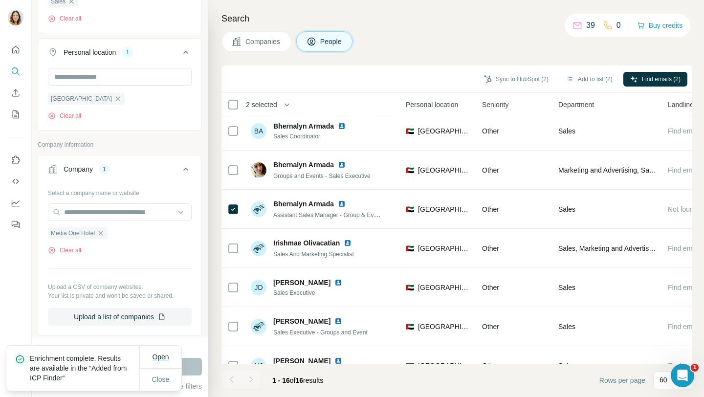
click at [162, 359] on span "Open" at bounding box center [160, 357] width 17 height 8
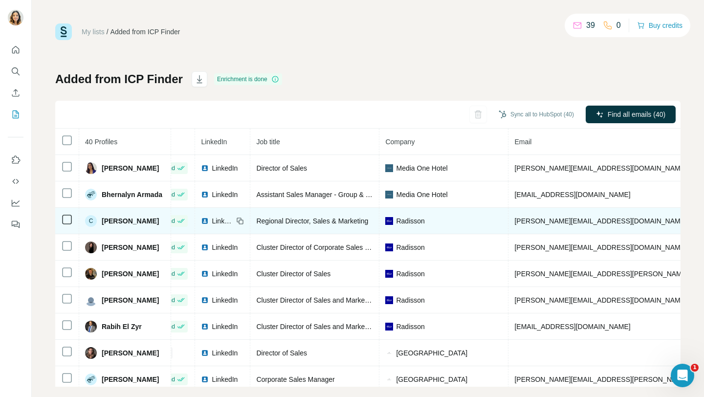
scroll to position [0, 44]
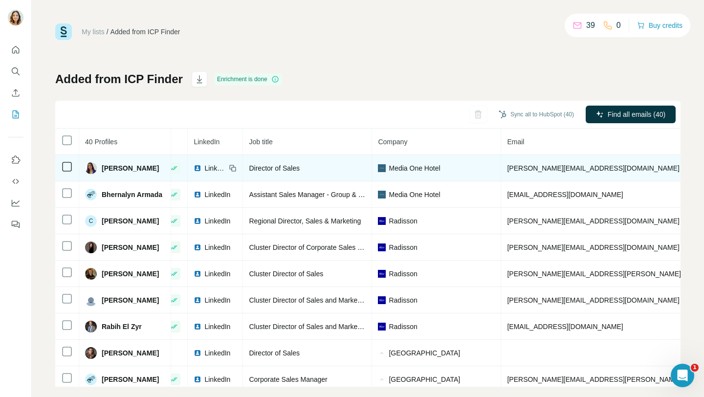
click at [577, 162] on td "[PERSON_NAME][EMAIL_ADDRESS][DOMAIN_NAME]" at bounding box center [621, 168] width 241 height 26
copy span "[PERSON_NAME][EMAIL_ADDRESS][DOMAIN_NAME]"
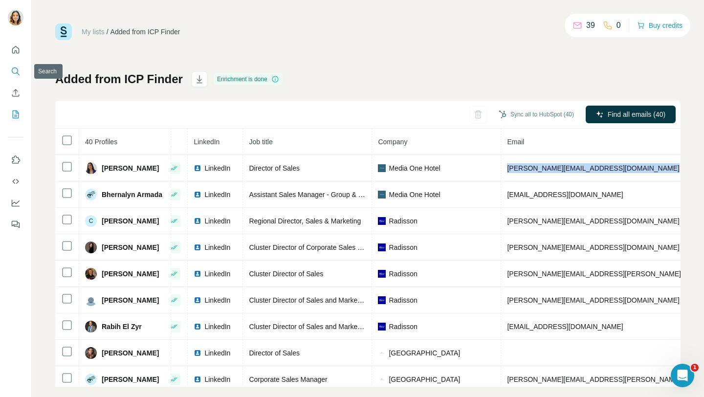
click at [16, 77] on button "Search" at bounding box center [16, 72] width 16 height 18
click at [18, 74] on icon "Search" at bounding box center [16, 71] width 10 height 10
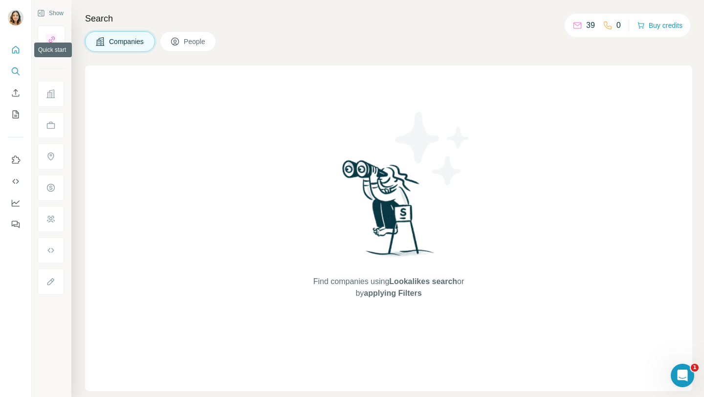
click at [21, 41] on button "Quick start" at bounding box center [16, 50] width 16 height 18
click at [17, 44] on button "Quick start" at bounding box center [16, 50] width 16 height 18
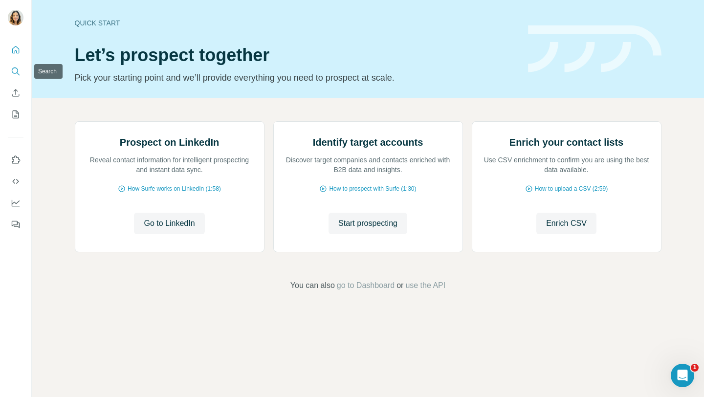
click at [16, 70] on icon "Search" at bounding box center [16, 71] width 10 height 10
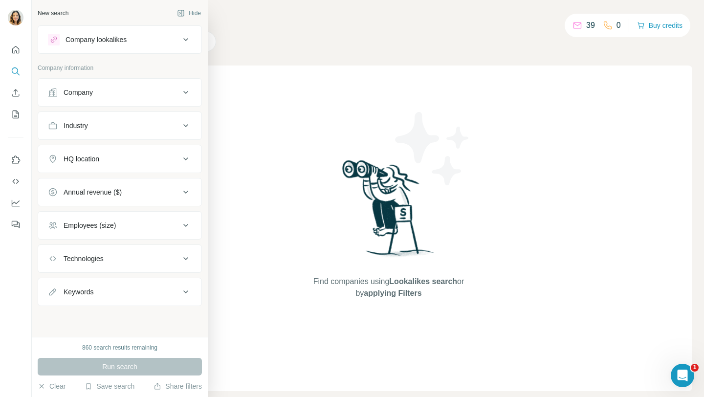
click at [144, 162] on div "HQ location" at bounding box center [114, 159] width 132 height 10
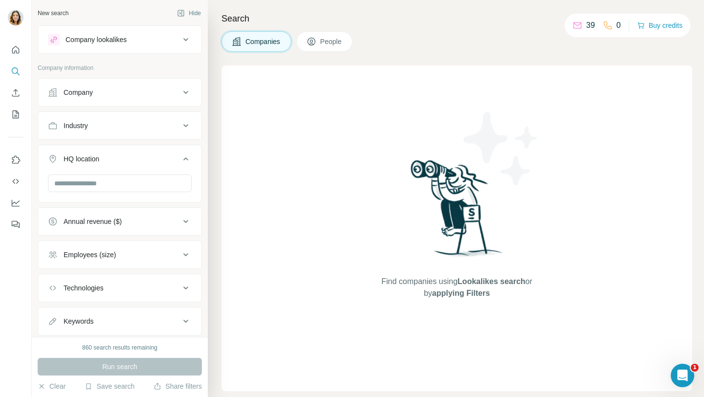
click at [137, 119] on button "Industry" at bounding box center [119, 125] width 163 height 23
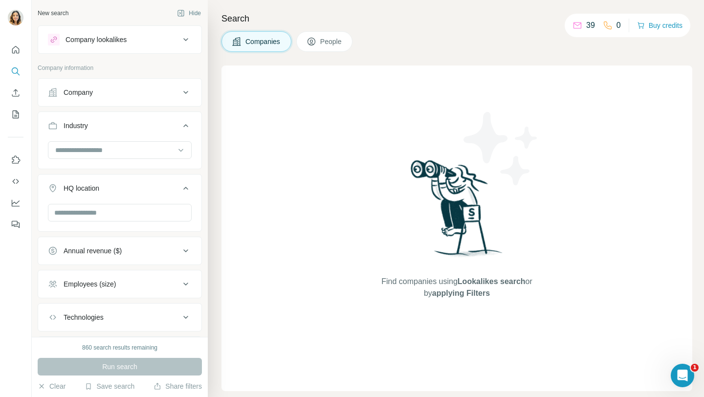
click at [143, 93] on div "Company" at bounding box center [114, 93] width 132 height 10
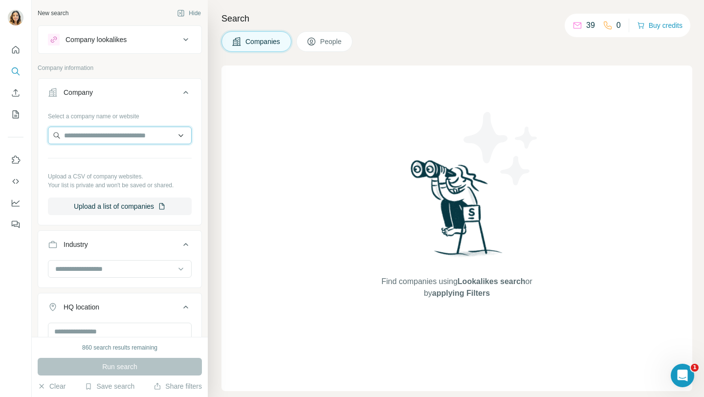
click at [116, 136] on input "text" at bounding box center [120, 136] width 144 height 18
paste input "**********"
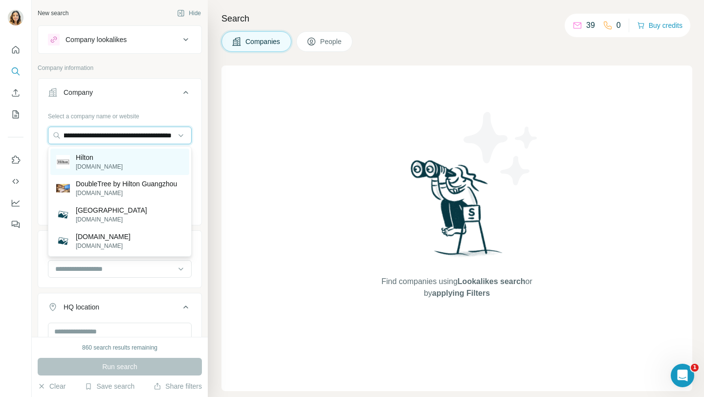
type input "**********"
click at [108, 160] on div "Hilton hilton.com" at bounding box center [119, 162] width 139 height 26
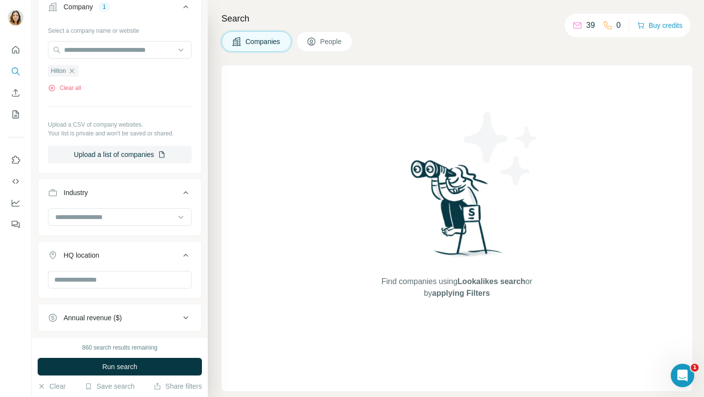
scroll to position [104, 0]
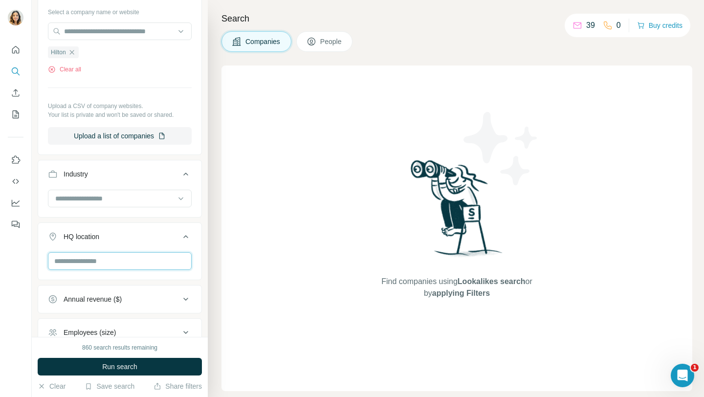
click at [97, 259] on input "text" at bounding box center [120, 261] width 144 height 18
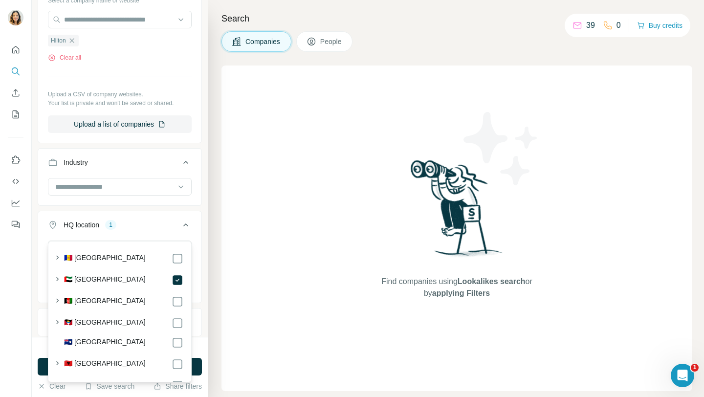
scroll to position [209, 0]
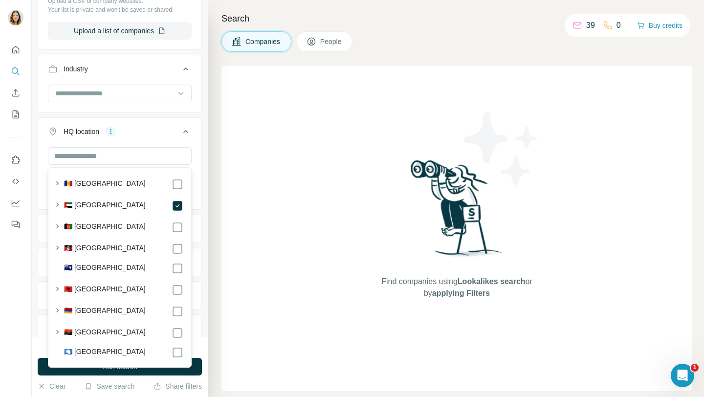
click at [213, 215] on div "Search Companies People Find companies using Lookalikes search or by applying F…" at bounding box center [456, 198] width 496 height 397
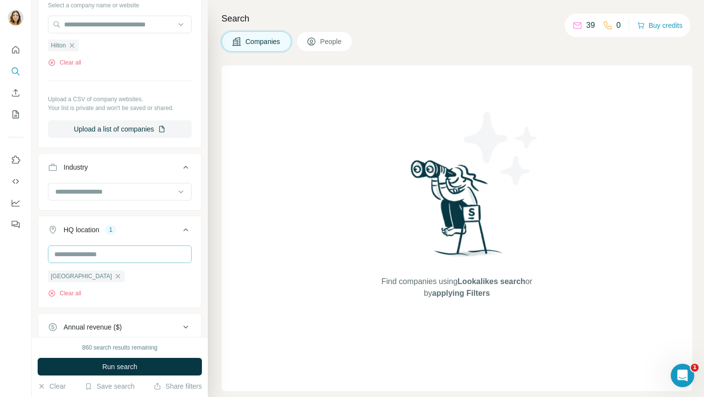
scroll to position [0, 0]
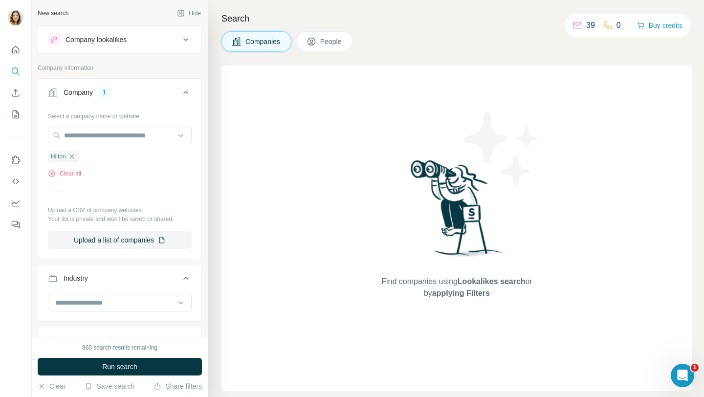
click at [335, 50] on button "People" at bounding box center [324, 41] width 57 height 21
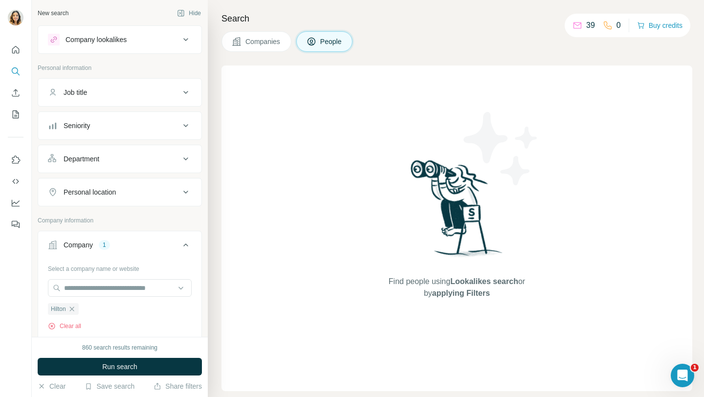
click at [109, 195] on div "Personal location" at bounding box center [90, 192] width 52 height 10
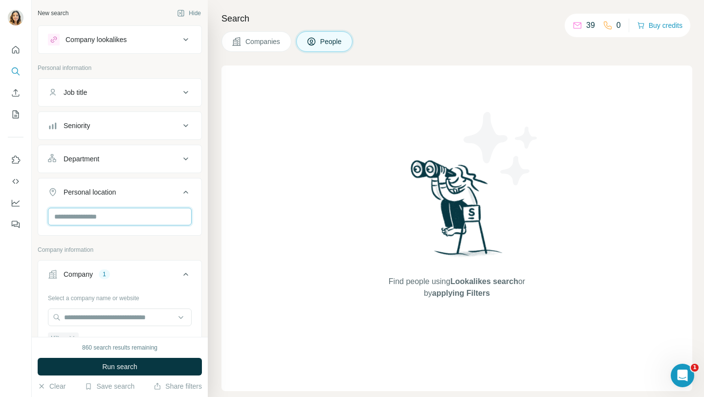
click at [98, 215] on input "text" at bounding box center [120, 217] width 144 height 18
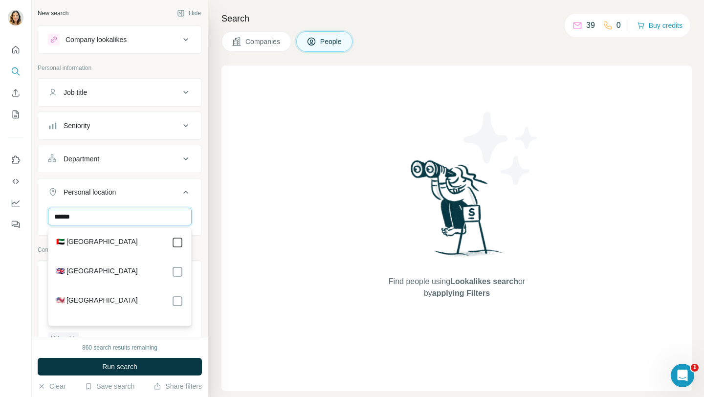
type input "******"
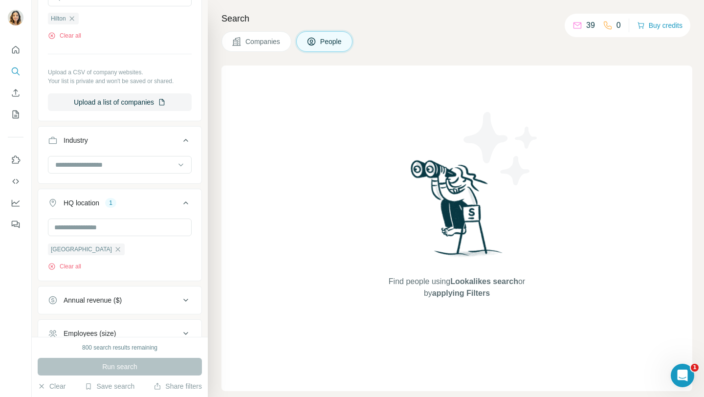
scroll to position [354, 0]
click at [114, 238] on div at bounding box center [120, 229] width 144 height 20
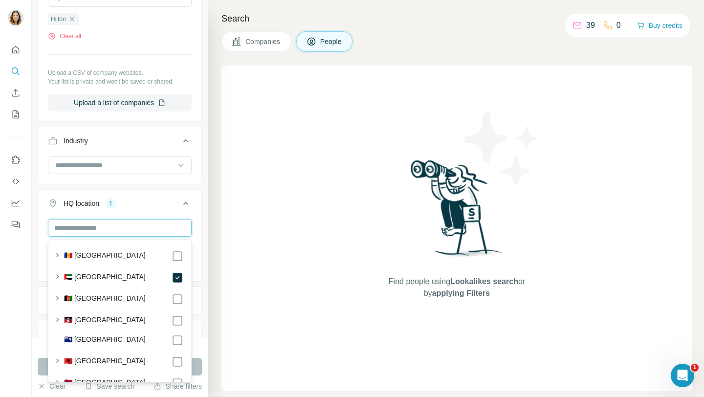
click at [117, 229] on input "text" at bounding box center [120, 228] width 144 height 18
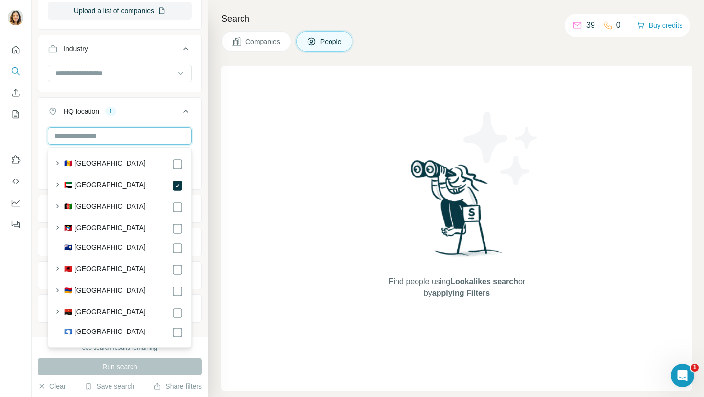
scroll to position [454, 0]
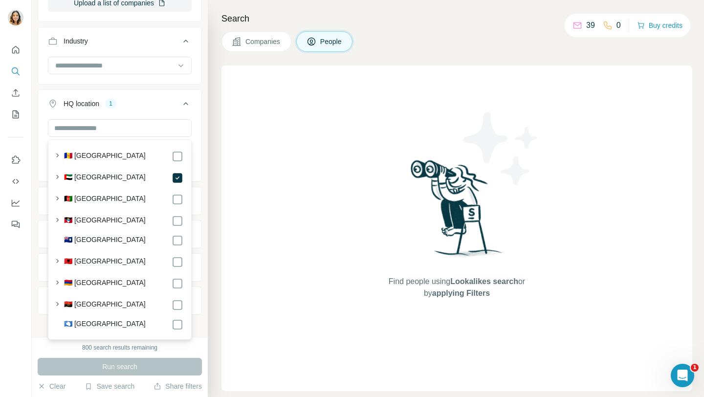
click at [233, 177] on div "Find people using Lookalikes search or by applying Filters" at bounding box center [456, 229] width 471 height 326
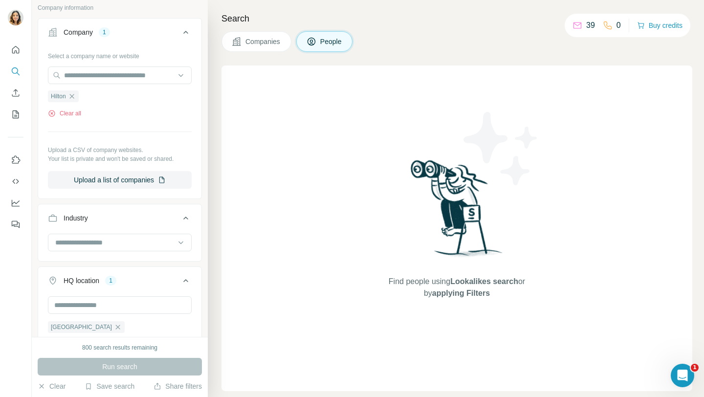
scroll to position [261, 0]
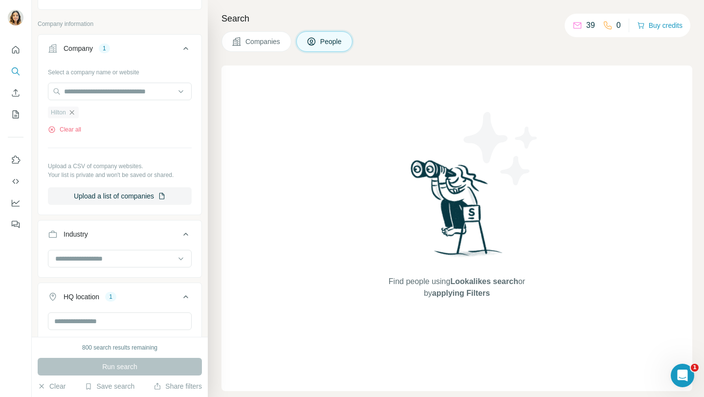
click at [73, 113] on icon "button" at bounding box center [72, 113] width 8 height 8
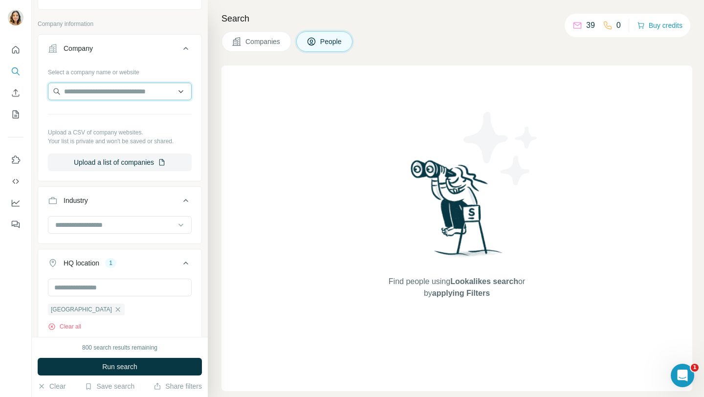
click at [113, 89] on input "text" at bounding box center [120, 92] width 144 height 18
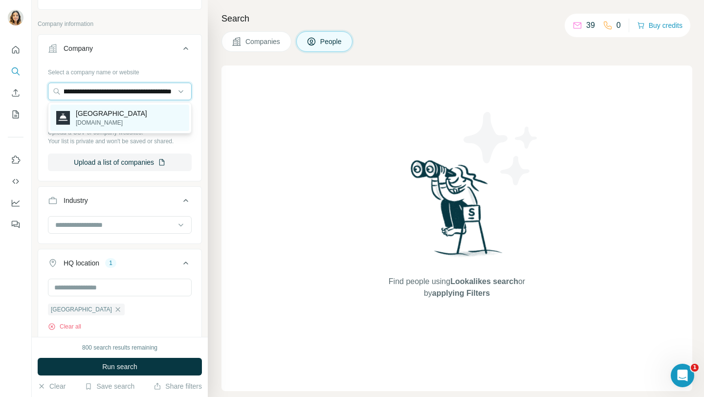
type input "**********"
click at [110, 109] on p "Lake View Resort" at bounding box center [111, 114] width 71 height 10
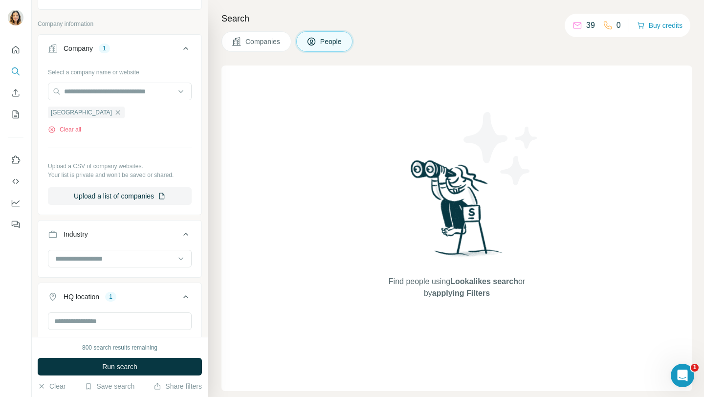
scroll to position [0, 0]
click at [87, 369] on button "Run search" at bounding box center [120, 367] width 164 height 18
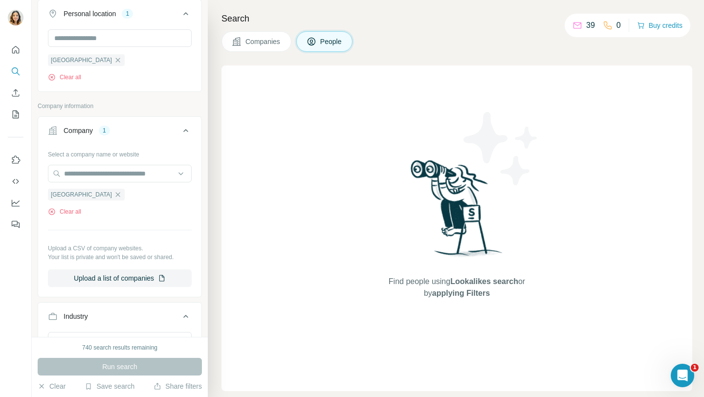
scroll to position [173, 0]
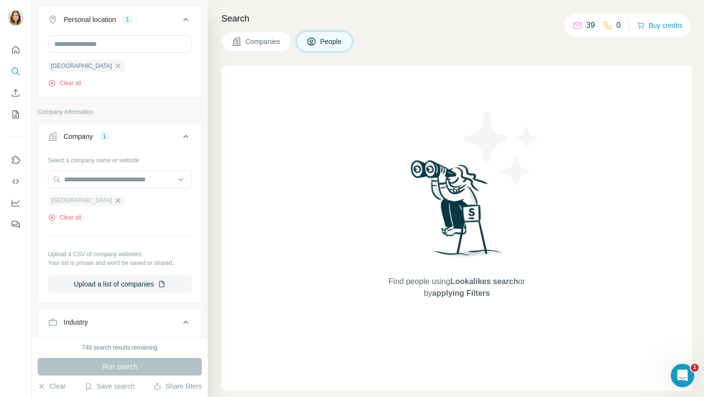
click at [114, 197] on icon "button" at bounding box center [118, 201] width 8 height 8
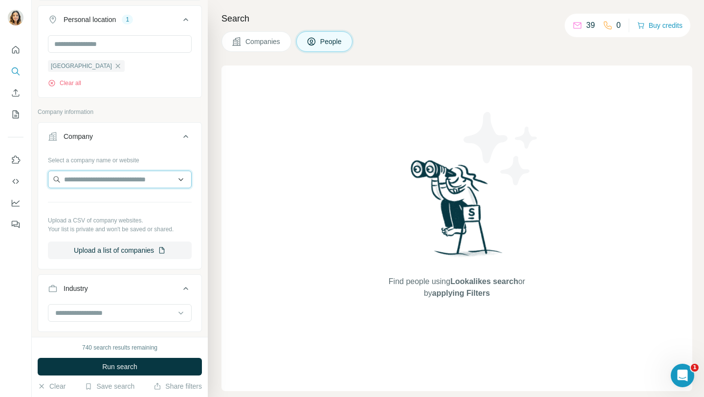
click at [104, 177] on input "text" at bounding box center [120, 180] width 144 height 18
paste input "**********"
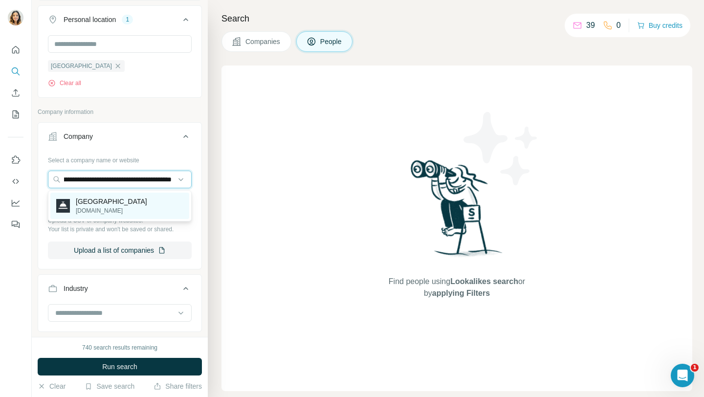
type input "**********"
click at [101, 204] on p "Lake View Resort" at bounding box center [111, 202] width 71 height 10
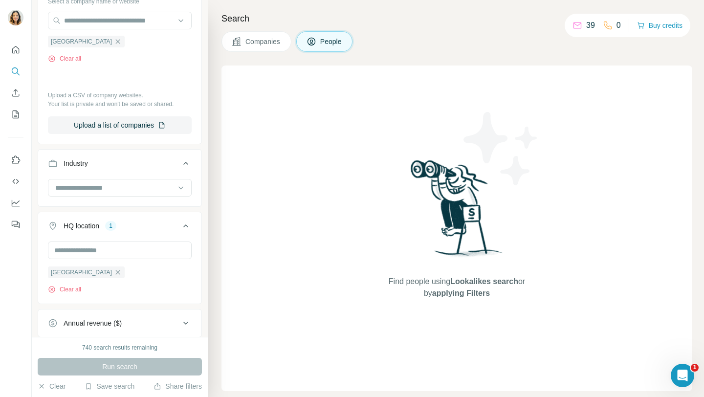
scroll to position [460, 0]
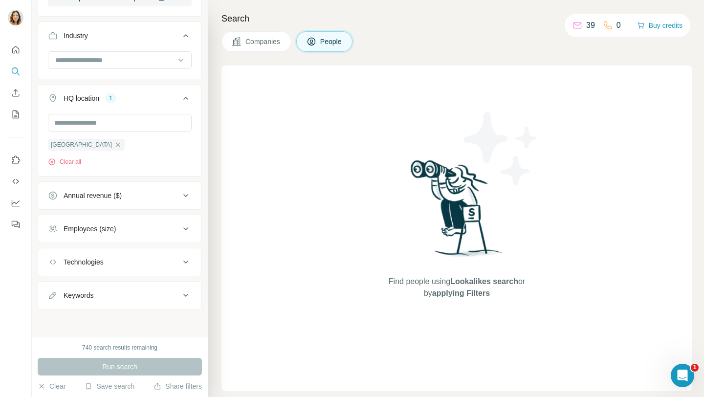
click at [79, 364] on div "Run search" at bounding box center [120, 367] width 164 height 18
click at [247, 39] on span "Companies" at bounding box center [263, 42] width 36 height 10
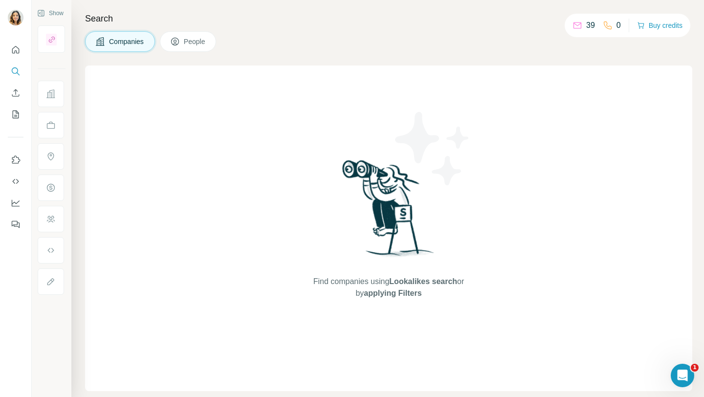
scroll to position [0, 0]
click at [125, 46] on button "Companies" at bounding box center [120, 41] width 70 height 21
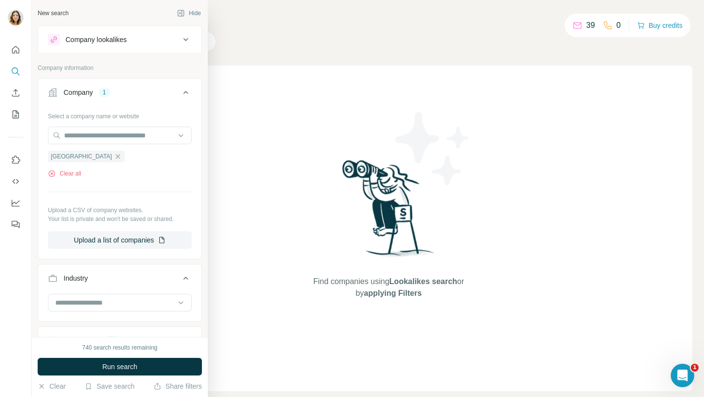
click at [62, 12] on div "New search Hide" at bounding box center [120, 13] width 164 height 15
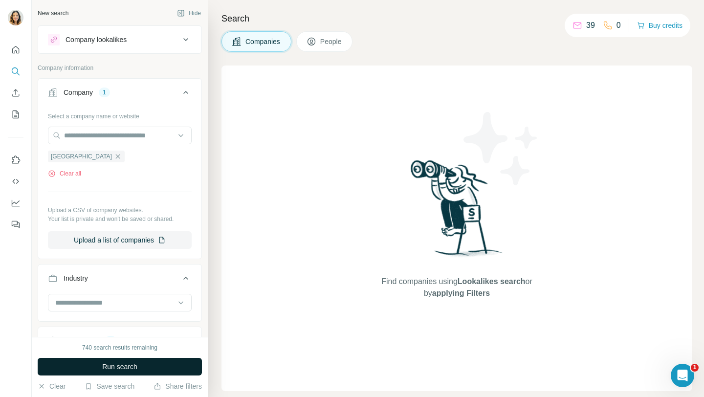
click at [108, 364] on span "Run search" at bounding box center [119, 367] width 35 height 10
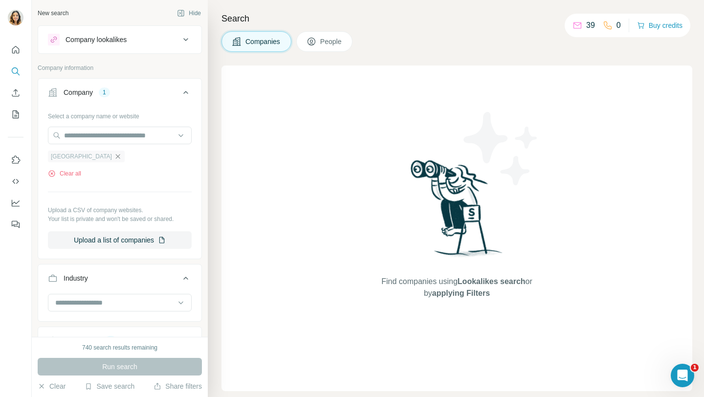
click at [114, 155] on icon "button" at bounding box center [118, 157] width 8 height 8
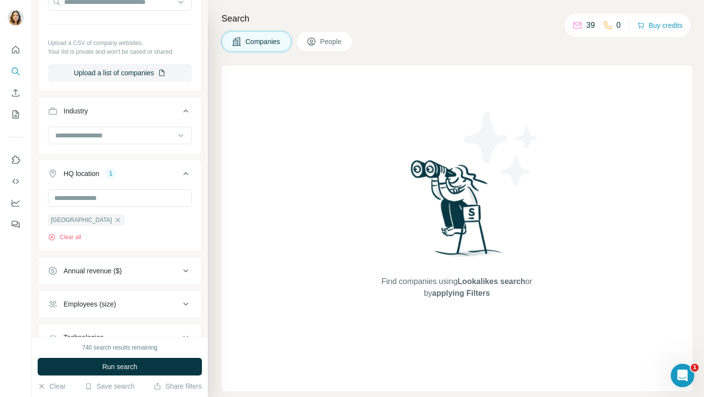
scroll to position [133, 0]
click at [90, 372] on button "Run search" at bounding box center [120, 367] width 164 height 18
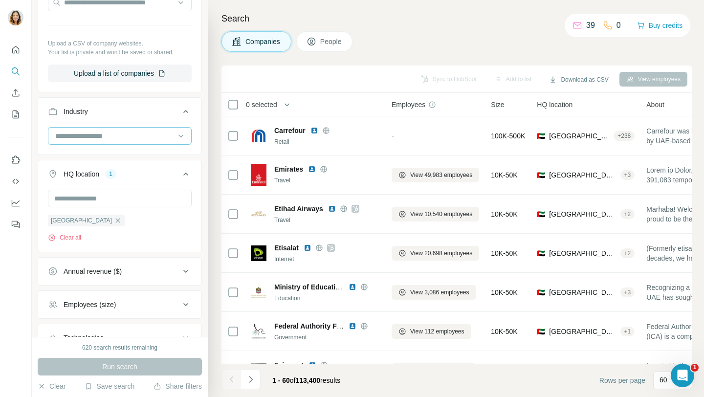
click at [98, 132] on input at bounding box center [114, 136] width 121 height 11
type input "***"
click at [96, 170] on div "Hospitality" at bounding box center [119, 176] width 139 height 18
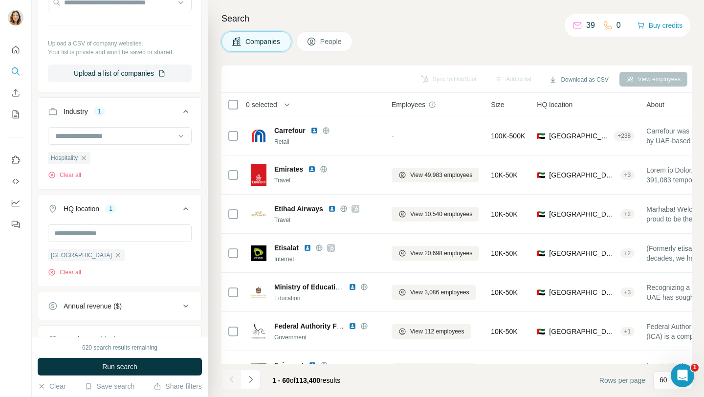
scroll to position [0, 0]
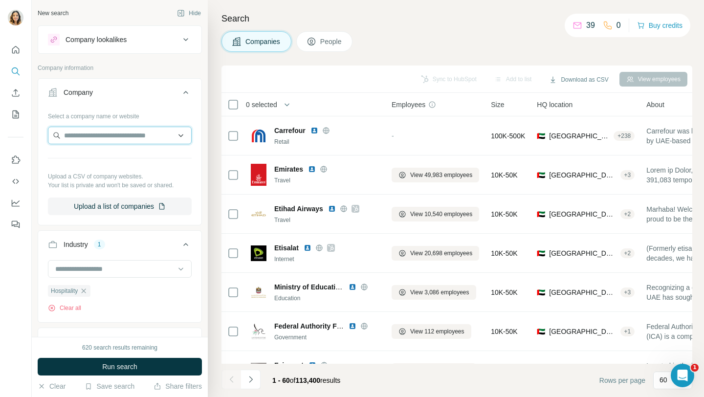
click at [123, 135] on input "text" at bounding box center [120, 136] width 144 height 18
paste input "**********"
click at [152, 134] on input "**********" at bounding box center [120, 136] width 144 height 18
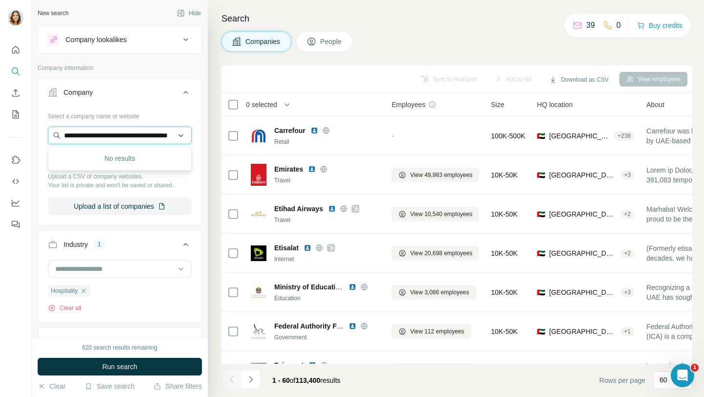
paste input "**********"
type input "**********"
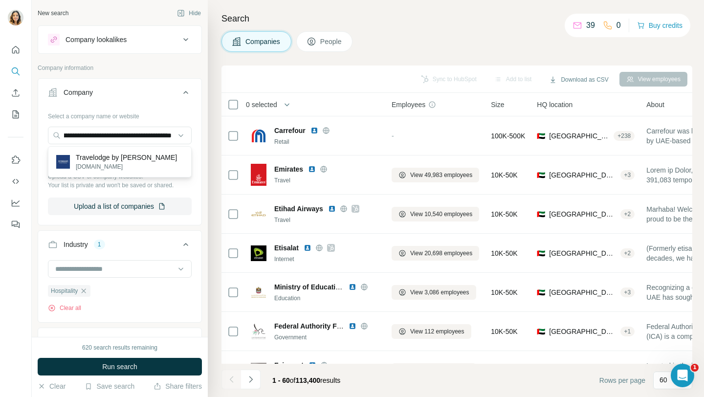
click at [142, 154] on p "Travelodge by Wyndham" at bounding box center [126, 158] width 101 height 10
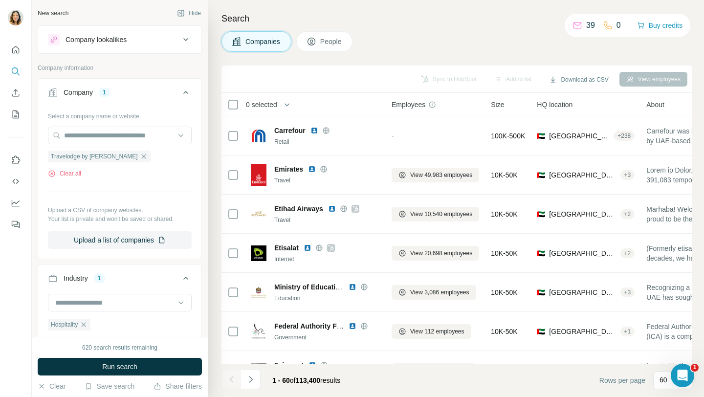
scroll to position [0, 0]
click at [113, 370] on span "Run search" at bounding box center [119, 367] width 35 height 10
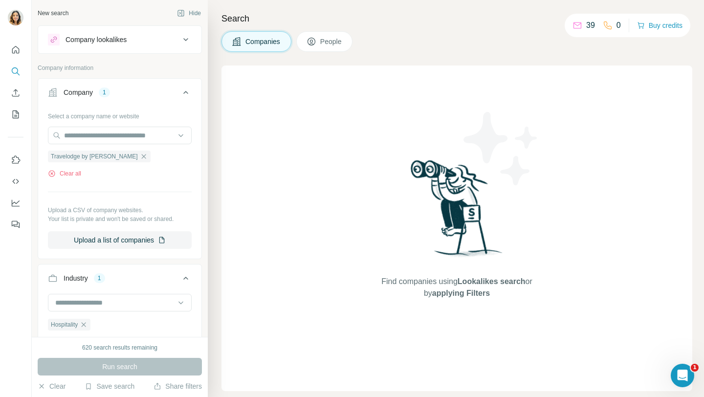
click at [318, 46] on button "People" at bounding box center [324, 41] width 57 height 21
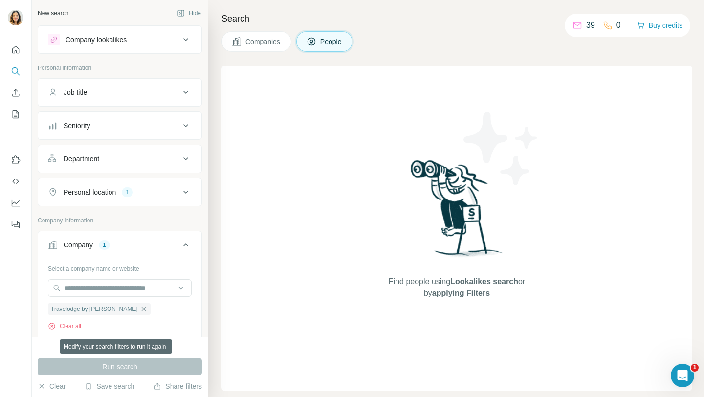
click at [147, 368] on div "Run search" at bounding box center [120, 367] width 164 height 18
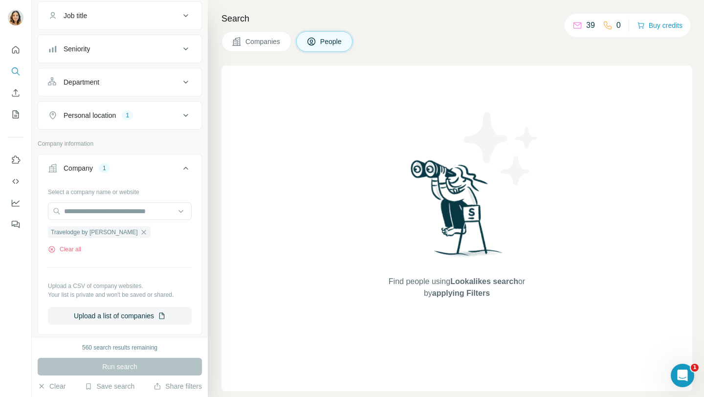
scroll to position [79, 0]
click at [140, 230] on icon "button" at bounding box center [144, 230] width 8 height 8
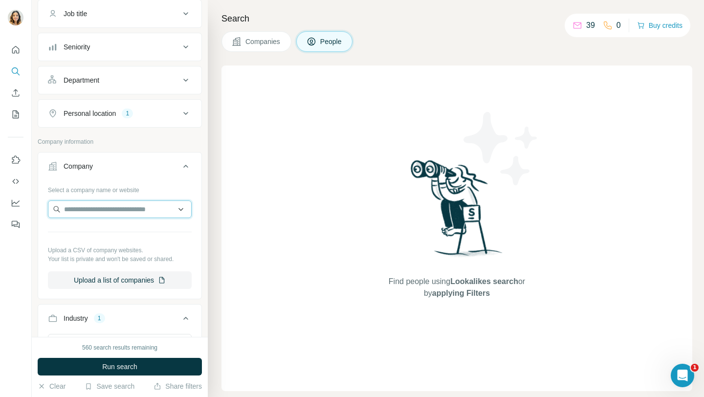
click at [126, 213] on input "text" at bounding box center [120, 209] width 144 height 18
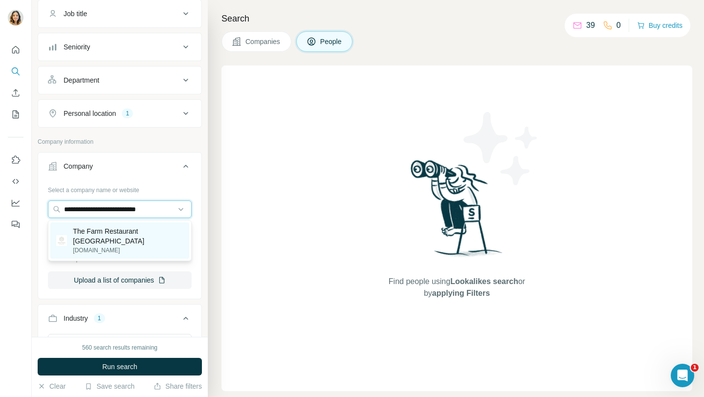
type input "**********"
click at [113, 233] on p "The Farm Restaurant [GEOGRAPHIC_DATA]" at bounding box center [128, 236] width 110 height 20
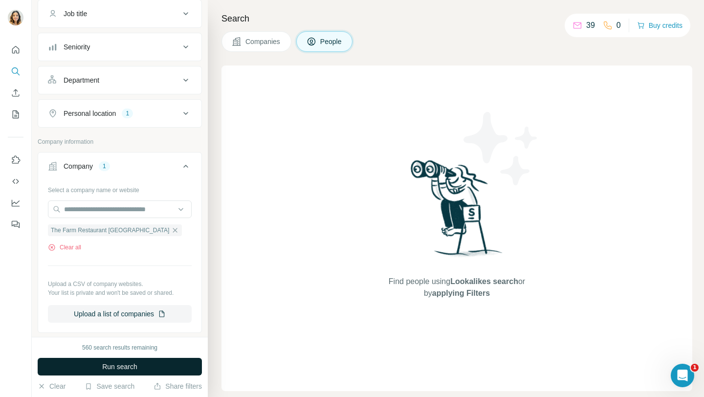
click at [103, 369] on span "Run search" at bounding box center [119, 367] width 35 height 10
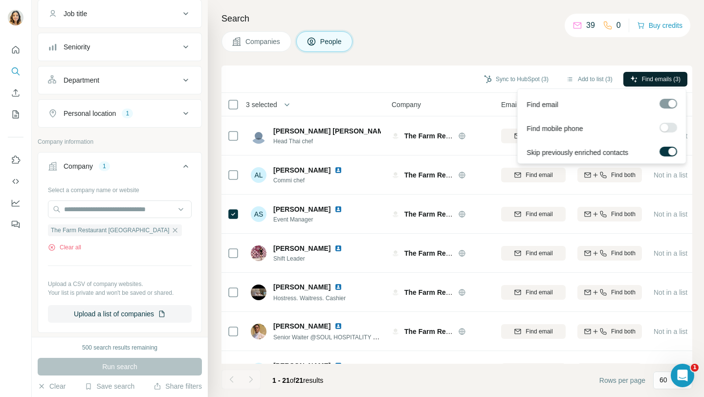
click at [654, 77] on span "Find emails (3)" at bounding box center [661, 79] width 39 height 9
click at [667, 74] on button "Find emails (3)" at bounding box center [655, 79] width 64 height 15
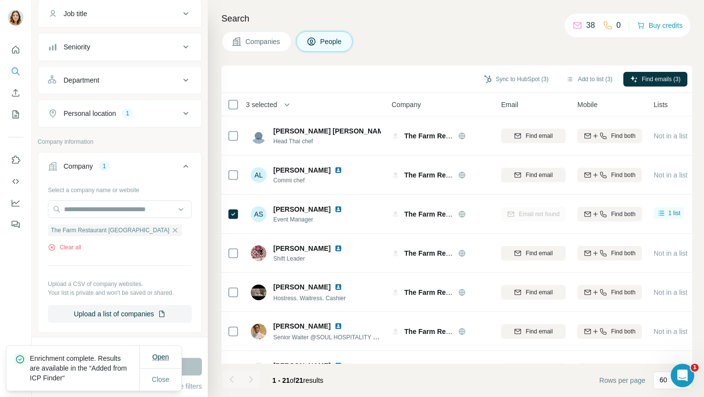
click at [156, 356] on span "Open" at bounding box center [160, 357] width 17 height 8
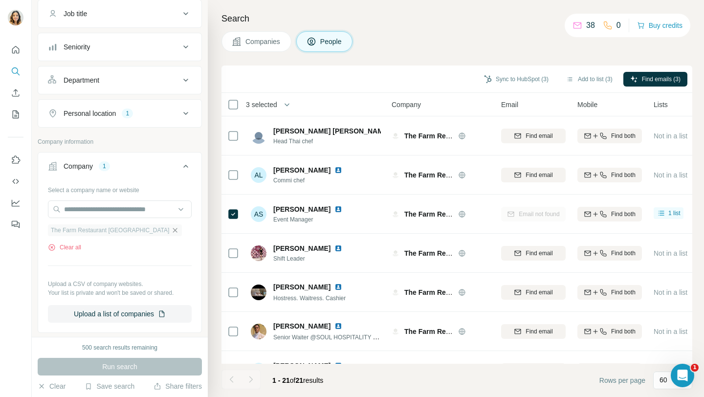
click at [171, 232] on icon "button" at bounding box center [175, 230] width 8 height 8
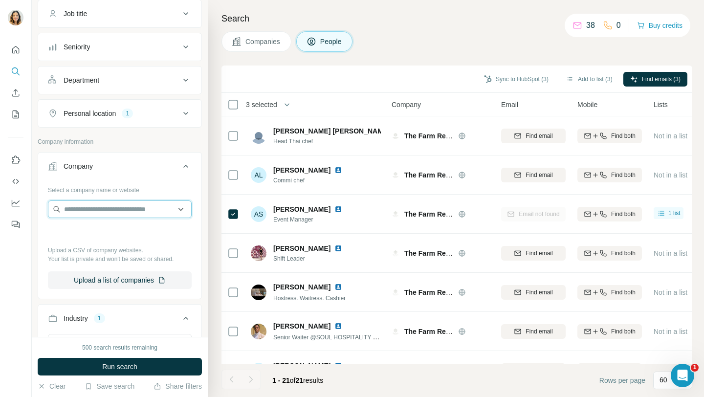
click at [136, 213] on input "text" at bounding box center [120, 209] width 144 height 18
paste input "**********"
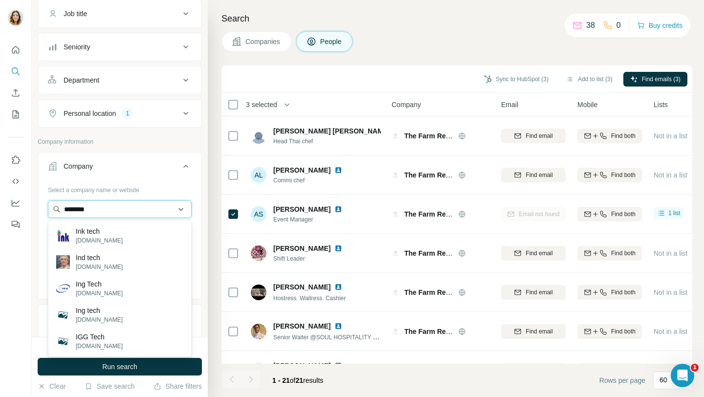
click at [92, 210] on input "********" at bounding box center [120, 209] width 144 height 18
paste input "**********"
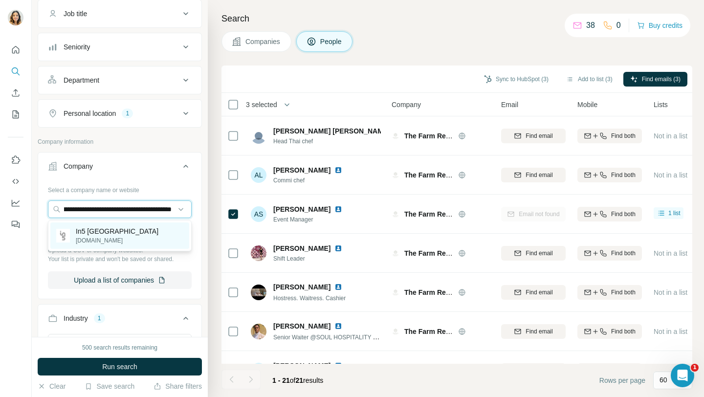
type input "**********"
click at [90, 230] on p "In5 Dubai" at bounding box center [117, 231] width 83 height 10
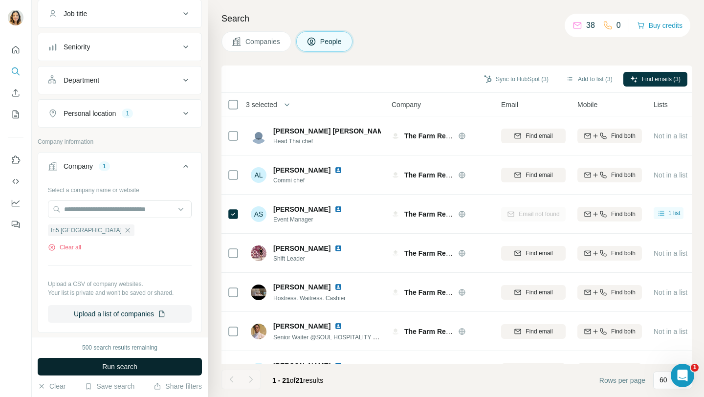
click at [103, 372] on button "Run search" at bounding box center [120, 367] width 164 height 18
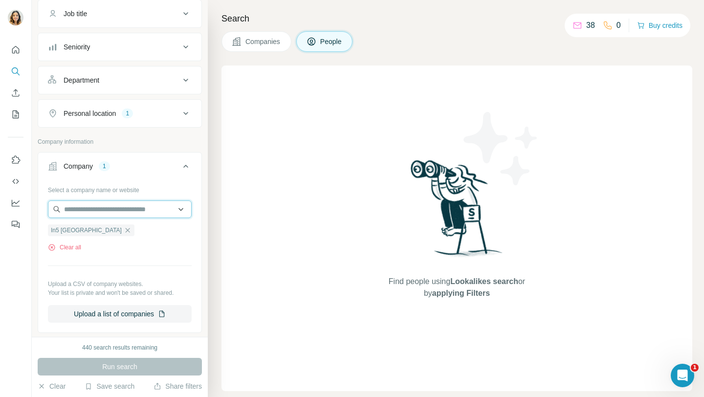
click at [113, 205] on input "text" at bounding box center [120, 209] width 144 height 18
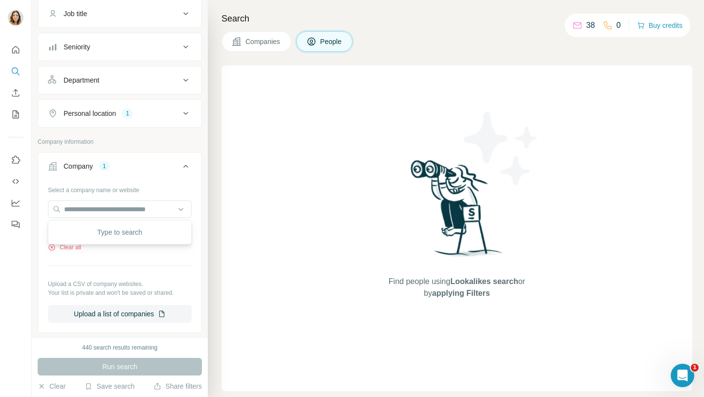
click at [65, 262] on div "Select a company name or website In5 Dubai Clear all Upload a CSV of company we…" at bounding box center [120, 252] width 144 height 141
click at [124, 231] on icon "button" at bounding box center [128, 230] width 8 height 8
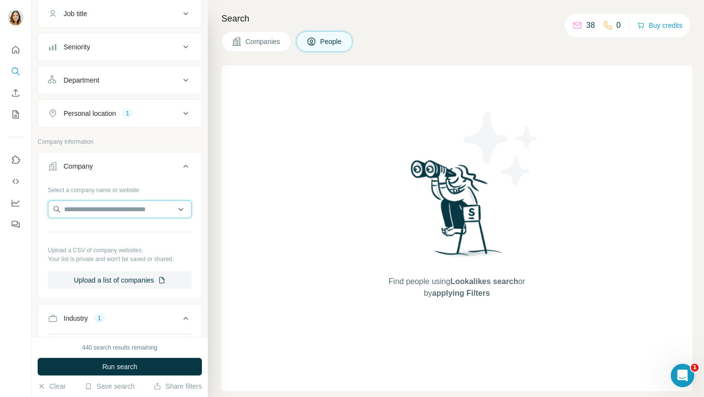
click at [87, 208] on input "text" at bounding box center [120, 209] width 144 height 18
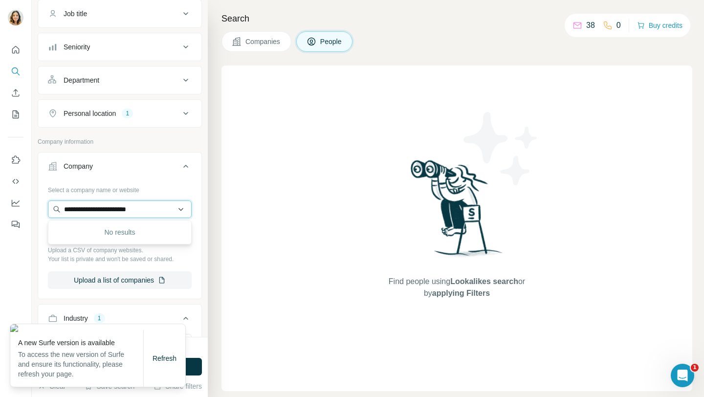
type input "**********"
click at [187, 190] on div "Select a company name or website" at bounding box center [120, 188] width 144 height 13
click at [184, 166] on icon at bounding box center [185, 166] width 5 height 3
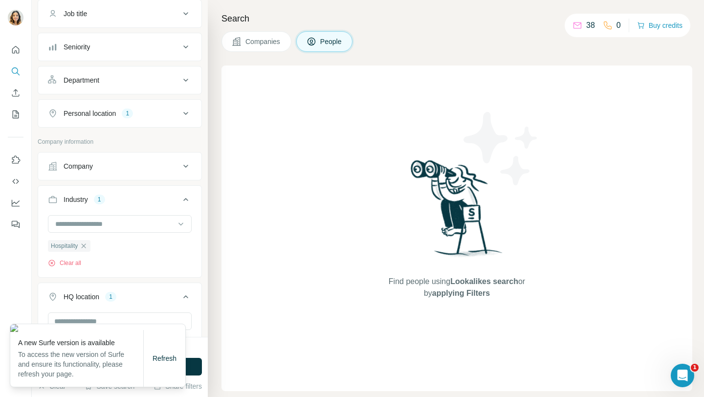
click at [189, 198] on icon at bounding box center [186, 200] width 12 height 12
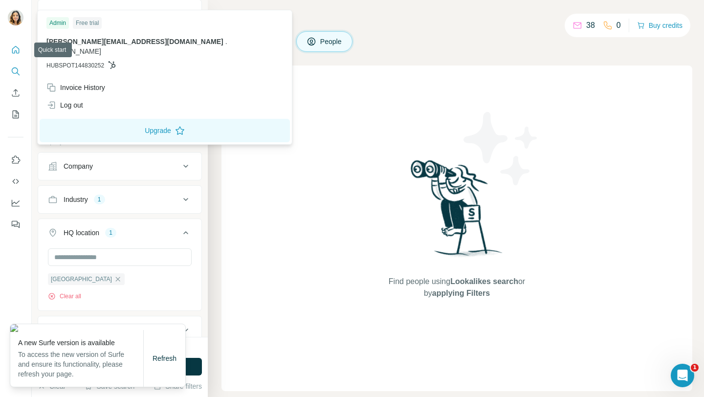
click at [10, 45] on button "Quick start" at bounding box center [16, 50] width 16 height 18
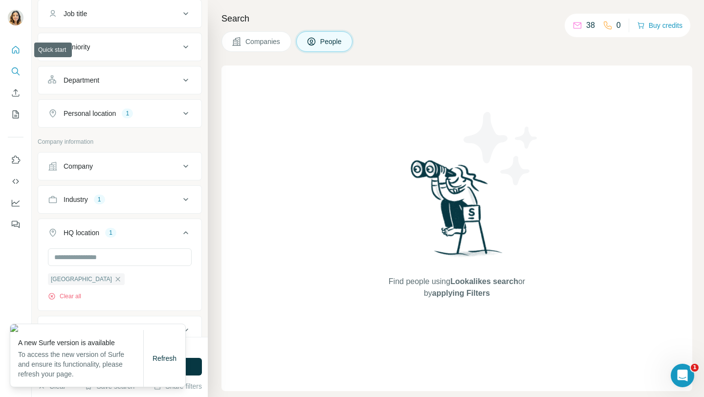
click at [10, 45] on button "Quick start" at bounding box center [16, 50] width 16 height 18
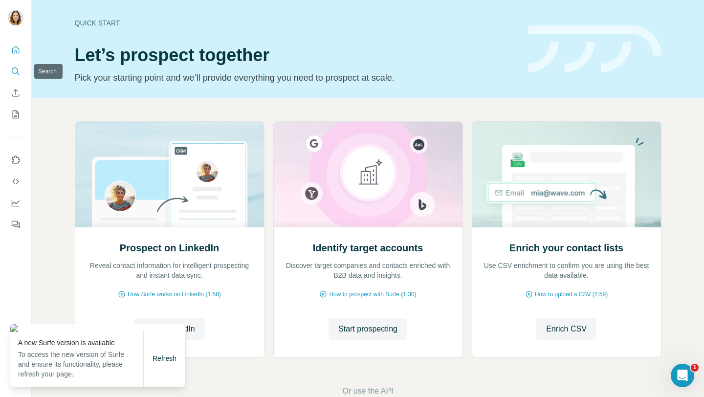
click at [11, 75] on icon "Search" at bounding box center [16, 71] width 10 height 10
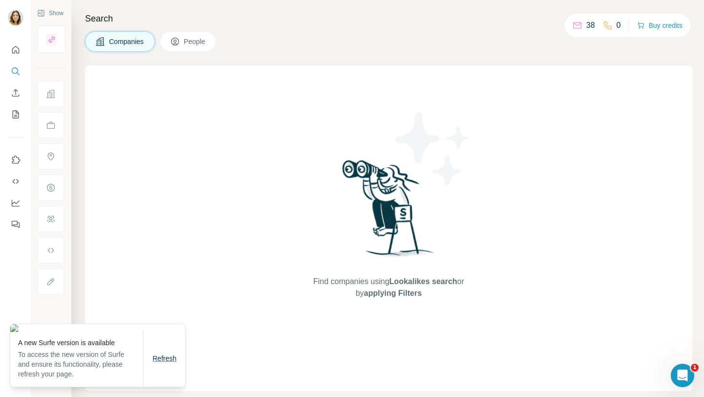
click at [165, 358] on span "Refresh" at bounding box center [165, 358] width 24 height 8
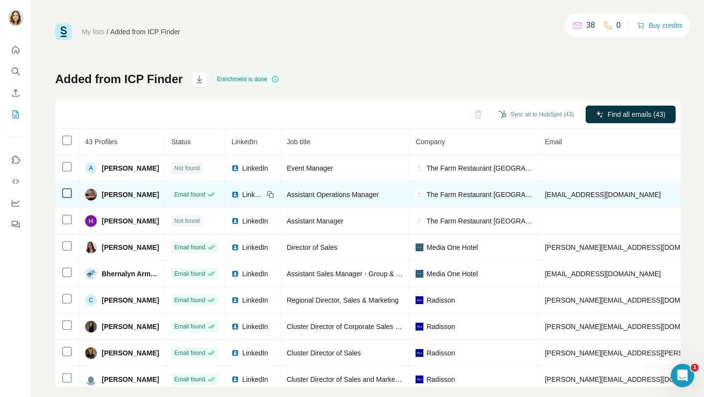
click at [601, 196] on span "[EMAIL_ADDRESS][DOMAIN_NAME]" at bounding box center [603, 195] width 116 height 8
copy span "[EMAIL_ADDRESS][DOMAIN_NAME]"
click at [572, 197] on span "[EMAIL_ADDRESS][DOMAIN_NAME]" at bounding box center [603, 195] width 116 height 8
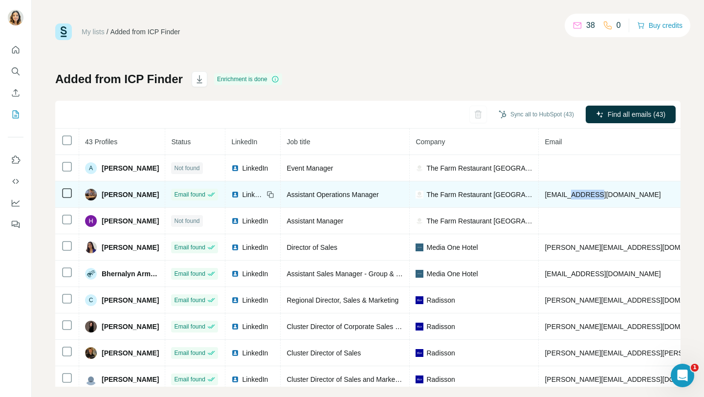
click at [572, 197] on span "[EMAIL_ADDRESS][DOMAIN_NAME]" at bounding box center [603, 195] width 116 height 8
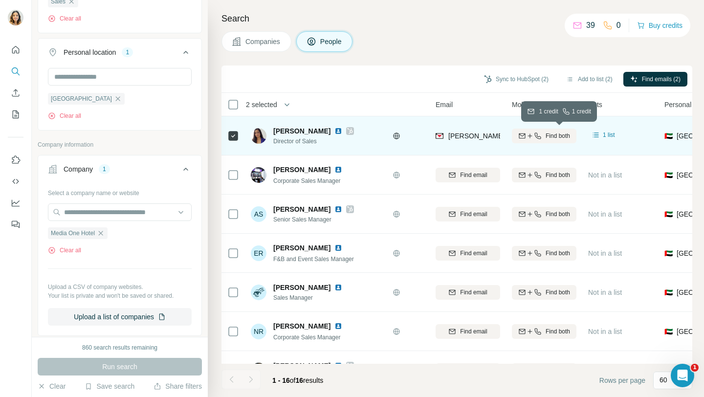
scroll to position [0, 86]
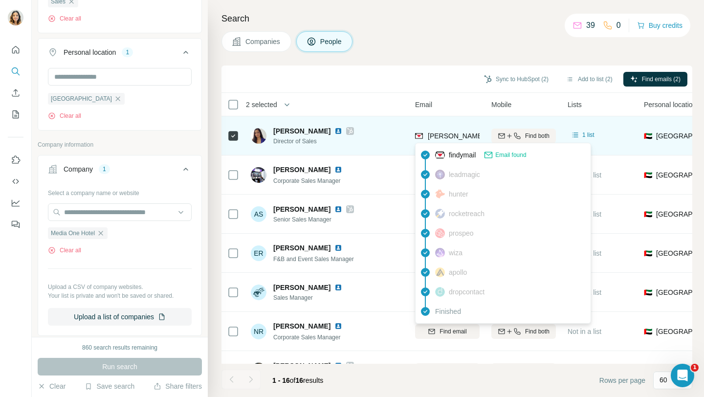
click at [449, 135] on span "[PERSON_NAME][EMAIL_ADDRESS][DOMAIN_NAME]" at bounding box center [514, 136] width 172 height 8
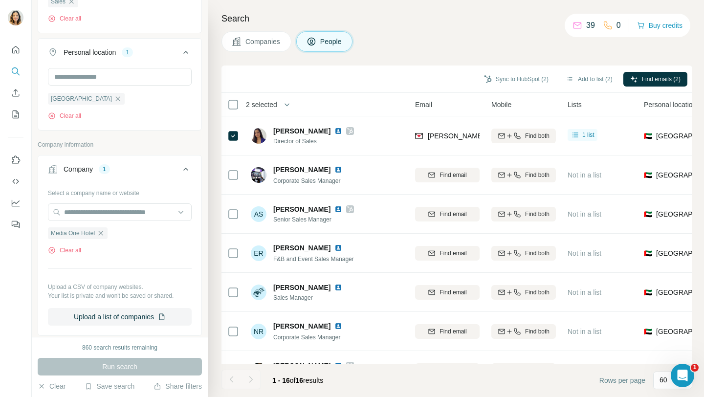
click at [462, 31] on div "Search Companies People Sync to HubSpot (2) Add to list (2) Find emails (2) 2 s…" at bounding box center [456, 198] width 496 height 397
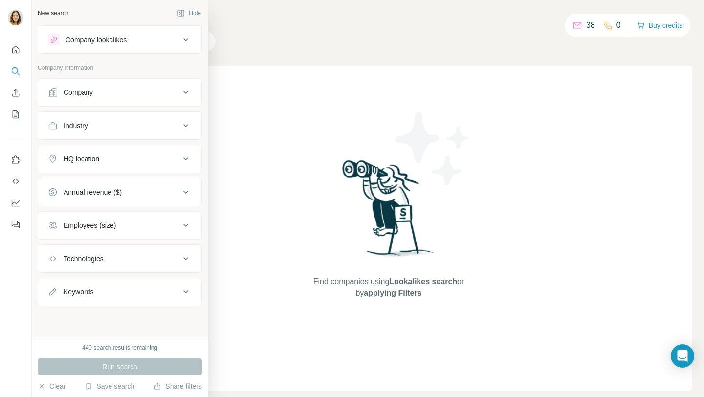
click at [77, 86] on button "Company" at bounding box center [119, 92] width 163 height 23
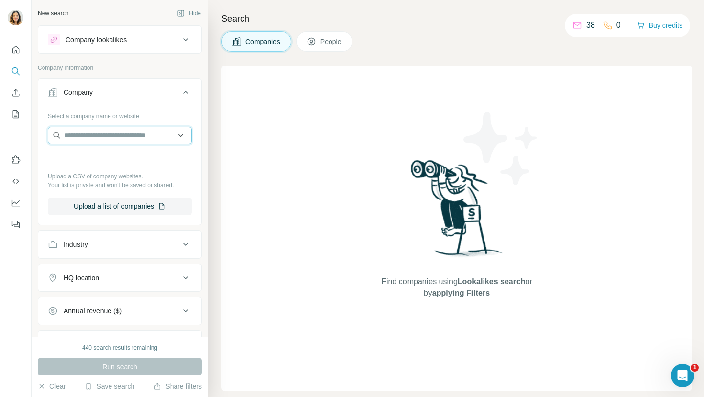
click at [79, 133] on input "text" at bounding box center [120, 136] width 144 height 18
paste input "**********"
type input "**********"
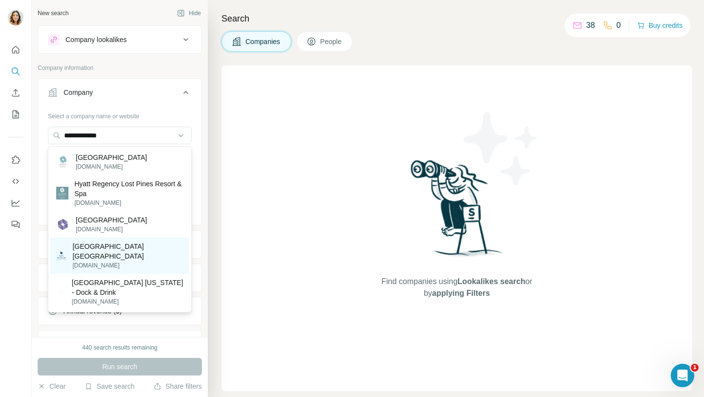
click at [101, 261] on p "[GEOGRAPHIC_DATA] [GEOGRAPHIC_DATA]" at bounding box center [127, 252] width 111 height 20
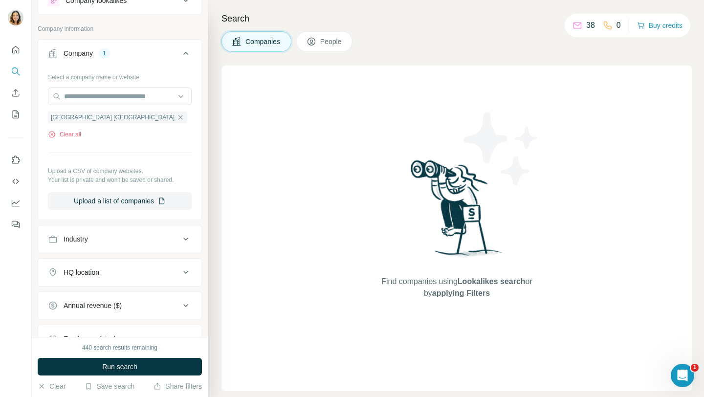
scroll to position [36, 0]
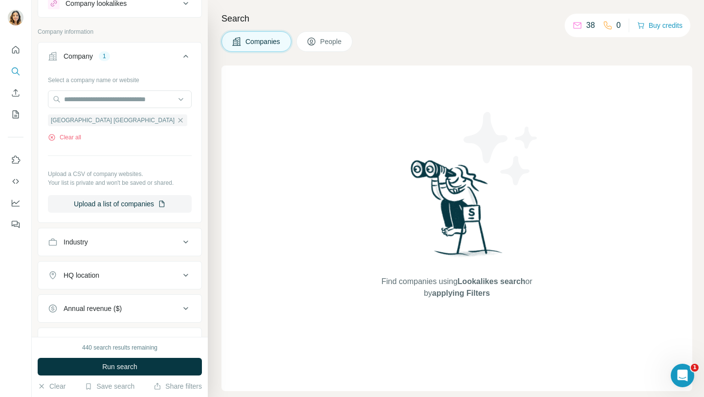
click at [343, 41] on span "People" at bounding box center [331, 42] width 22 height 10
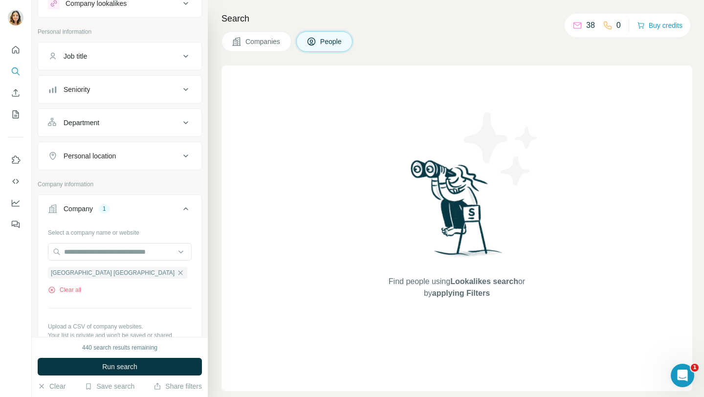
click at [110, 155] on div "Personal location" at bounding box center [90, 156] width 52 height 10
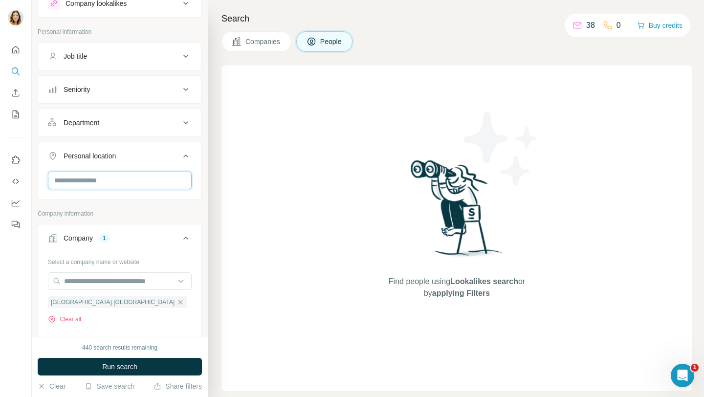
click at [99, 173] on input "text" at bounding box center [120, 181] width 144 height 18
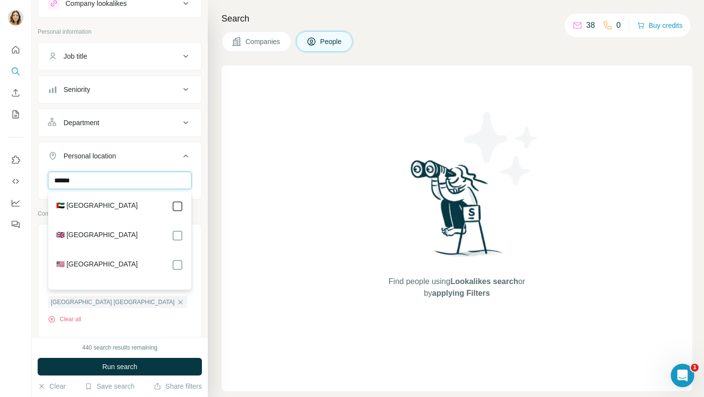
type input "******"
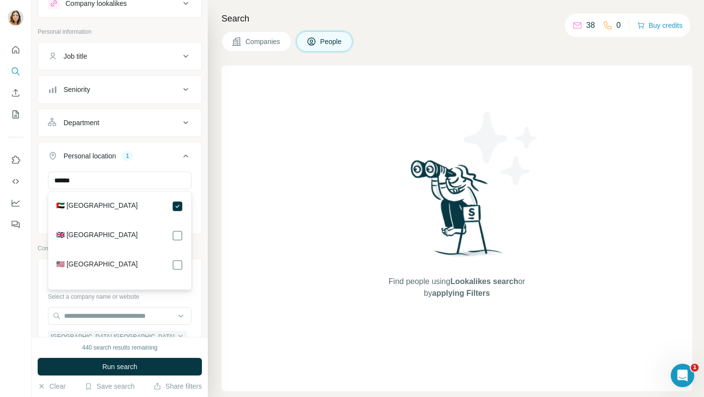
click at [17, 302] on div at bounding box center [16, 198] width 32 height 397
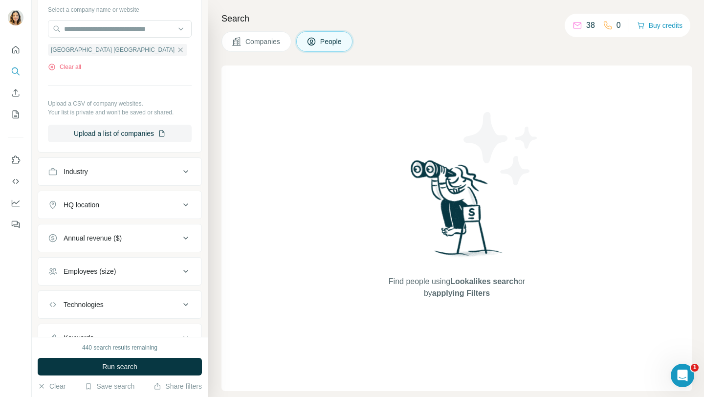
scroll to position [325, 0]
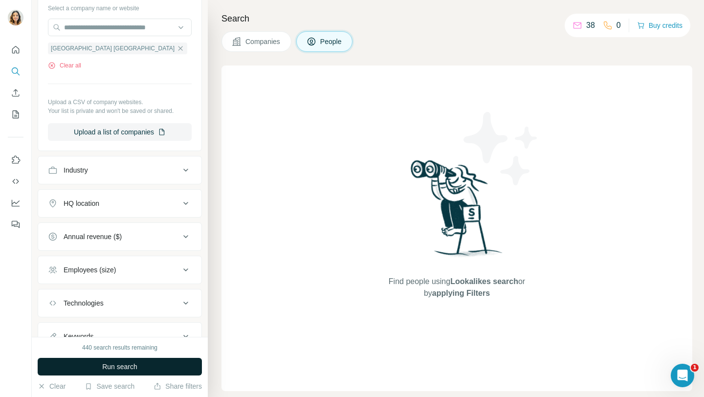
click at [105, 373] on button "Run search" at bounding box center [120, 367] width 164 height 18
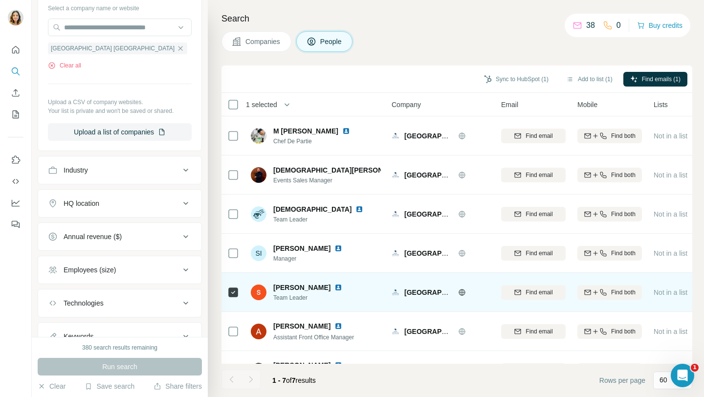
scroll to position [0, 0]
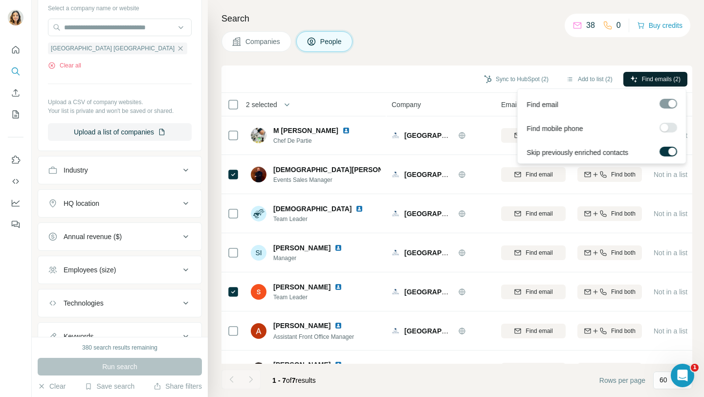
click at [675, 78] on span "Find emails (2)" at bounding box center [661, 79] width 39 height 9
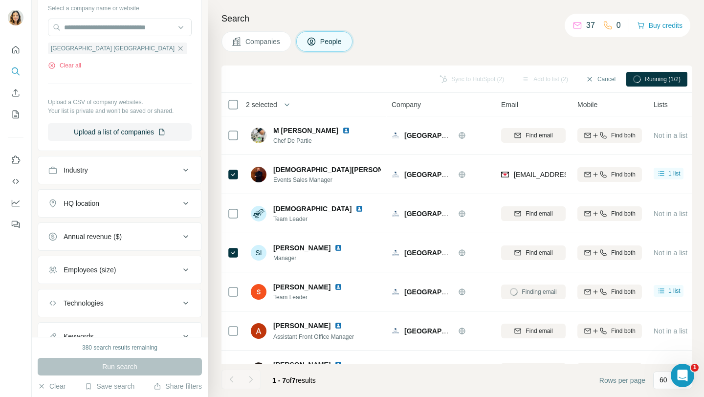
click at [677, 75] on span "Running (1/2)" at bounding box center [663, 79] width 36 height 9
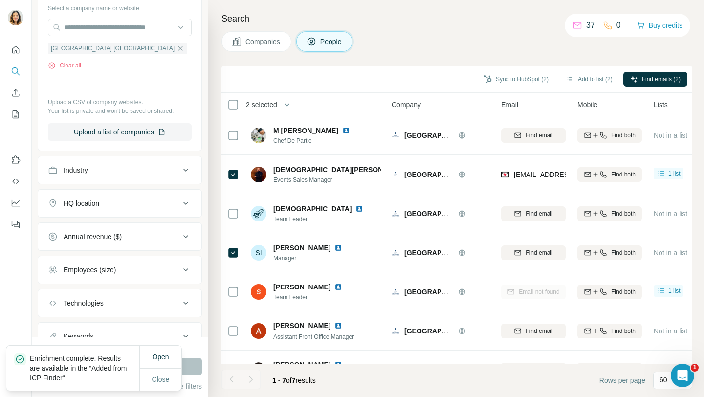
click at [167, 351] on button "Open" at bounding box center [160, 357] width 30 height 18
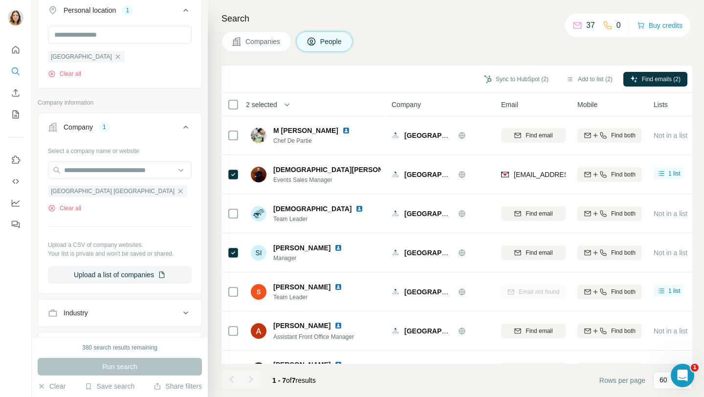
scroll to position [181, 0]
click at [177, 189] on icon "button" at bounding box center [181, 192] width 8 height 8
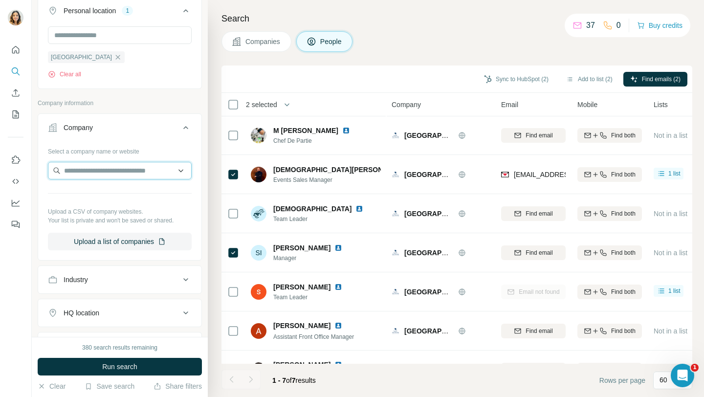
click at [94, 167] on input "text" at bounding box center [120, 171] width 144 height 18
paste input "**********"
type input "**********"
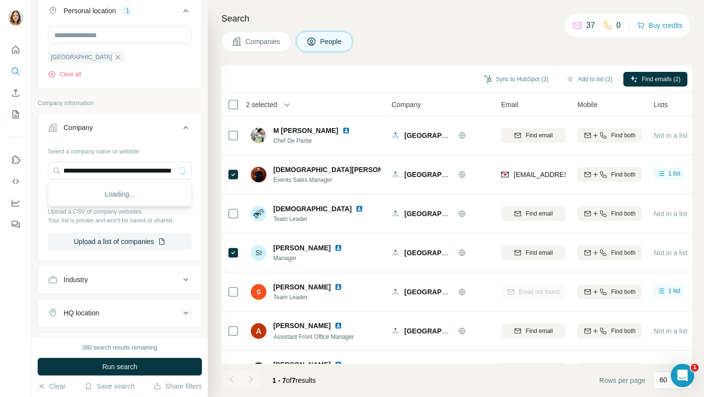
scroll to position [0, 0]
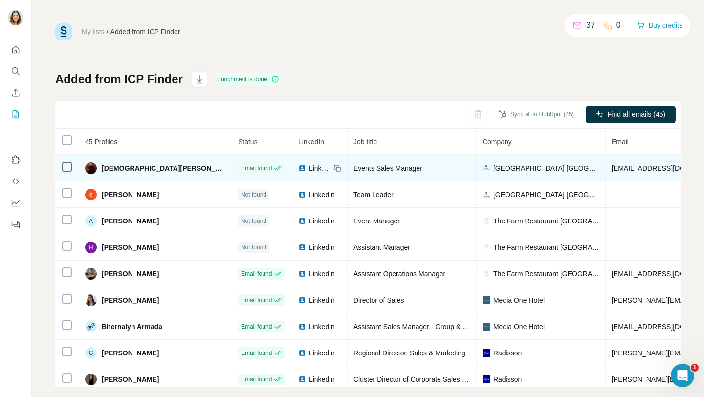
click at [612, 165] on span "[EMAIL_ADDRESS][DOMAIN_NAME]" at bounding box center [670, 168] width 116 height 8
copy span "[EMAIL_ADDRESS][DOMAIN_NAME]"
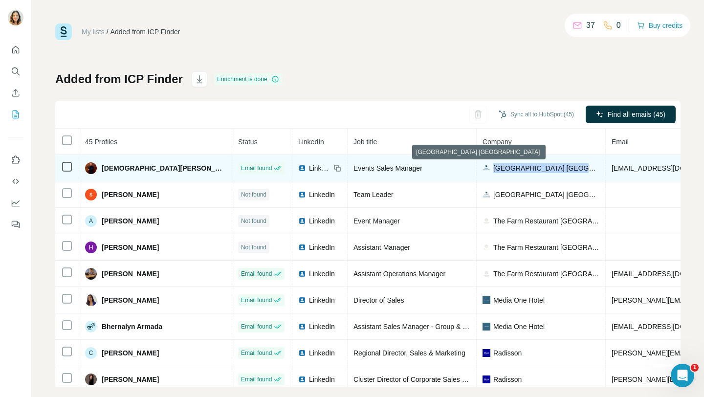
drag, startPoint x: 426, startPoint y: 168, endPoint x: 500, endPoint y: 167, distance: 73.8
click at [500, 167] on span "[GEOGRAPHIC_DATA] [GEOGRAPHIC_DATA]" at bounding box center [546, 168] width 106 height 10
copy span "Hyatt Regency Galleria"
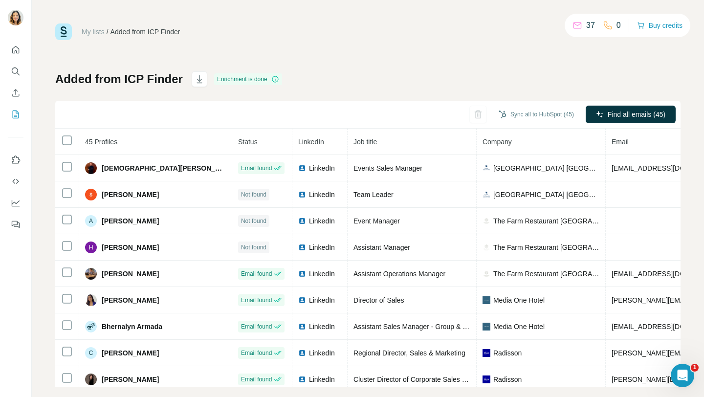
click at [501, 88] on div "Added from ICP Finder Enrichment is done Sync all to HubSpot (45) Find all emai…" at bounding box center [367, 228] width 625 height 315
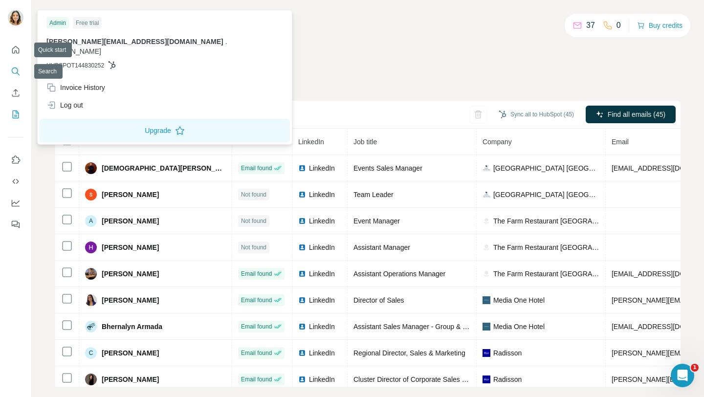
click at [14, 67] on icon "Search" at bounding box center [15, 70] width 6 height 6
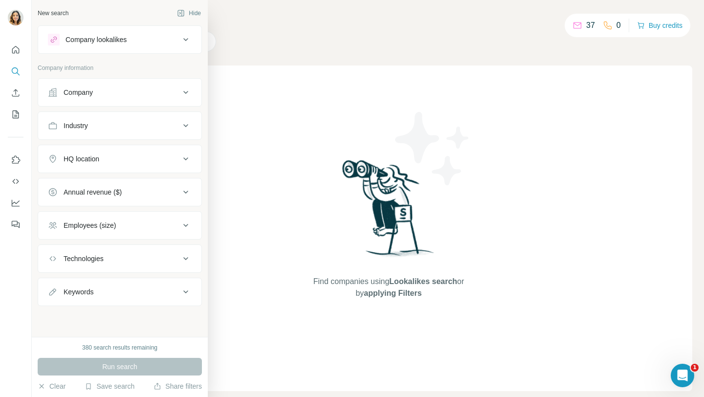
click at [102, 97] on button "Company" at bounding box center [119, 92] width 163 height 23
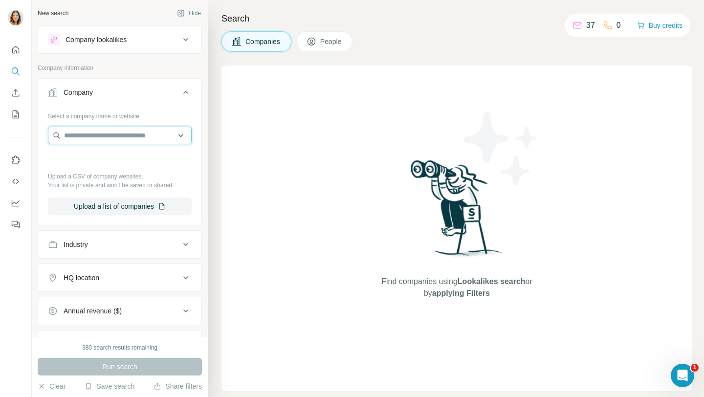
click at [98, 139] on input "text" at bounding box center [120, 136] width 144 height 18
paste input "**********"
type input "**********"
click at [171, 133] on input "**********" at bounding box center [120, 136] width 144 height 18
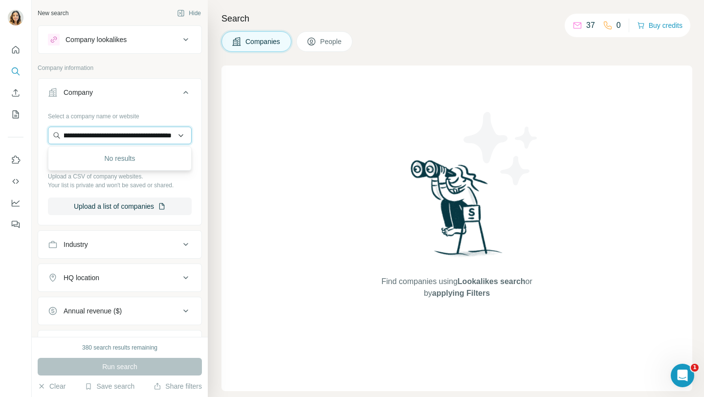
click at [171, 133] on input "**********" at bounding box center [120, 136] width 144 height 18
click at [298, 158] on div "Find companies using Lookalikes search or by applying Filters" at bounding box center [456, 229] width 471 height 326
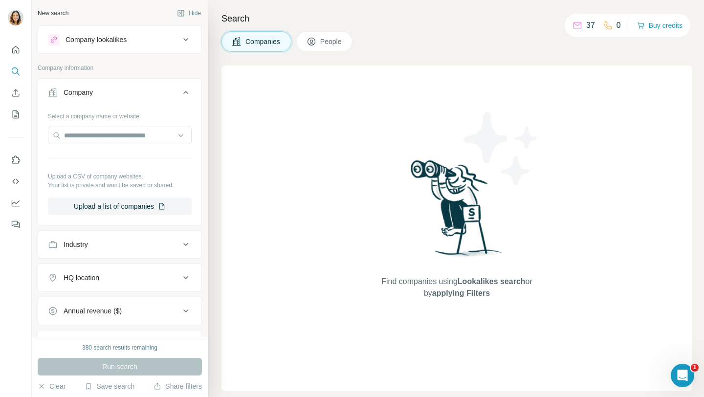
click at [313, 50] on button "People" at bounding box center [324, 41] width 57 height 21
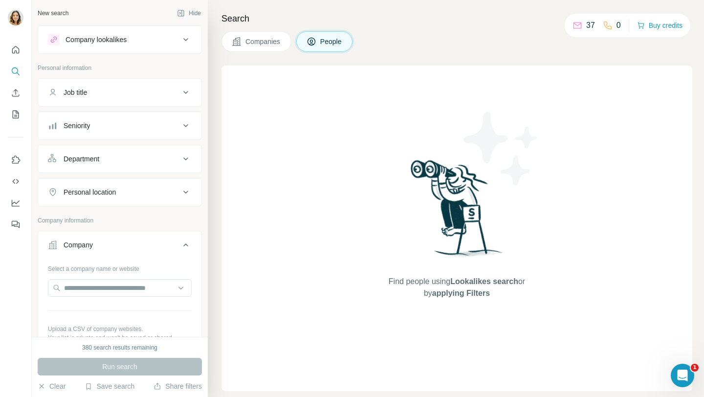
click at [88, 192] on div "Personal location" at bounding box center [90, 192] width 52 height 10
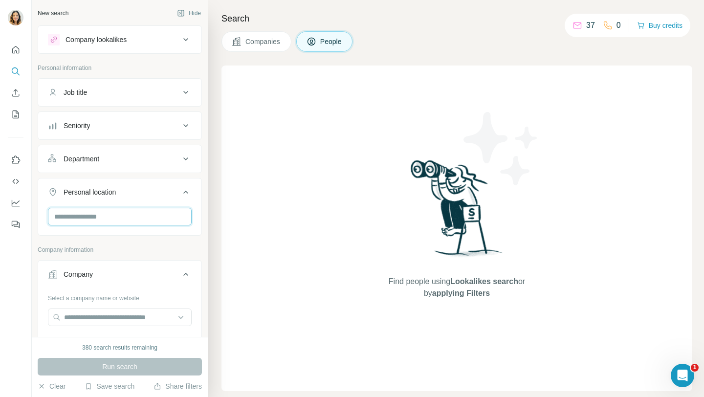
click at [125, 209] on input "text" at bounding box center [120, 217] width 144 height 18
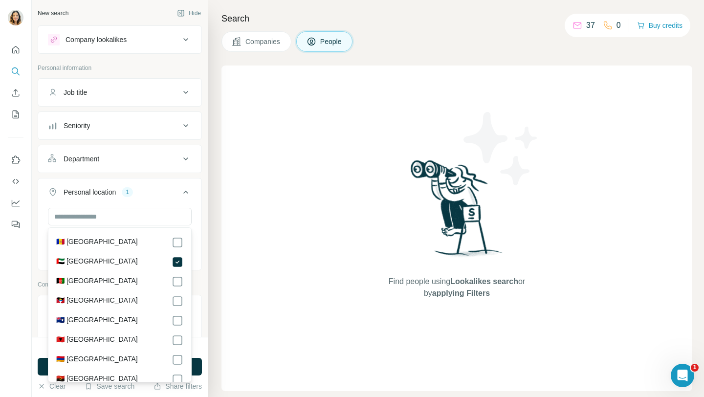
click at [223, 221] on div "Find people using Lookalikes search or by applying Filters" at bounding box center [456, 229] width 471 height 326
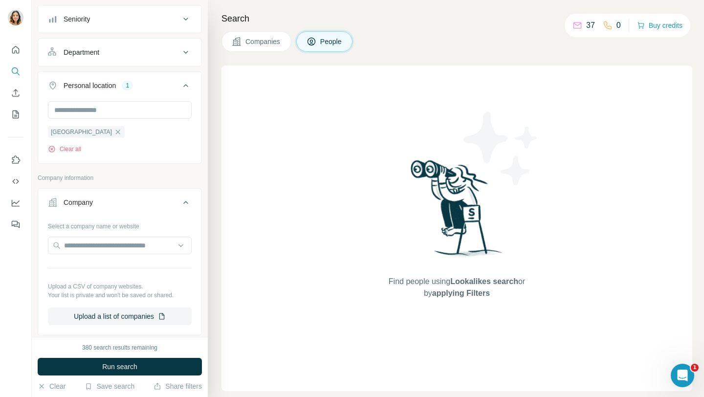
scroll to position [108, 0]
click at [119, 241] on input "text" at bounding box center [120, 244] width 144 height 18
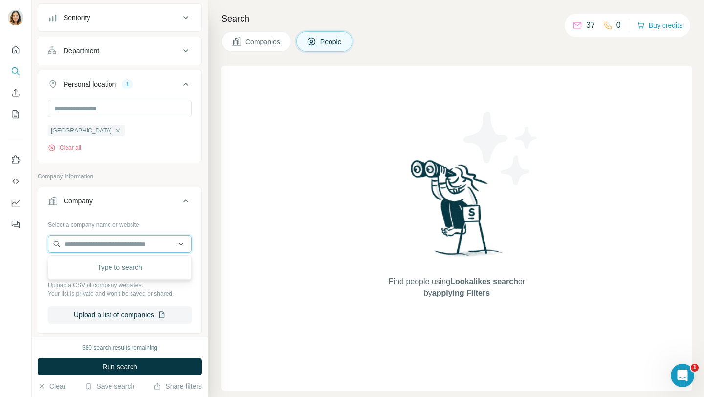
paste input "**********"
click at [119, 241] on input "**********" at bounding box center [120, 244] width 144 height 18
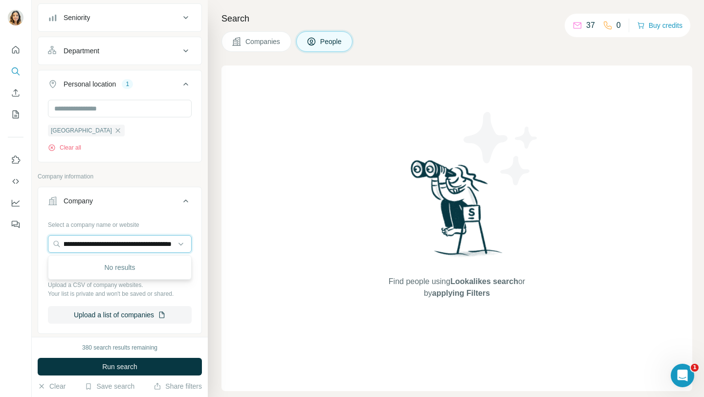
type input "**********"
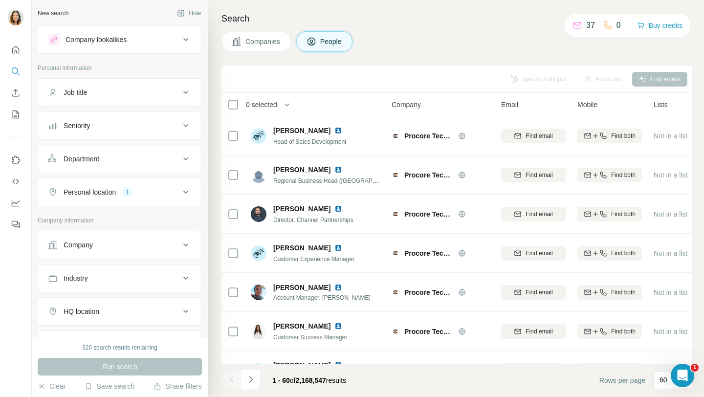
click at [184, 96] on icon at bounding box center [186, 93] width 12 height 12
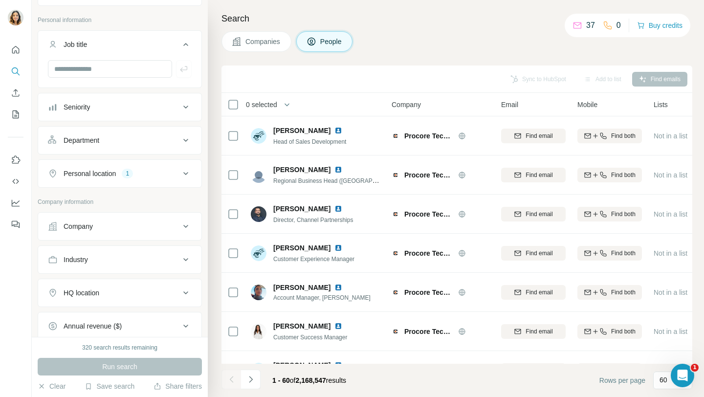
scroll to position [59, 0]
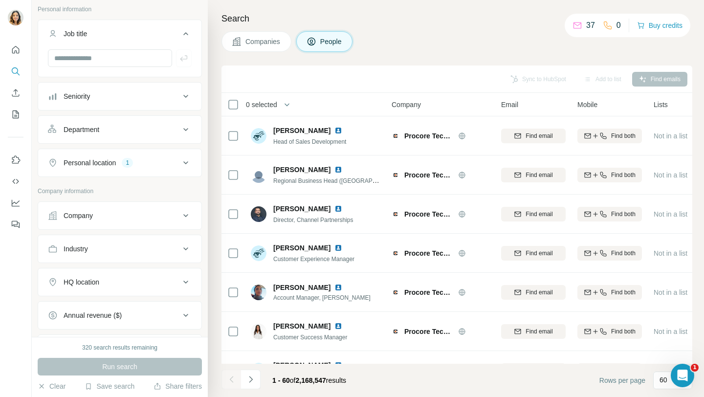
click at [148, 216] on div "Company" at bounding box center [114, 216] width 132 height 10
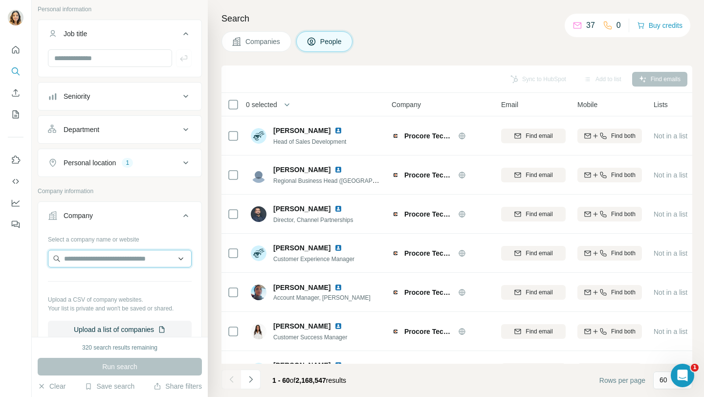
click at [111, 257] on input "text" at bounding box center [120, 259] width 144 height 18
paste input "**********"
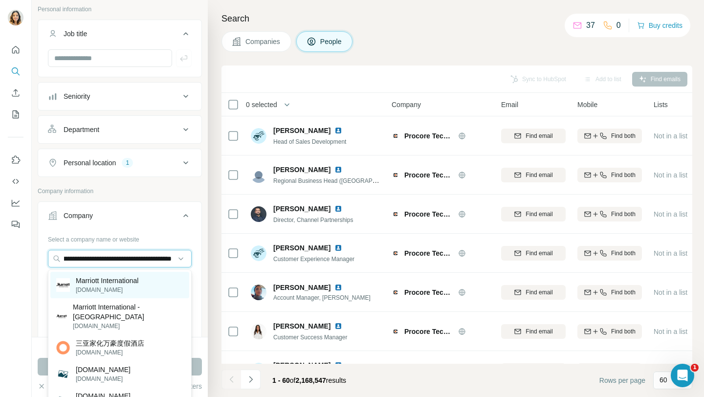
type input "**********"
click at [114, 294] on div "Marriott International marriott.com" at bounding box center [119, 285] width 139 height 26
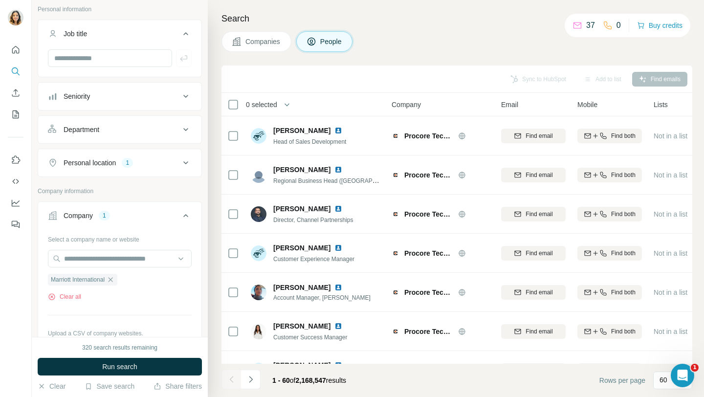
click at [172, 169] on button "Personal location 1" at bounding box center [119, 162] width 163 height 23
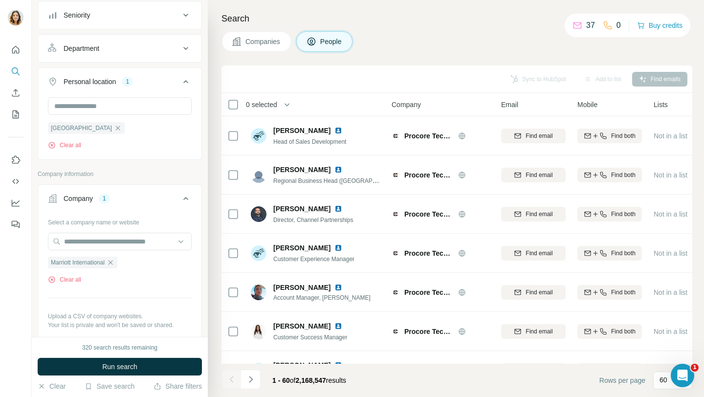
scroll to position [153, 0]
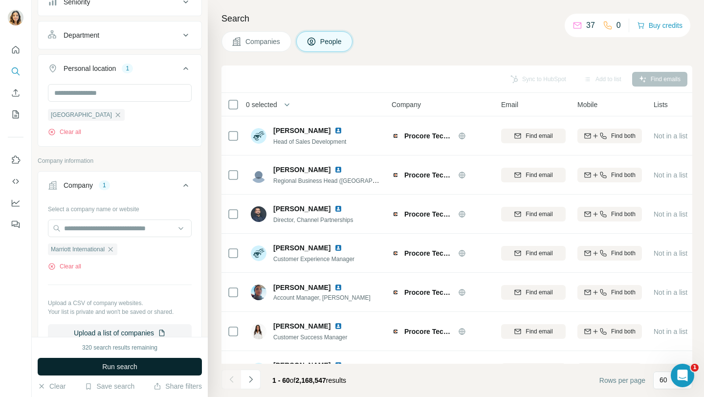
click at [106, 363] on span "Run search" at bounding box center [119, 367] width 35 height 10
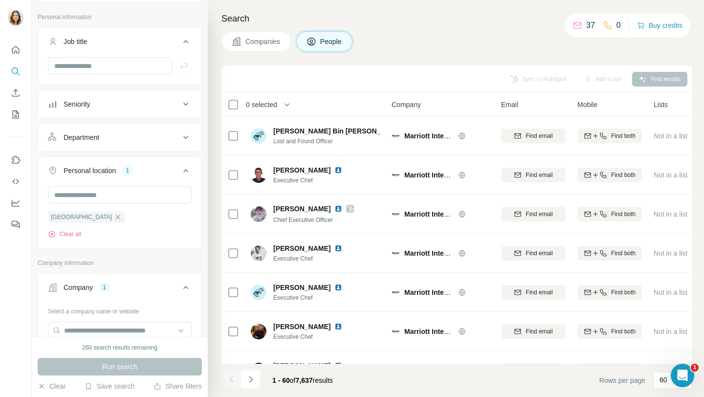
scroll to position [0, 0]
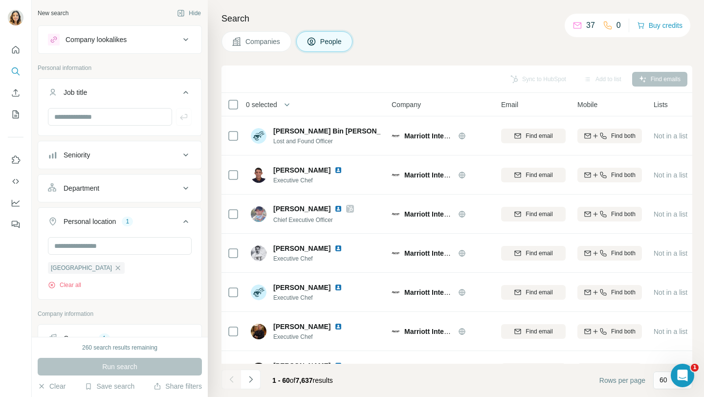
click at [133, 177] on button "Department" at bounding box center [119, 188] width 163 height 23
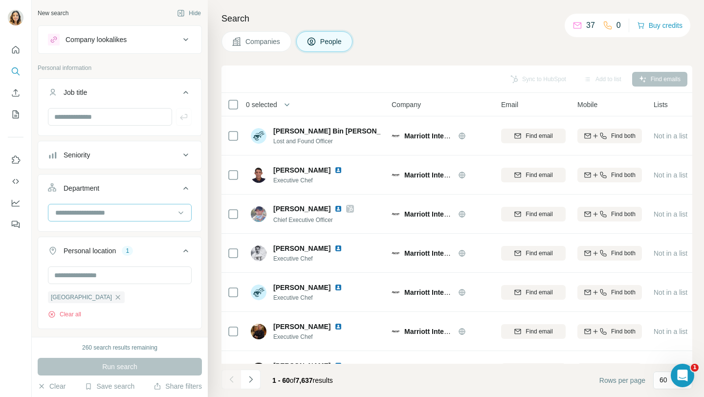
click at [97, 216] on input at bounding box center [114, 212] width 121 height 11
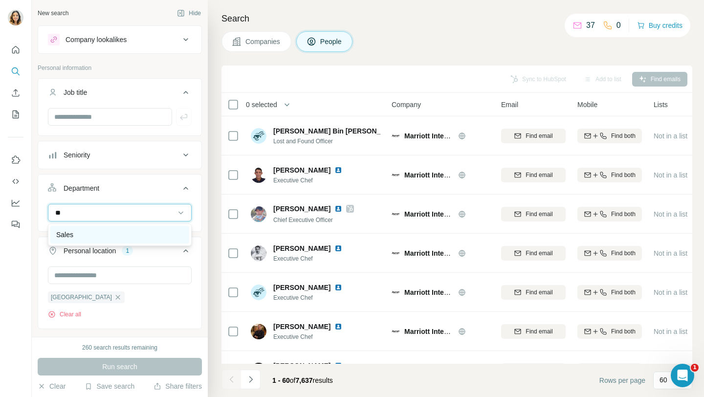
type input "**"
click at [81, 233] on div "Sales" at bounding box center [119, 235] width 127 height 10
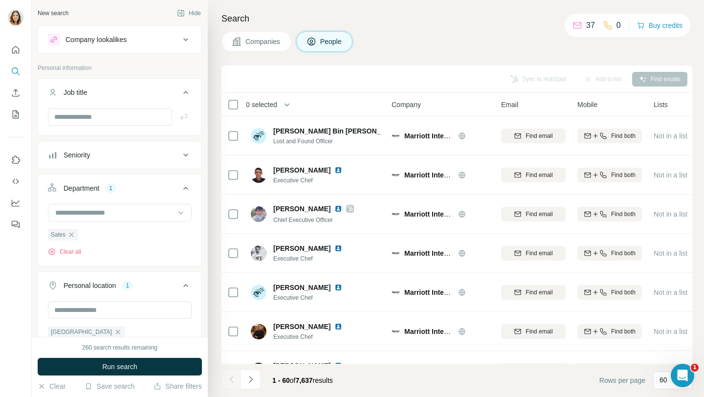
click at [100, 154] on div "Seniority" at bounding box center [114, 155] width 132 height 10
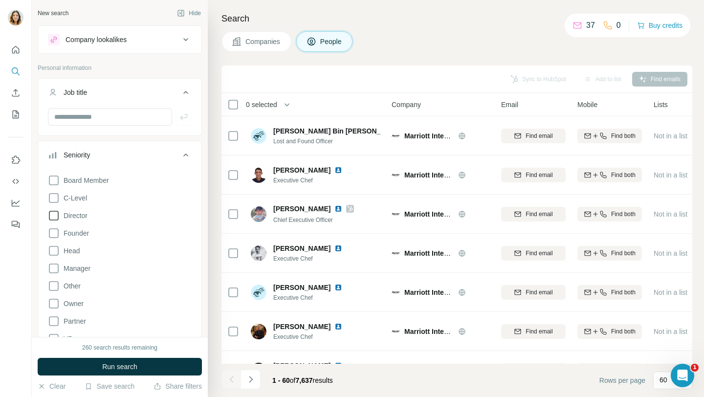
click at [54, 213] on icon at bounding box center [54, 216] width 12 height 12
click at [50, 268] on icon at bounding box center [54, 269] width 12 height 12
click at [104, 373] on button "Run search" at bounding box center [120, 367] width 164 height 18
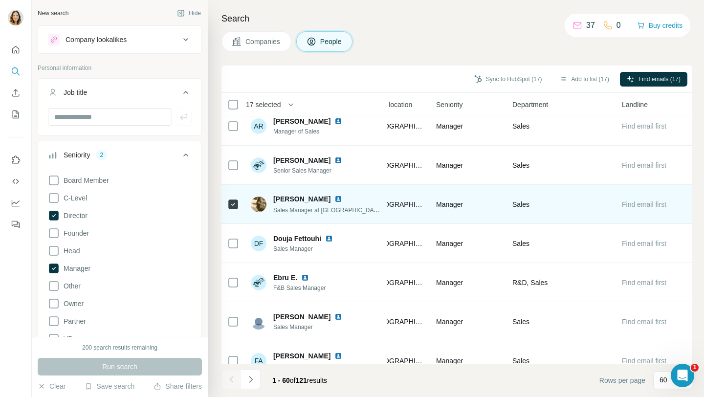
scroll to position [2006, 370]
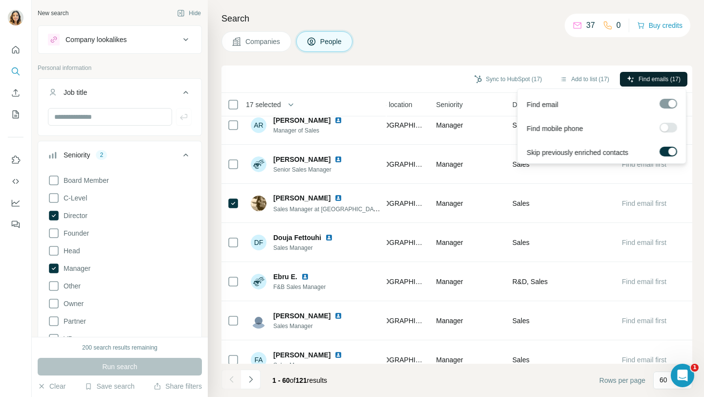
click at [640, 78] on span "Find emails (17)" at bounding box center [660, 79] width 42 height 9
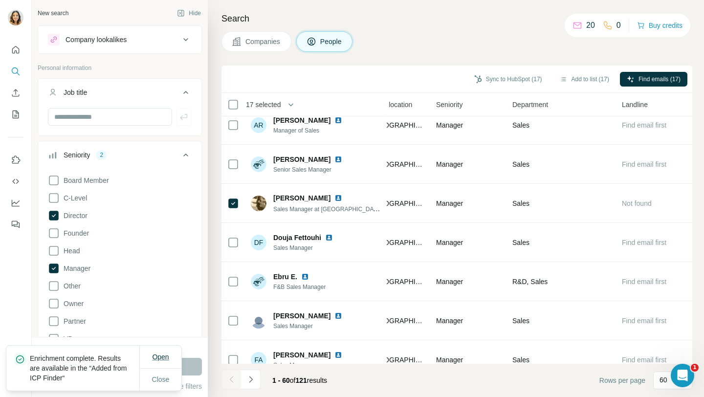
click at [162, 353] on span "Open" at bounding box center [160, 357] width 17 height 8
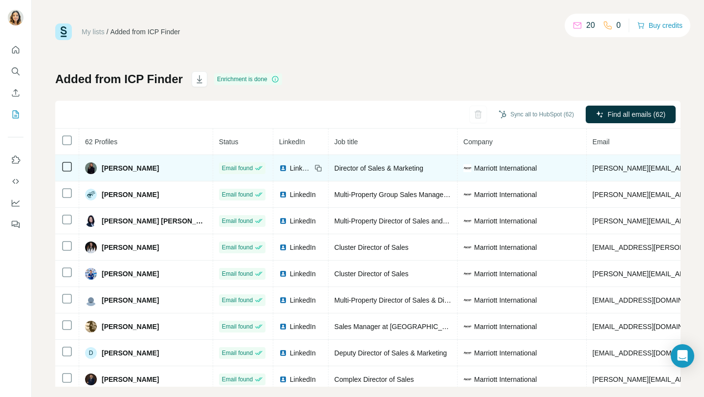
click at [593, 164] on span "[PERSON_NAME][EMAIL_ADDRESS][DOMAIN_NAME]" at bounding box center [679, 168] width 172 height 8
copy span "[PERSON_NAME][EMAIL_ADDRESS][DOMAIN_NAME]"
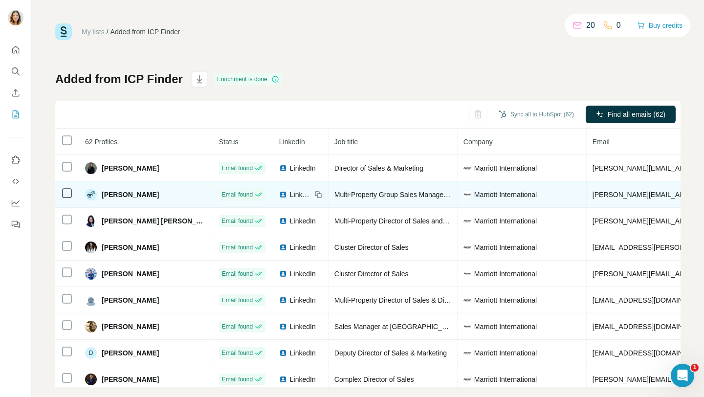
click at [593, 198] on span "[PERSON_NAME][EMAIL_ADDRESS][DOMAIN_NAME]" at bounding box center [679, 195] width 172 height 8
copy span "[PERSON_NAME][EMAIL_ADDRESS][DOMAIN_NAME]"
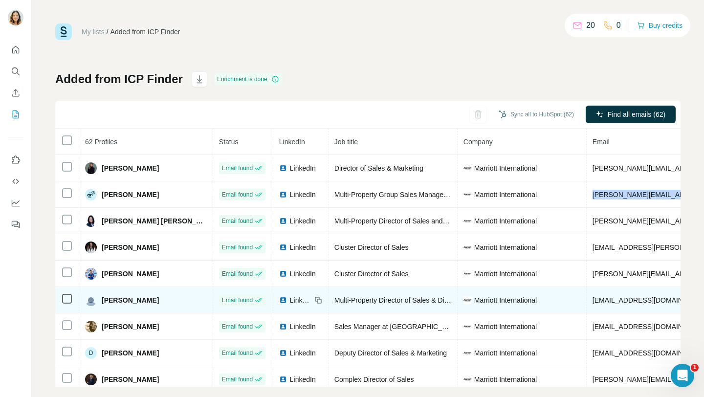
scroll to position [32, 0]
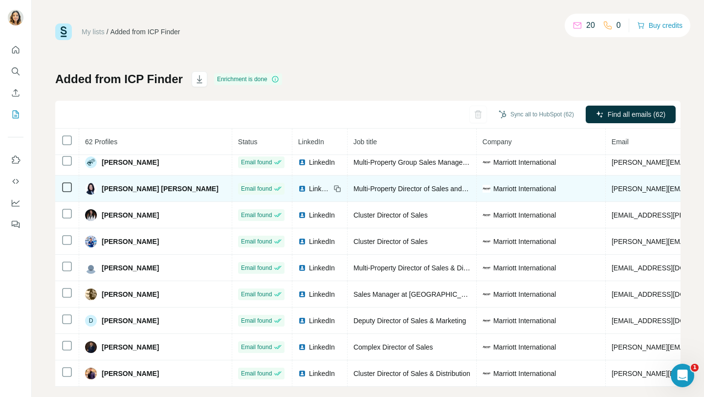
copy span "[PERSON_NAME][EMAIL_ADDRESS][PERSON_NAME][DOMAIN_NAME]"
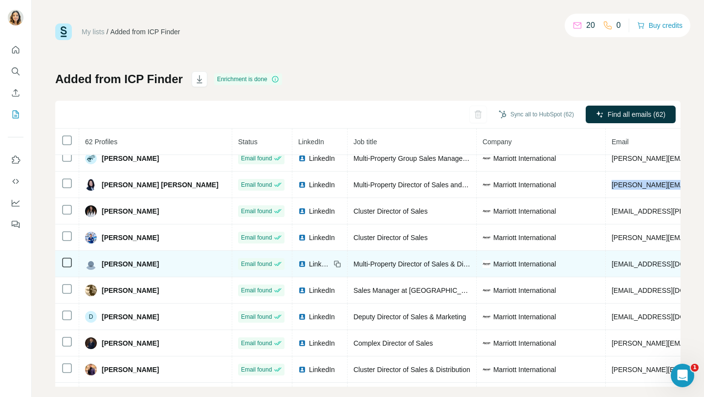
scroll to position [36, 0]
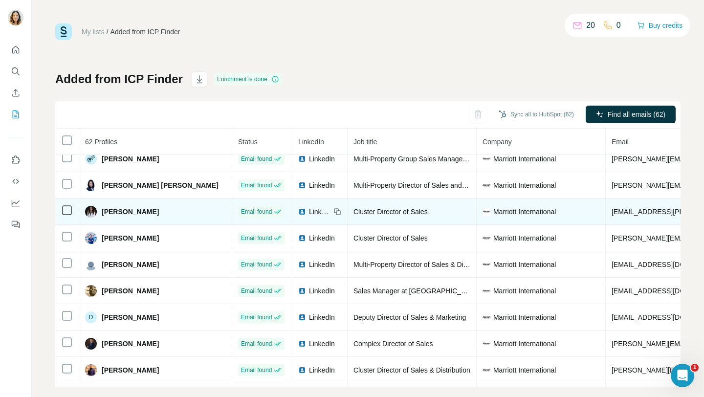
click at [612, 214] on span "[EMAIL_ADDRESS][PERSON_NAME][DOMAIN_NAME]" at bounding box center [698, 212] width 172 height 8
copy span "[EMAIL_ADDRESS][PERSON_NAME][DOMAIN_NAME]"
click at [612, 215] on span "[EMAIL_ADDRESS][PERSON_NAME][DOMAIN_NAME]" at bounding box center [698, 212] width 172 height 8
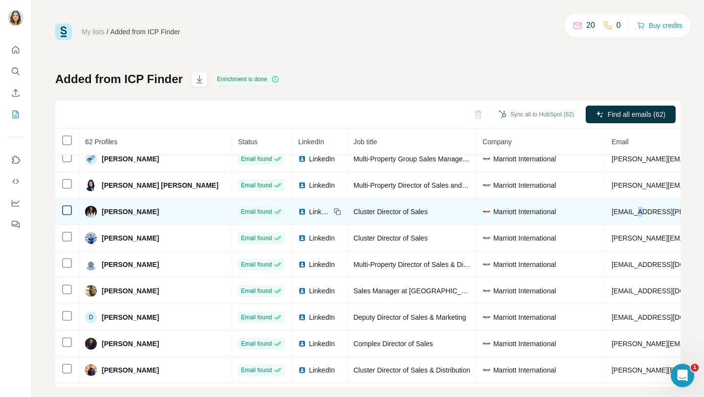
click at [612, 215] on span "[EMAIL_ADDRESS][PERSON_NAME][DOMAIN_NAME]" at bounding box center [698, 212] width 172 height 8
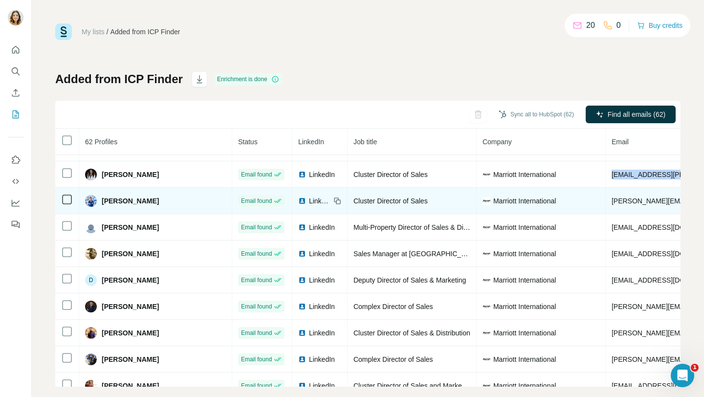
scroll to position [73, 0]
copy span "[PERSON_NAME][EMAIL_ADDRESS][PERSON_NAME][DOMAIN_NAME]"
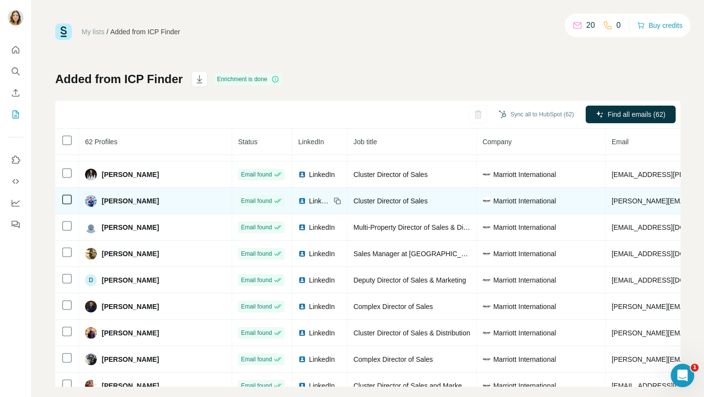
copy span "[PERSON_NAME][EMAIL_ADDRESS][PERSON_NAME][DOMAIN_NAME]"
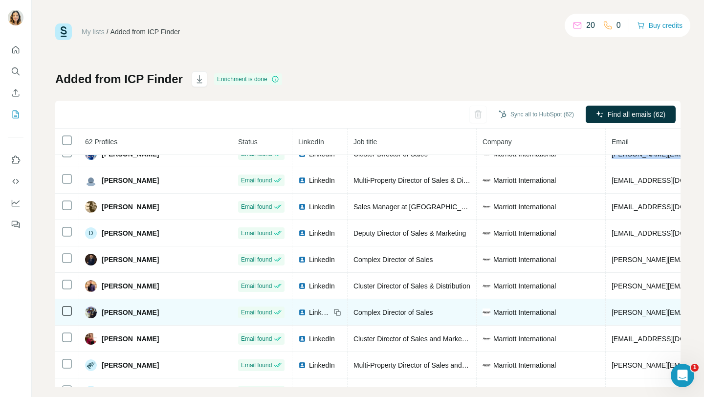
scroll to position [117, 0]
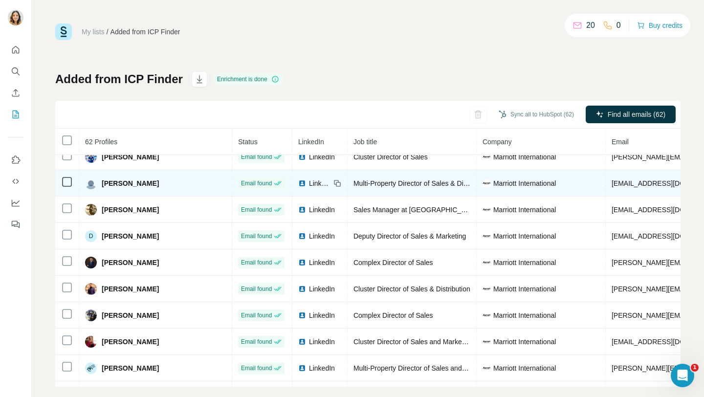
click at [612, 187] on span "[EMAIL_ADDRESS][DOMAIN_NAME]" at bounding box center [670, 183] width 116 height 8
copy span "[EMAIL_ADDRESS][DOMAIN_NAME]"
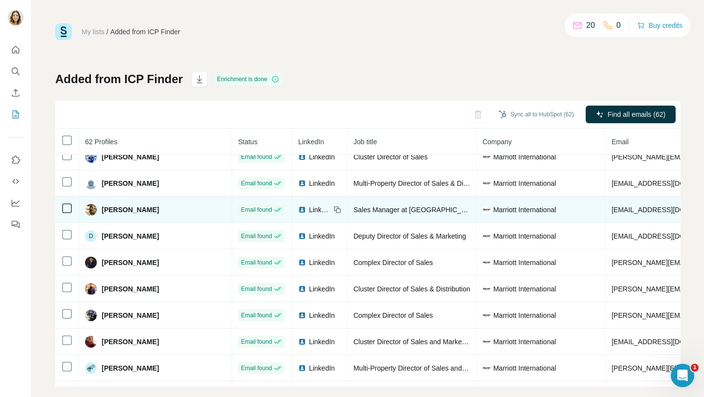
click at [612, 211] on span "[EMAIL_ADDRESS][DOMAIN_NAME]" at bounding box center [670, 210] width 116 height 8
copy span "[EMAIL_ADDRESS][DOMAIN_NAME]"
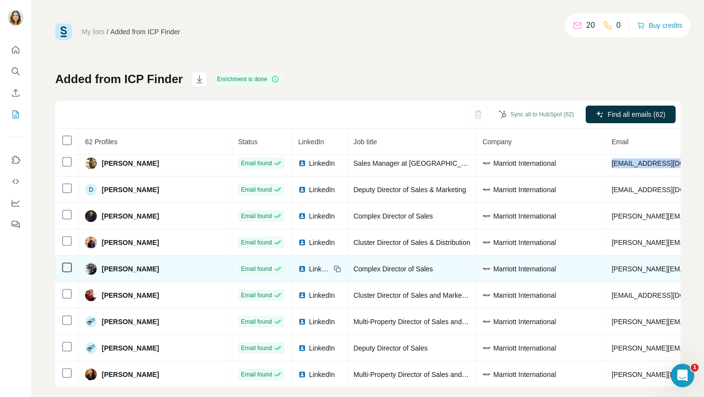
scroll to position [165, 0]
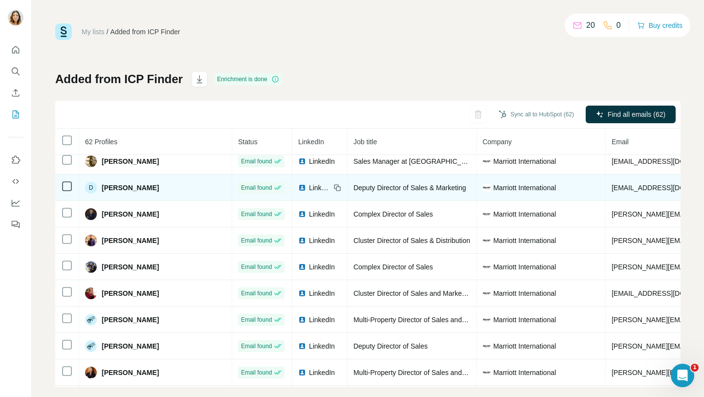
click at [612, 186] on span "[EMAIL_ADDRESS][DOMAIN_NAME]" at bounding box center [670, 188] width 116 height 8
copy span "[EMAIL_ADDRESS][DOMAIN_NAME]"
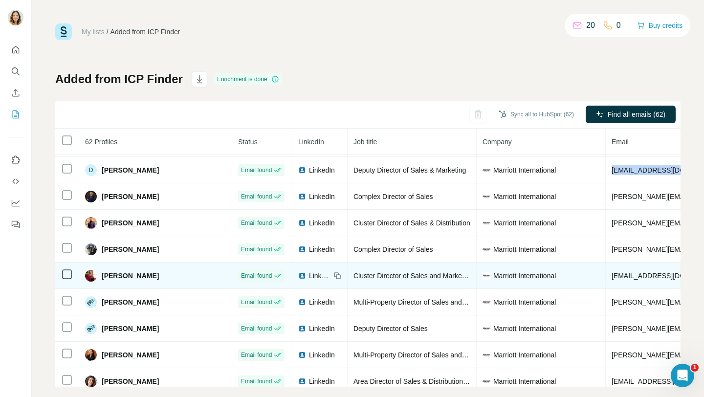
scroll to position [182, 0]
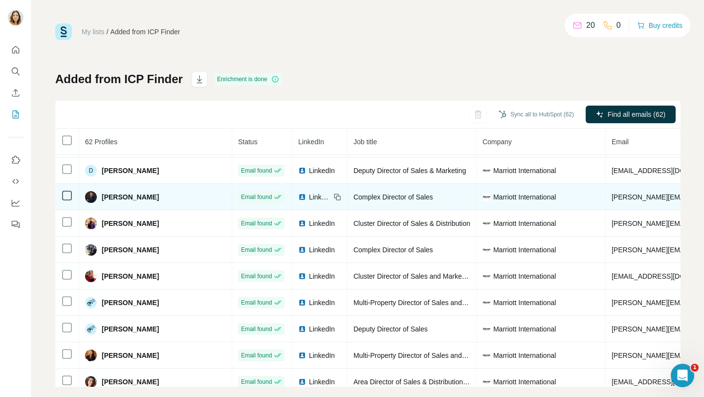
copy span "[PERSON_NAME][EMAIL_ADDRESS][PERSON_NAME][DOMAIN_NAME]"
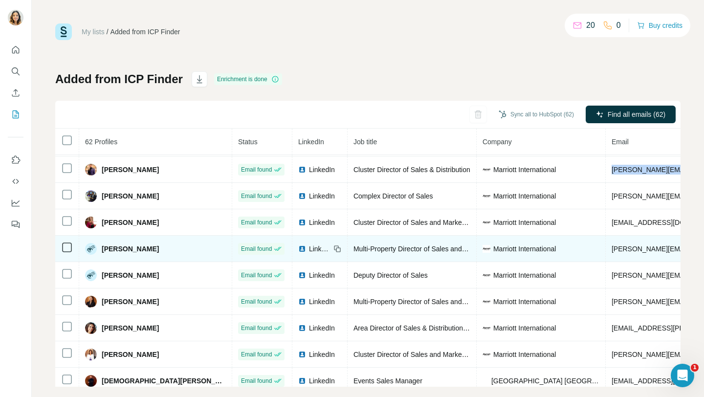
scroll to position [237, 0]
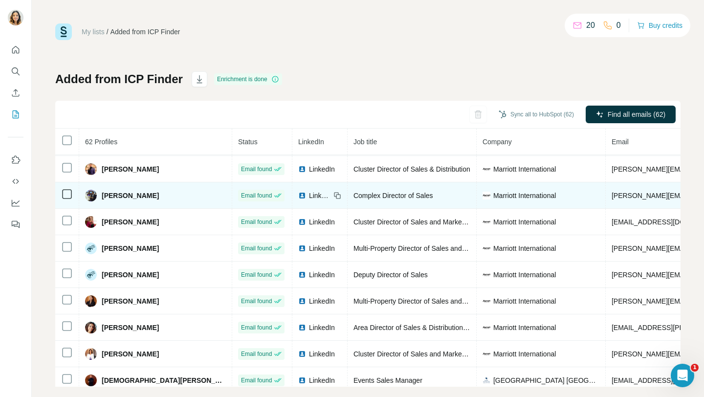
click at [612, 197] on span "[PERSON_NAME][EMAIL_ADDRESS][DOMAIN_NAME]" at bounding box center [698, 196] width 172 height 8
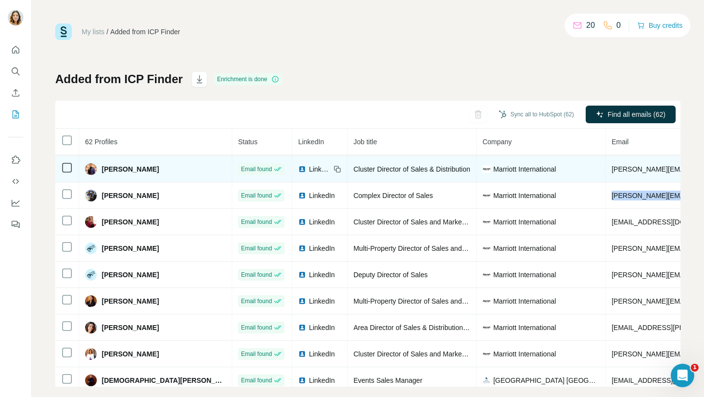
scroll to position [292, 0]
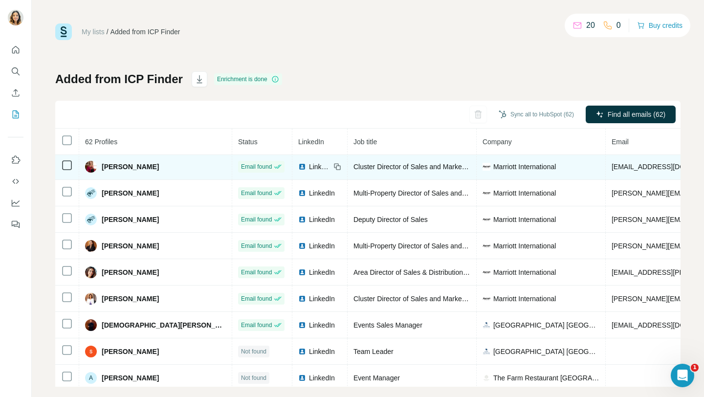
click at [612, 166] on span "[EMAIL_ADDRESS][DOMAIN_NAME]" at bounding box center [670, 167] width 116 height 8
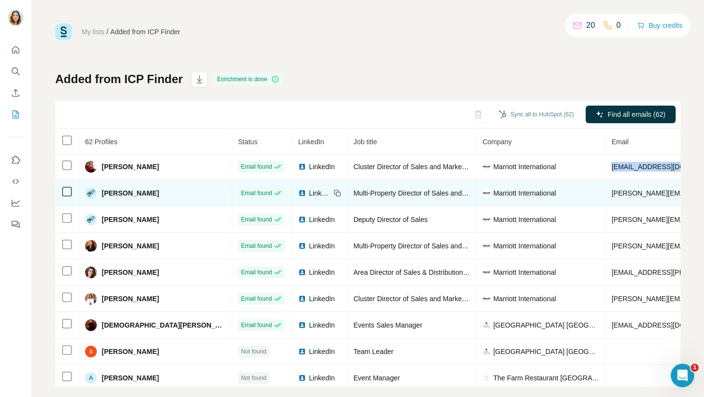
scroll to position [296, 0]
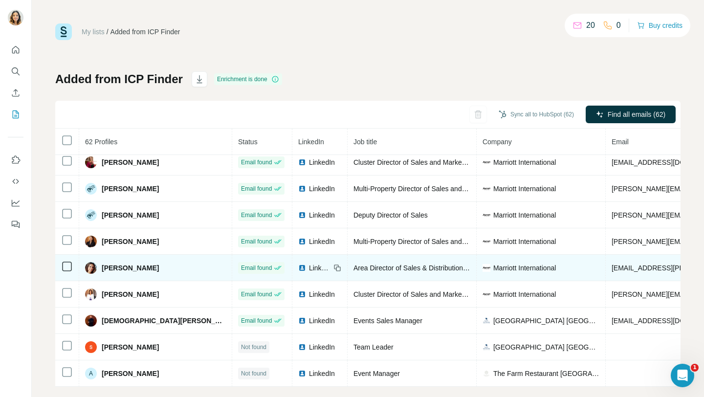
click at [612, 269] on span "[EMAIL_ADDRESS][PERSON_NAME][DOMAIN_NAME]" at bounding box center [698, 268] width 172 height 8
